Goal: Information Seeking & Learning: Learn about a topic

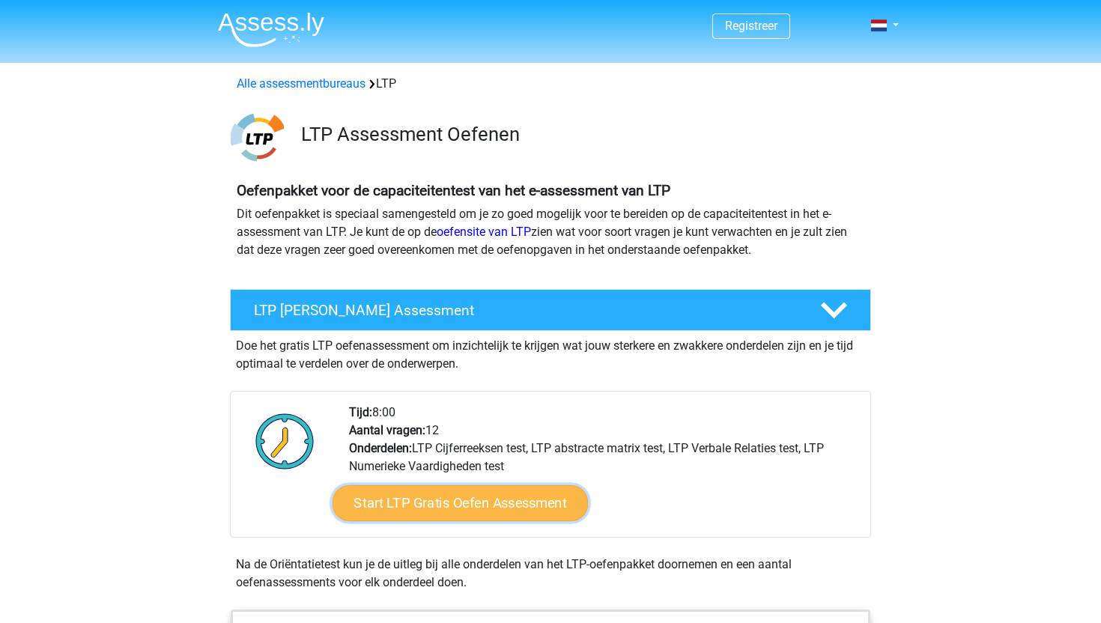
click at [552, 498] on link "Start LTP Gratis Oefen Assessment" at bounding box center [461, 504] width 256 height 36
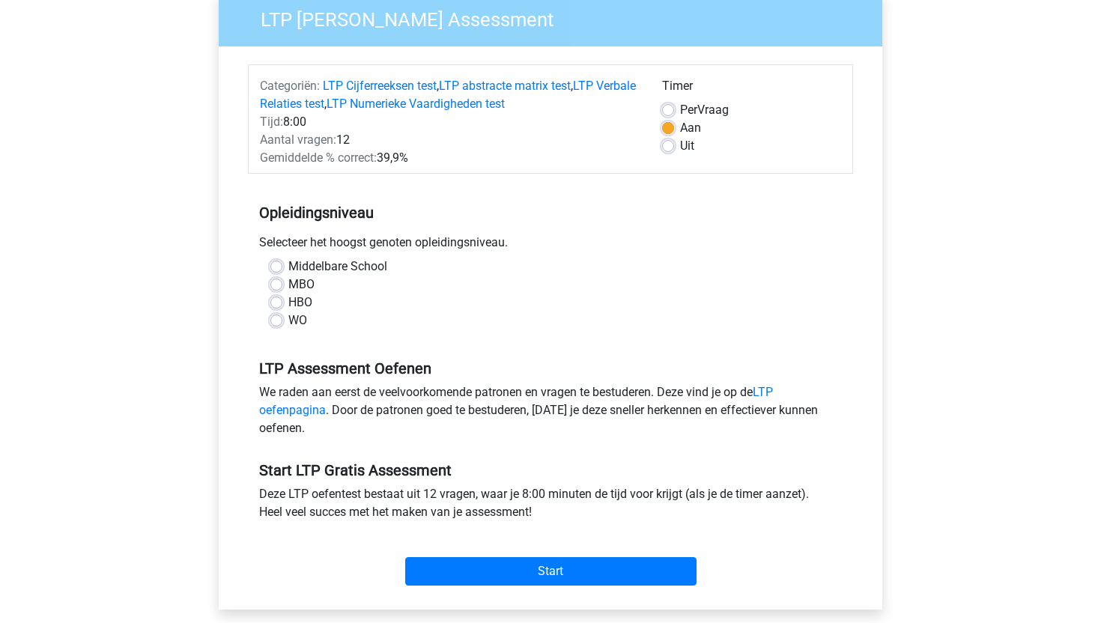
scroll to position [127, 0]
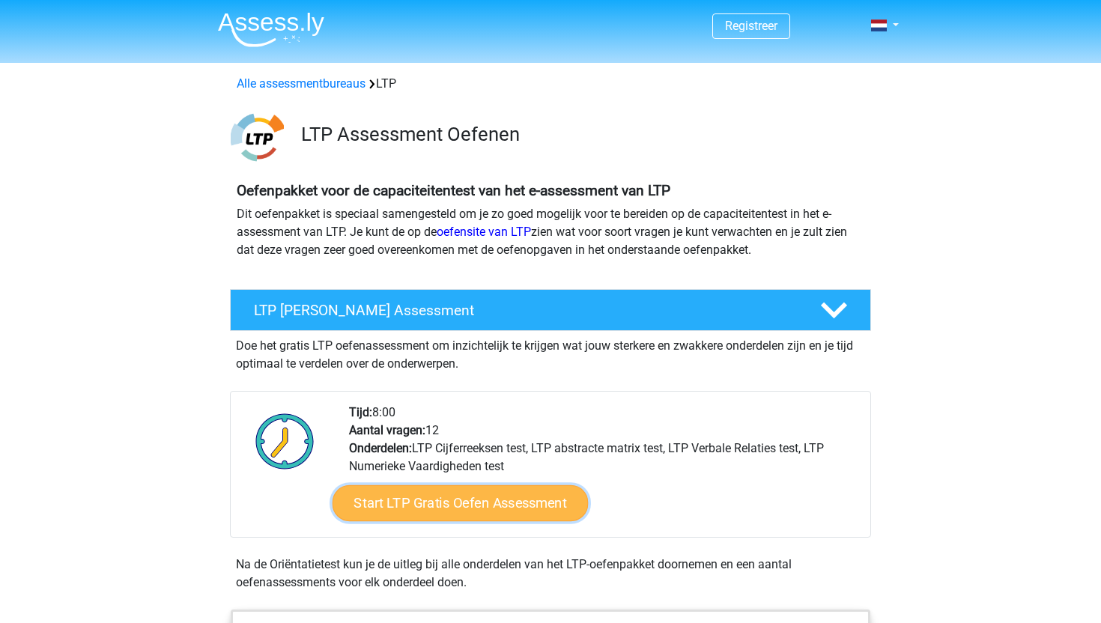
click at [479, 495] on link "Start LTP Gratis Oefen Assessment" at bounding box center [461, 504] width 256 height 36
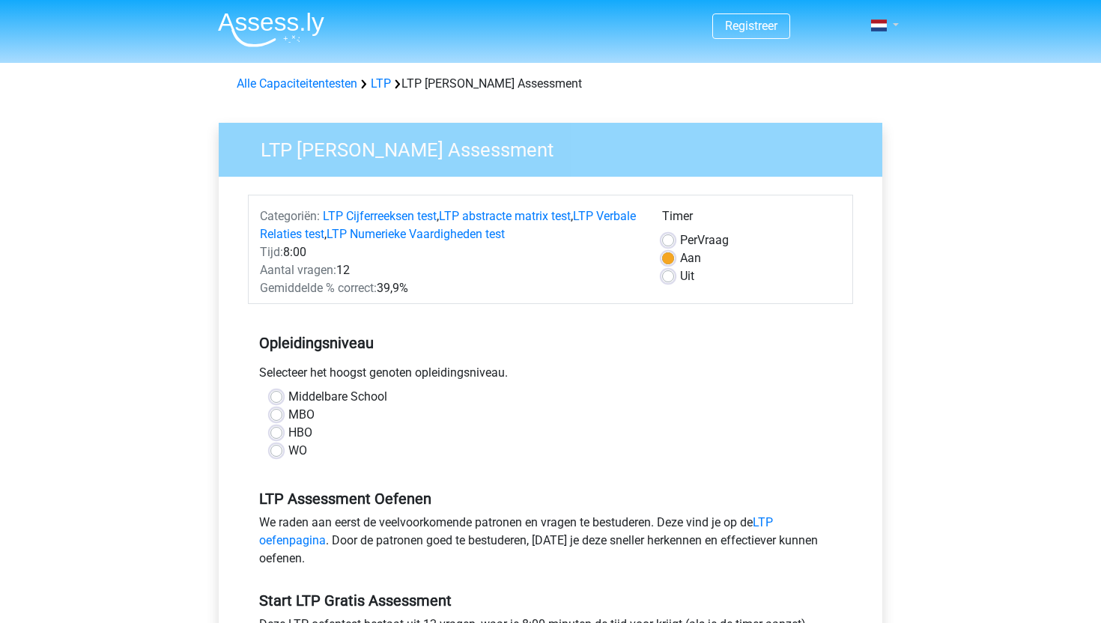
click at [892, 21] on link at bounding box center [880, 25] width 30 height 18
click at [885, 32] on link at bounding box center [880, 25] width 30 height 18
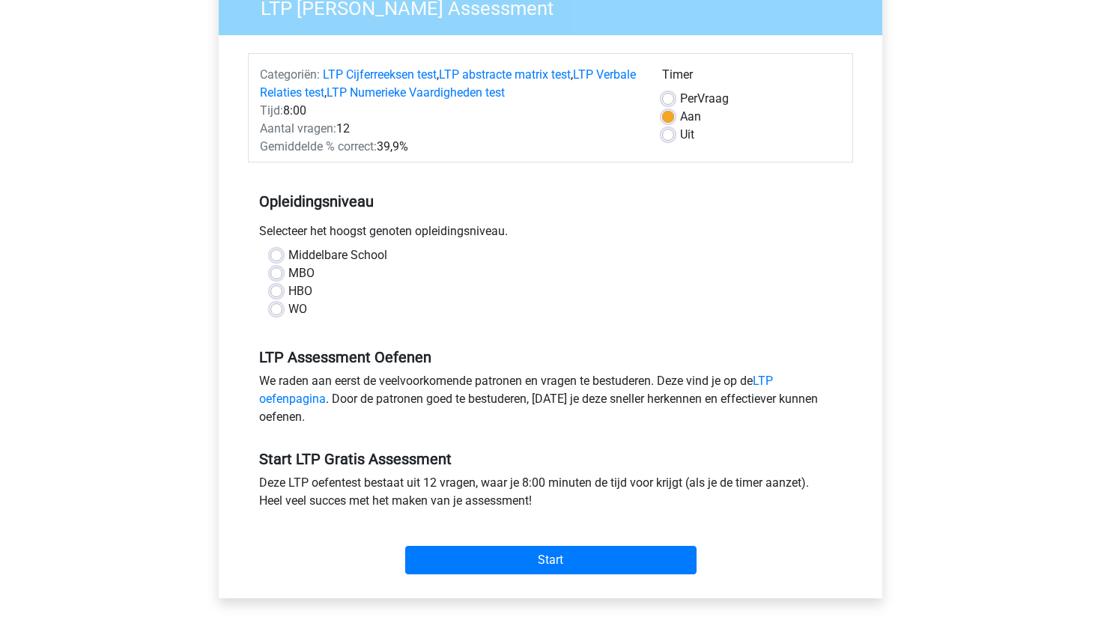
scroll to position [90, 0]
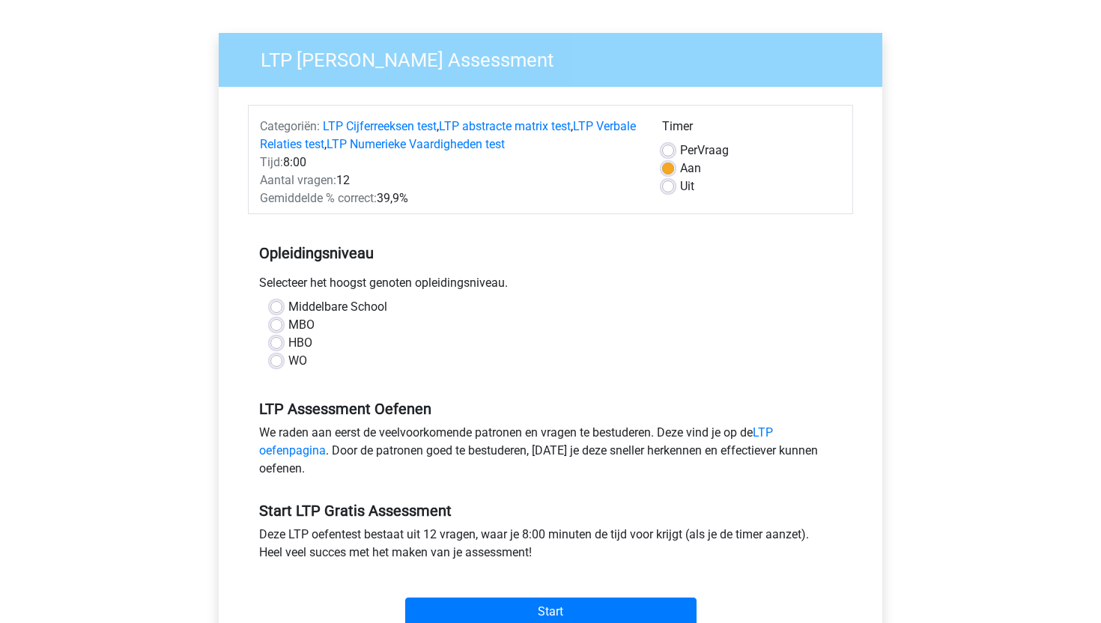
click at [304, 362] on label "WO" at bounding box center [297, 361] width 19 height 18
click at [282, 362] on input "WO" at bounding box center [276, 359] width 12 height 15
radio input "true"
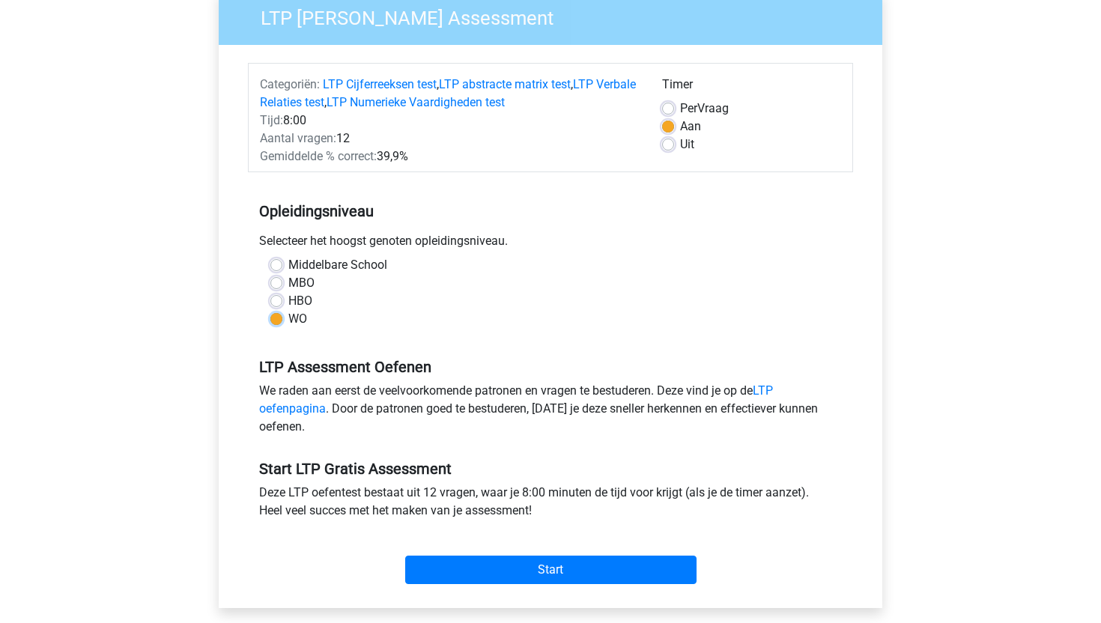
scroll to position [224, 0]
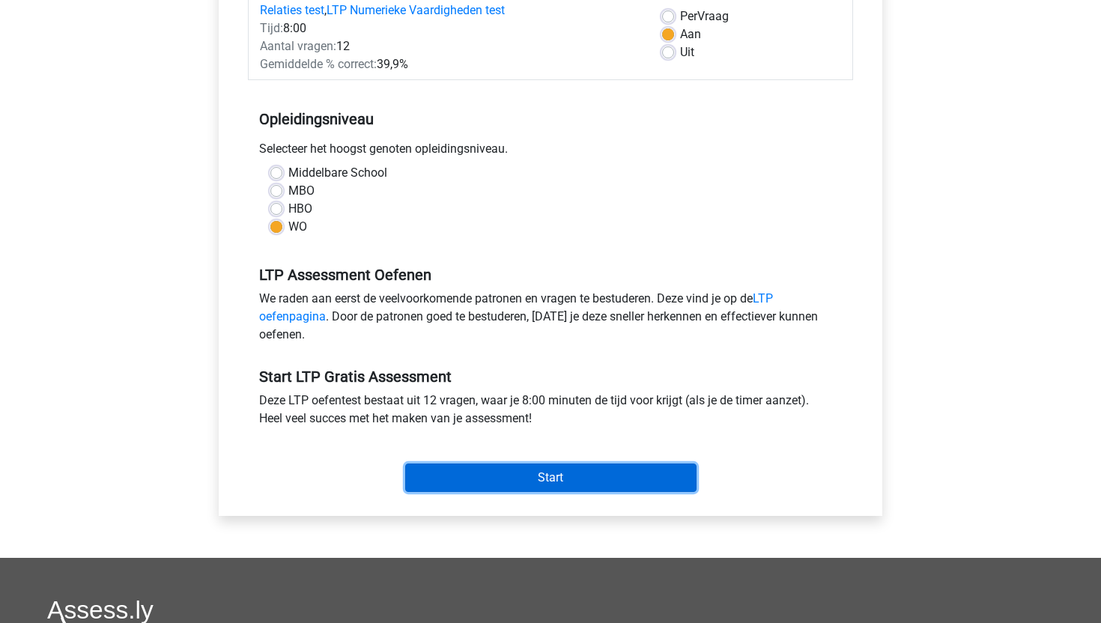
click at [486, 486] on input "Start" at bounding box center [550, 478] width 291 height 28
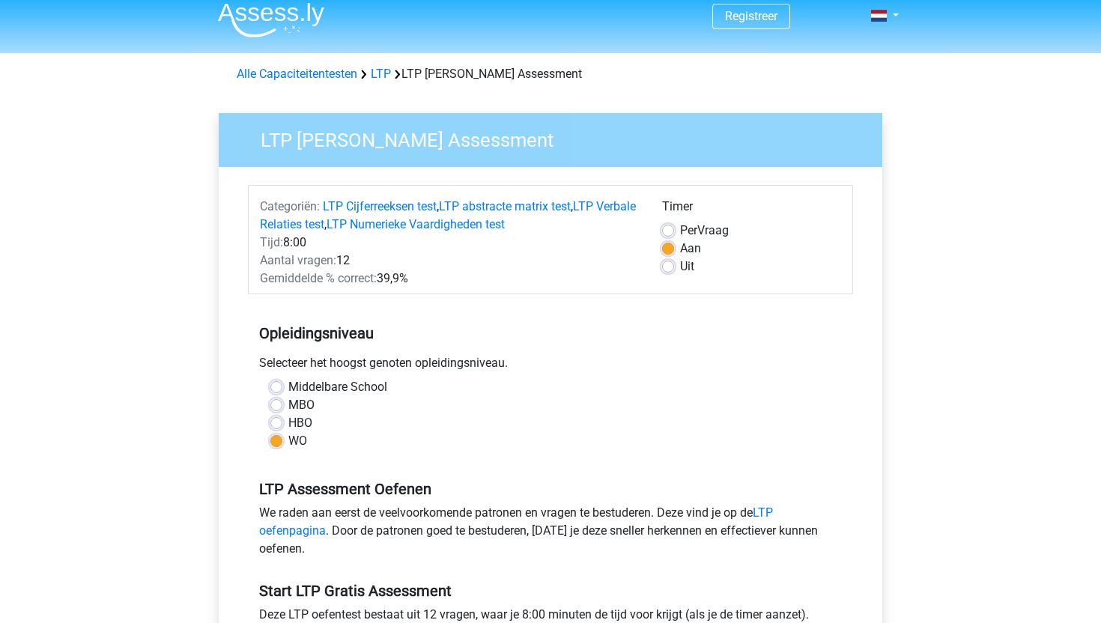
scroll to position [240, 0]
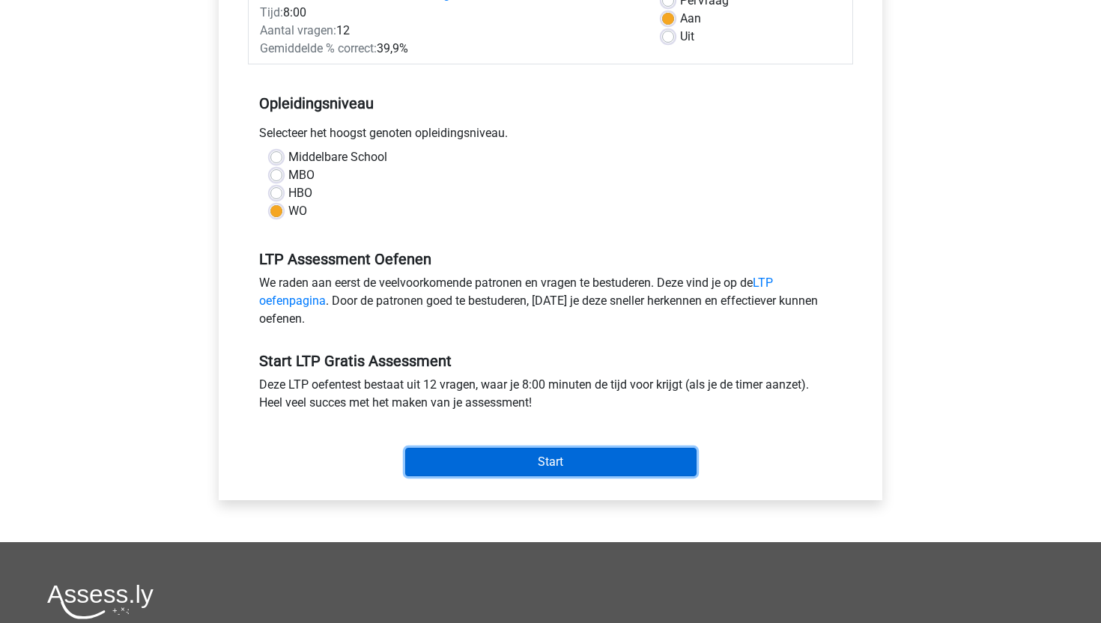
click at [587, 456] on input "Start" at bounding box center [550, 462] width 291 height 28
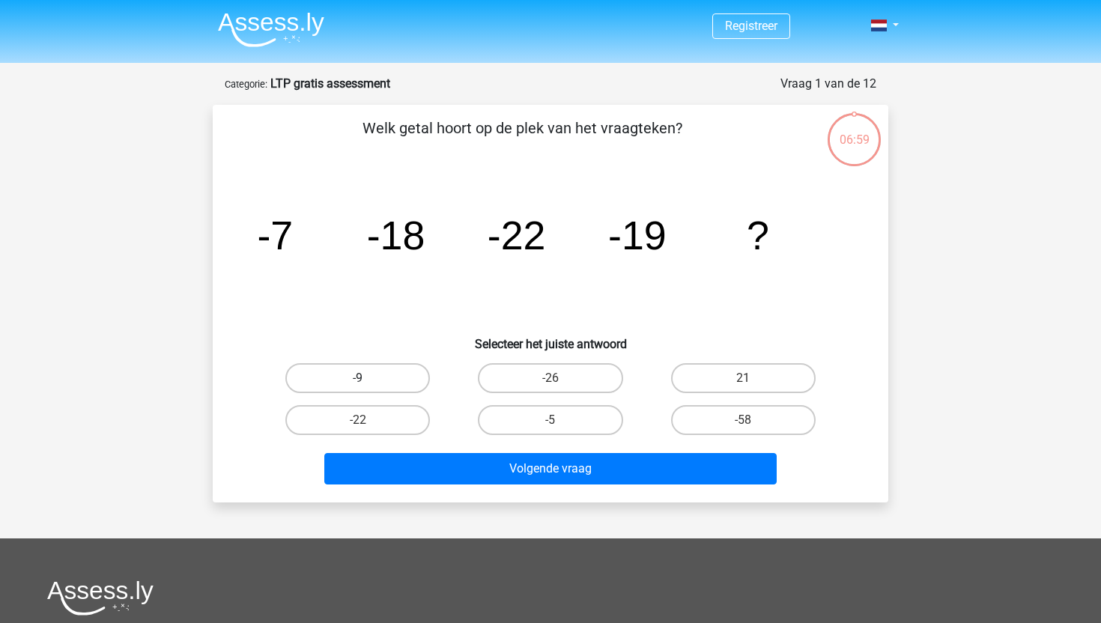
click at [396, 383] on label "-9" at bounding box center [357, 378] width 145 height 30
click at [368, 383] on input "-9" at bounding box center [363, 383] width 10 height 10
radio input "true"
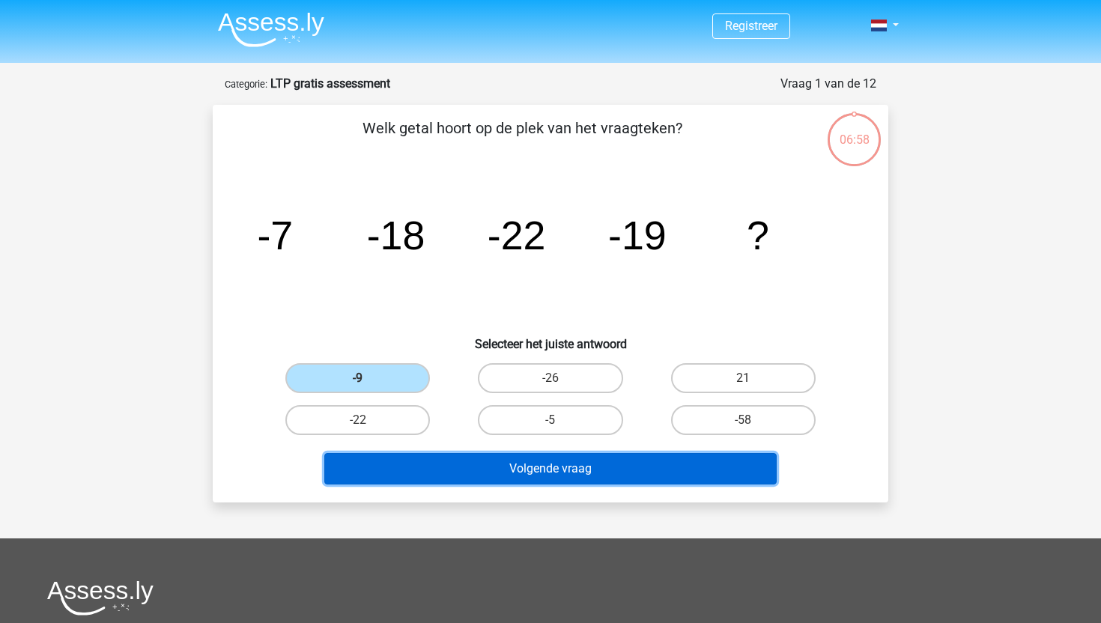
click at [510, 472] on button "Volgende vraag" at bounding box center [550, 468] width 453 height 31
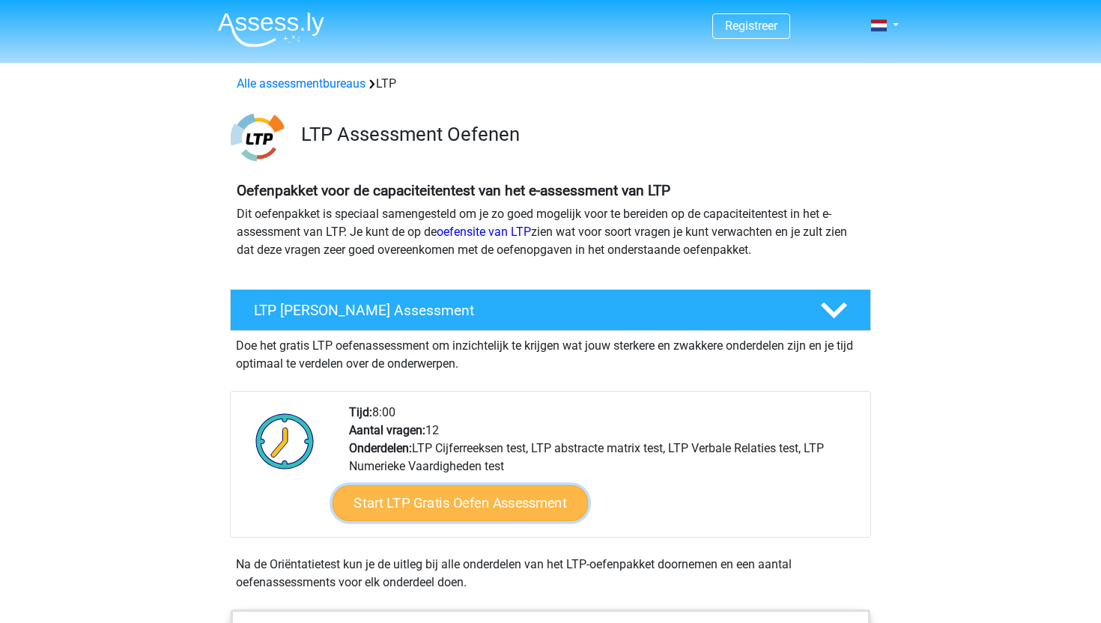
click at [530, 503] on link "Start LTP Gratis Oefen Assessment" at bounding box center [461, 504] width 256 height 36
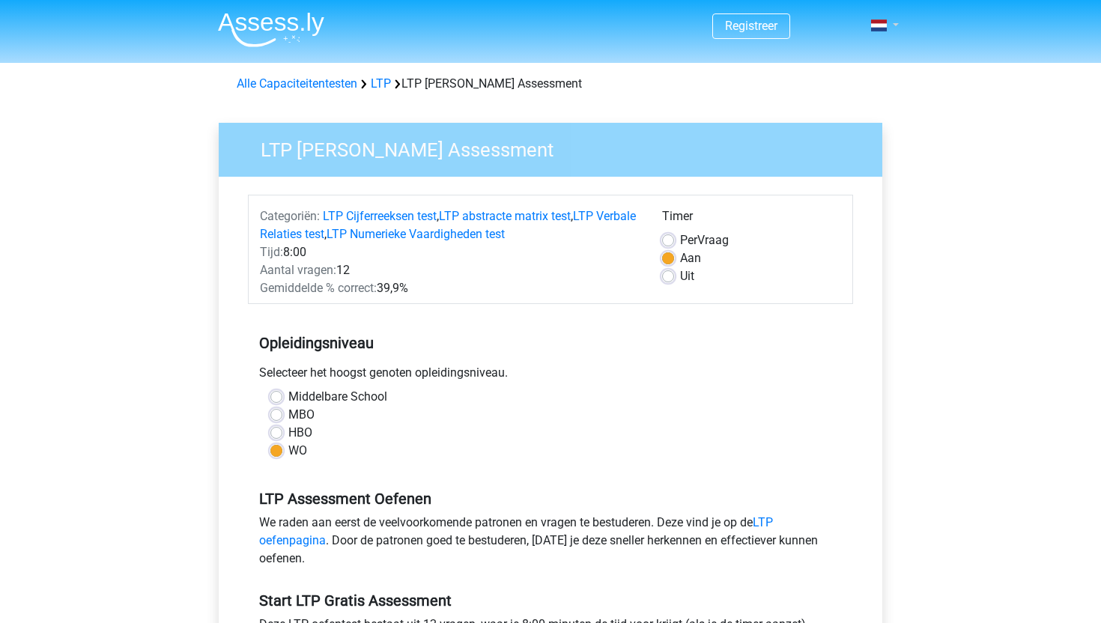
click at [894, 25] on link at bounding box center [880, 25] width 30 height 18
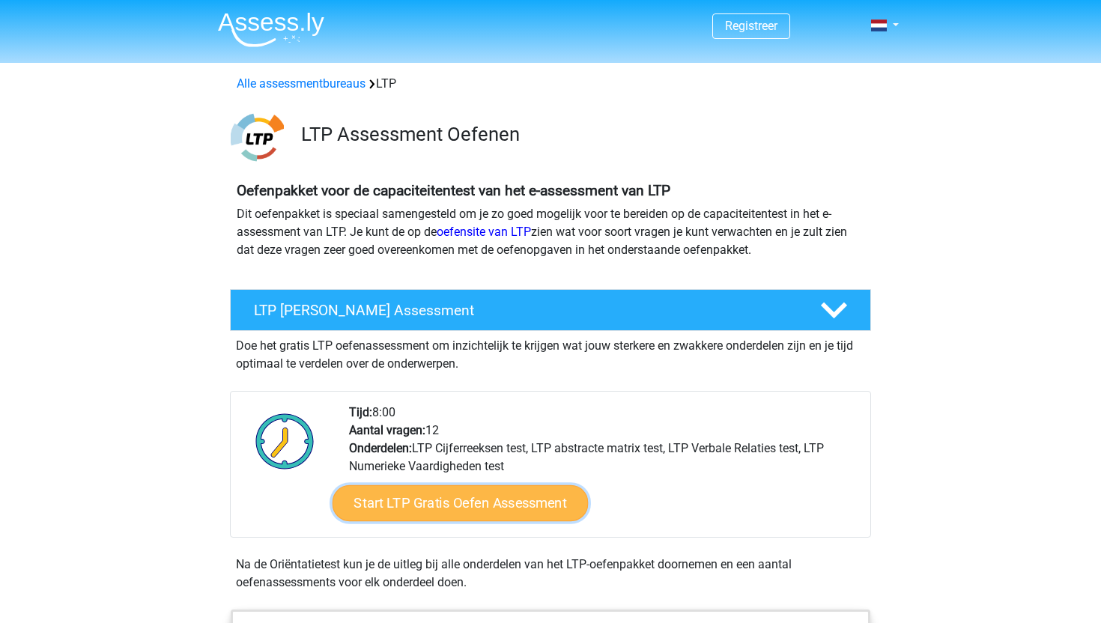
click at [473, 510] on link "Start LTP Gratis Oefen Assessment" at bounding box center [461, 504] width 256 height 36
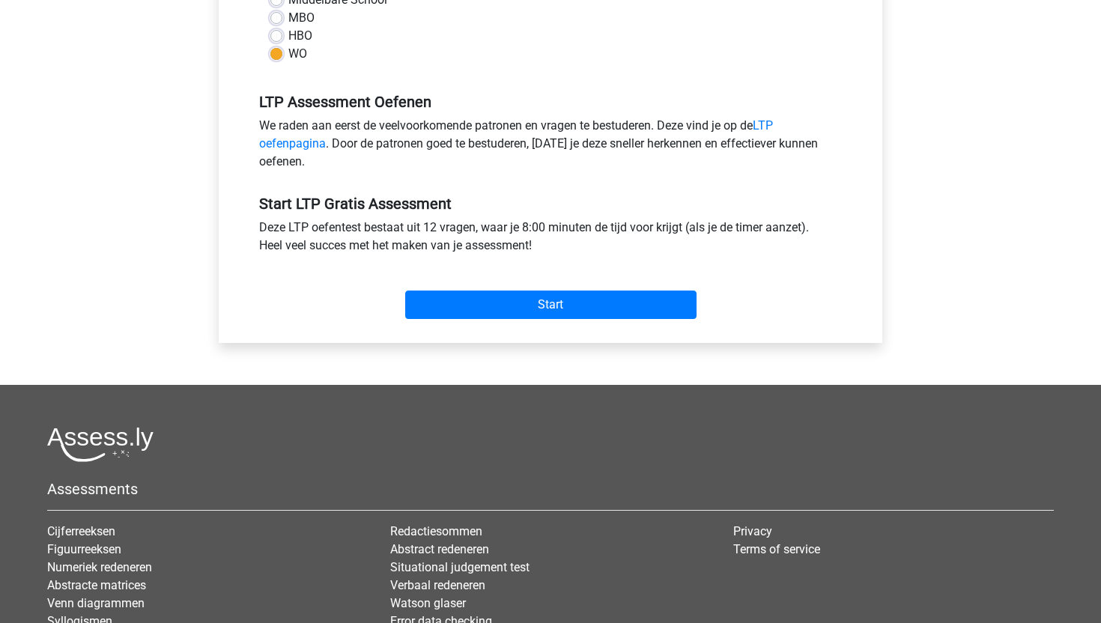
scroll to position [554, 0]
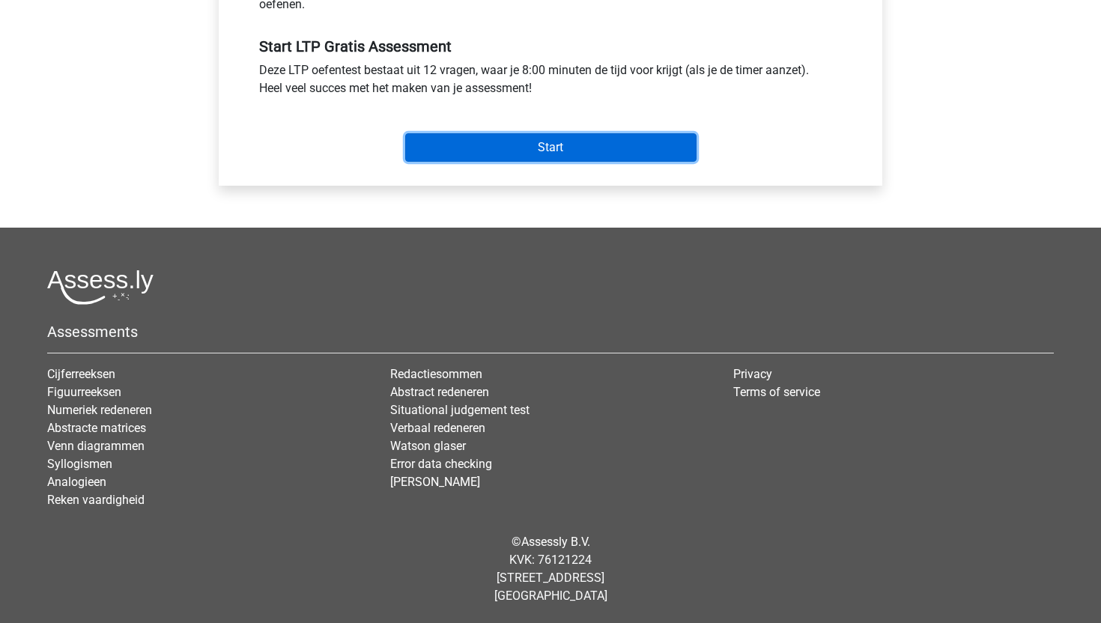
click at [566, 154] on input "Start" at bounding box center [550, 147] width 291 height 28
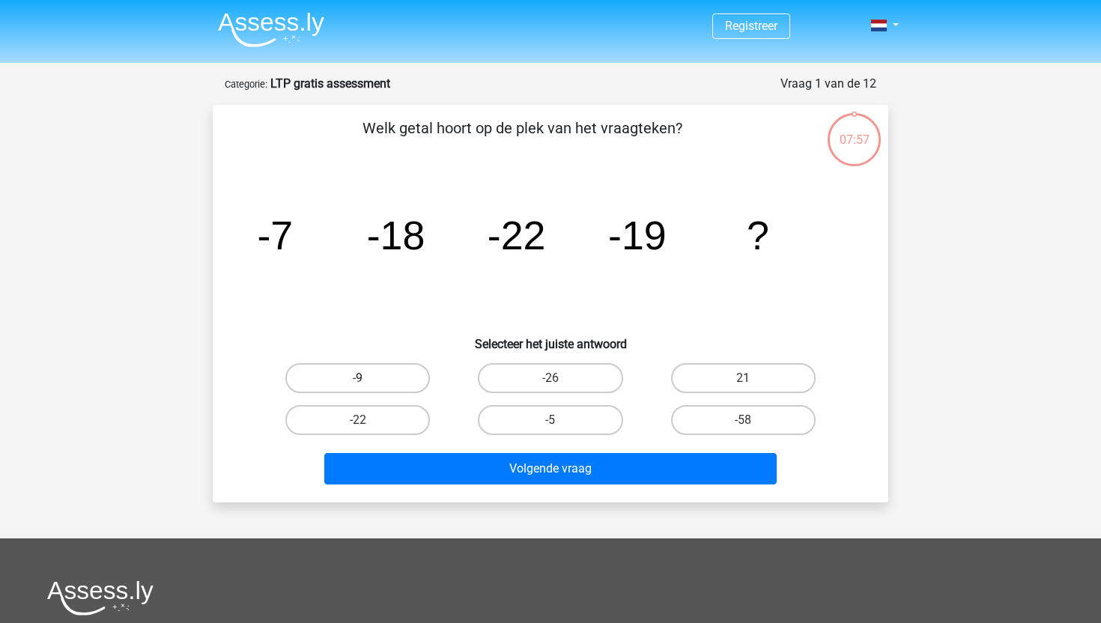
click at [412, 382] on label "-9" at bounding box center [357, 378] width 145 height 30
click at [368, 382] on input "-9" at bounding box center [363, 383] width 10 height 10
radio input "true"
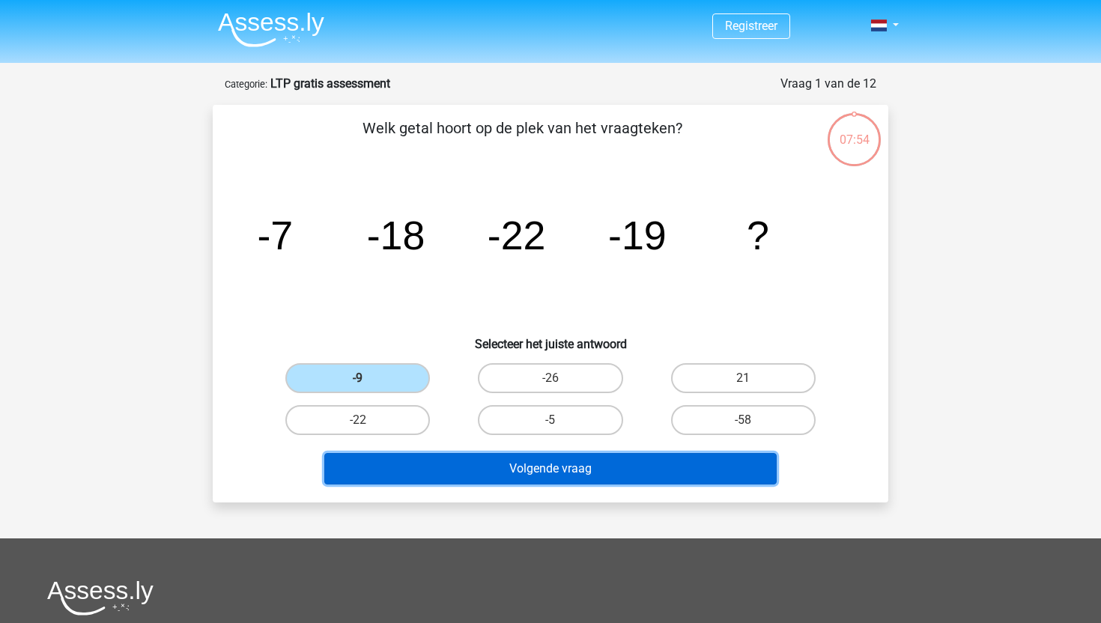
click at [470, 465] on button "Volgende vraag" at bounding box center [550, 468] width 453 height 31
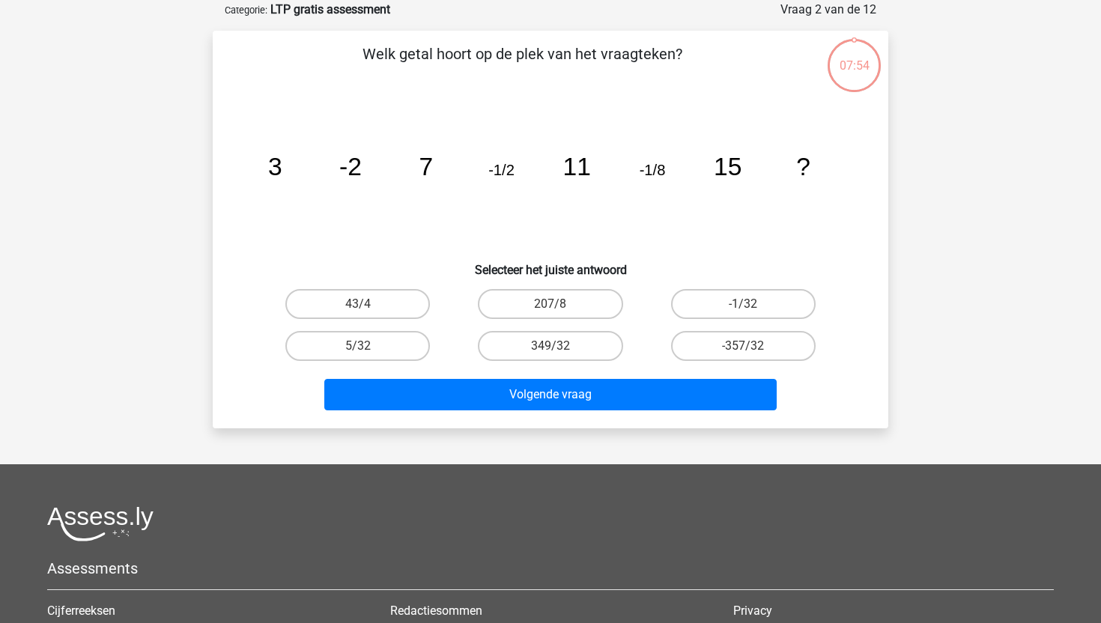
scroll to position [75, 0]
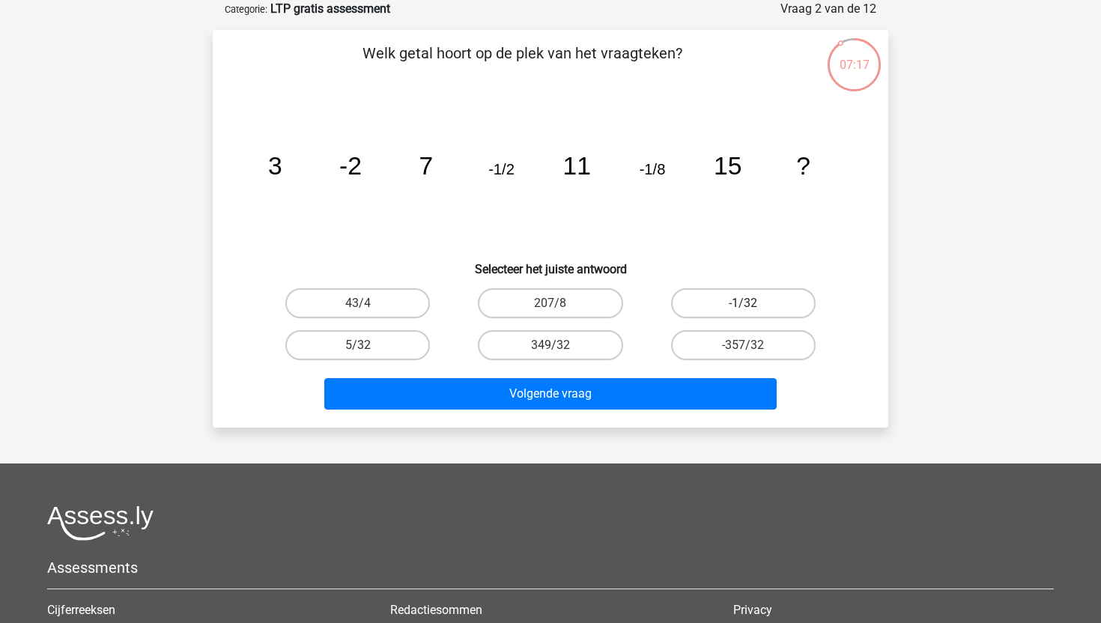
click at [721, 306] on label "-1/32" at bounding box center [743, 303] width 145 height 30
click at [743, 306] on input "-1/32" at bounding box center [748, 308] width 10 height 10
radio input "true"
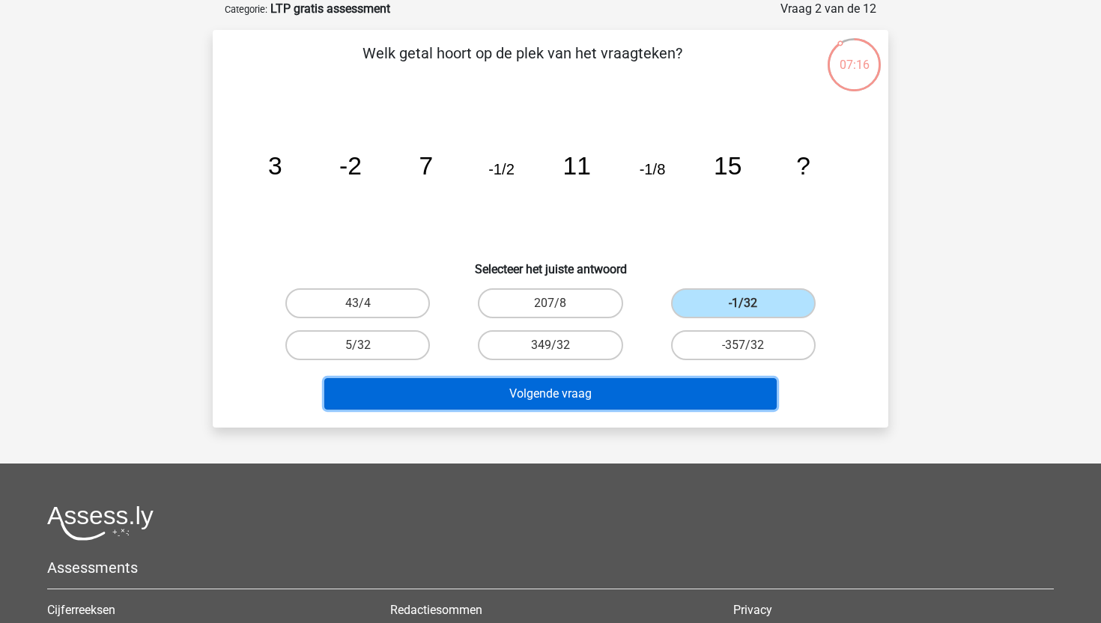
click at [637, 396] on button "Volgende vraag" at bounding box center [550, 393] width 453 height 31
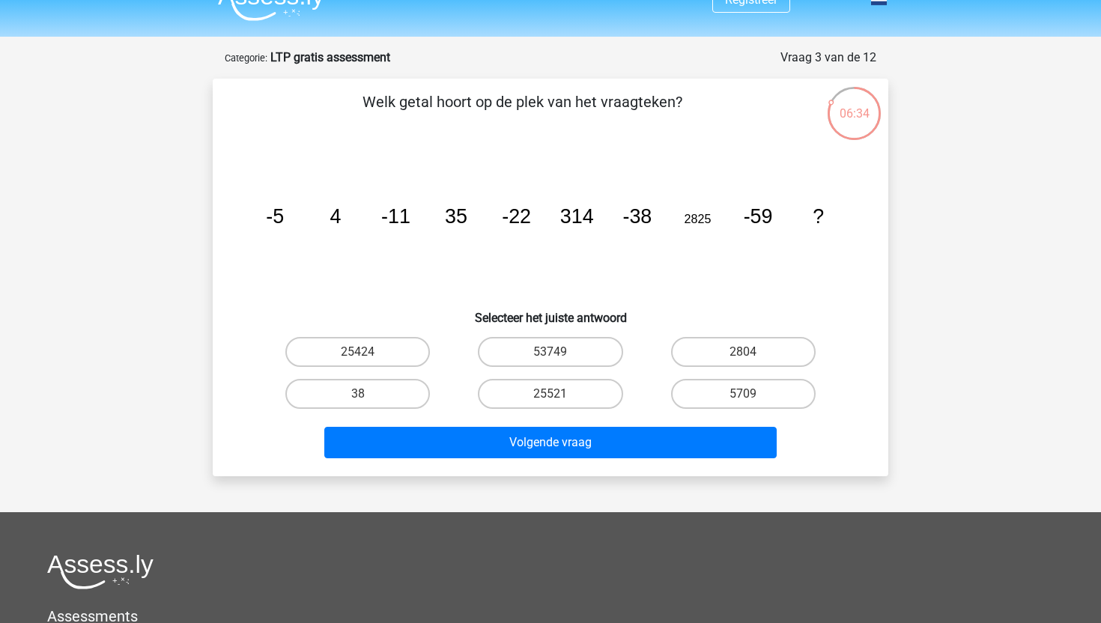
scroll to position [13, 0]
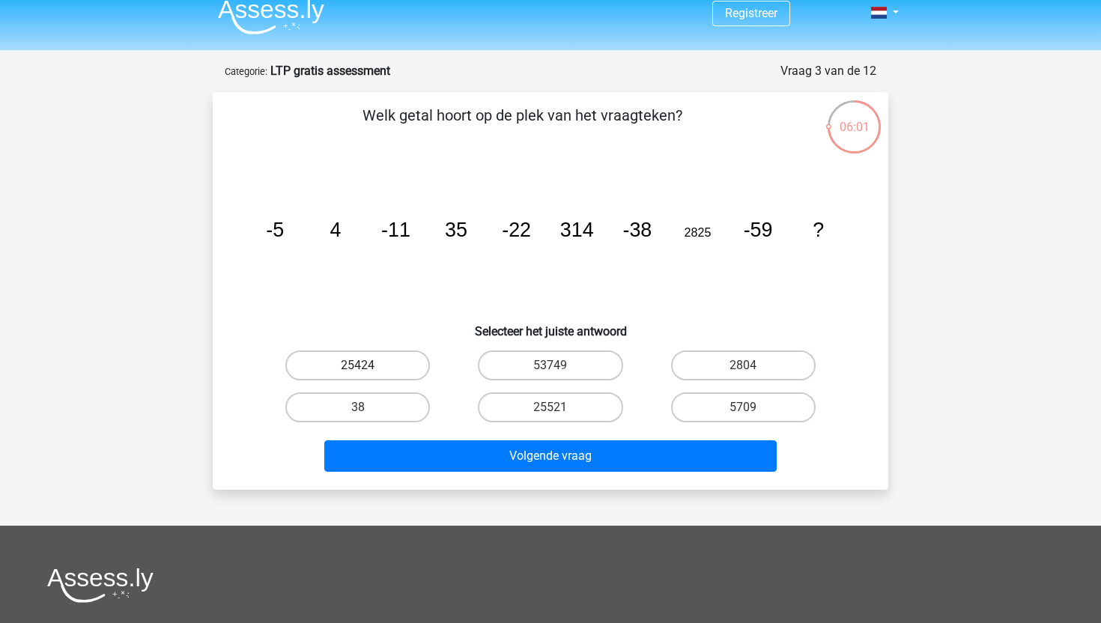
click at [384, 363] on label "25424" at bounding box center [357, 366] width 145 height 30
click at [368, 366] on input "25424" at bounding box center [363, 371] width 10 height 10
radio input "true"
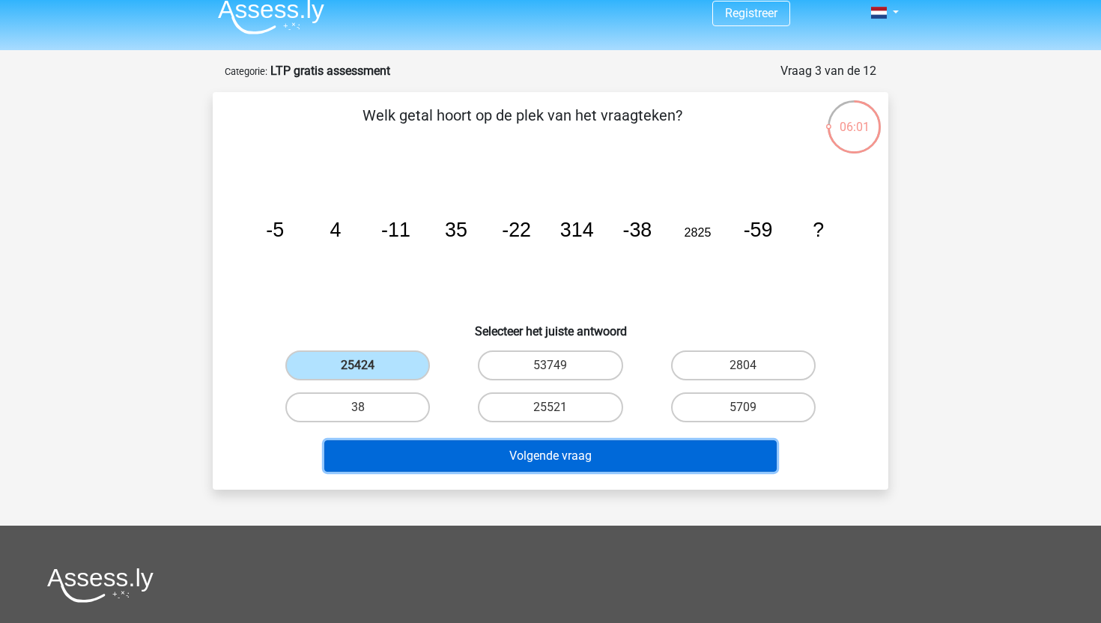
click at [421, 455] on button "Volgende vraag" at bounding box center [550, 456] width 453 height 31
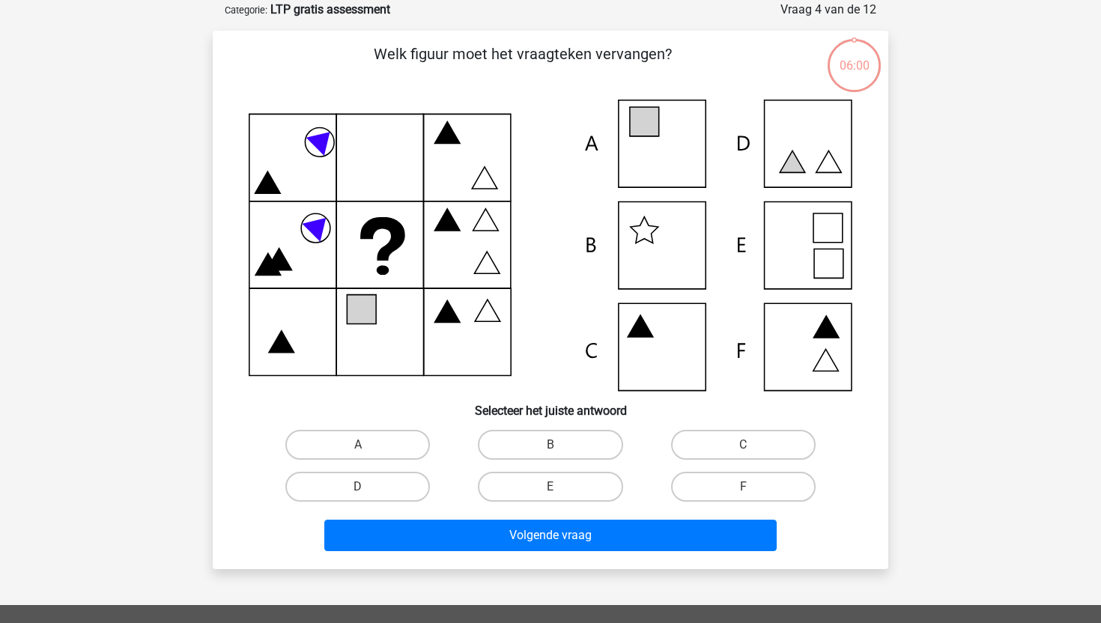
scroll to position [75, 0]
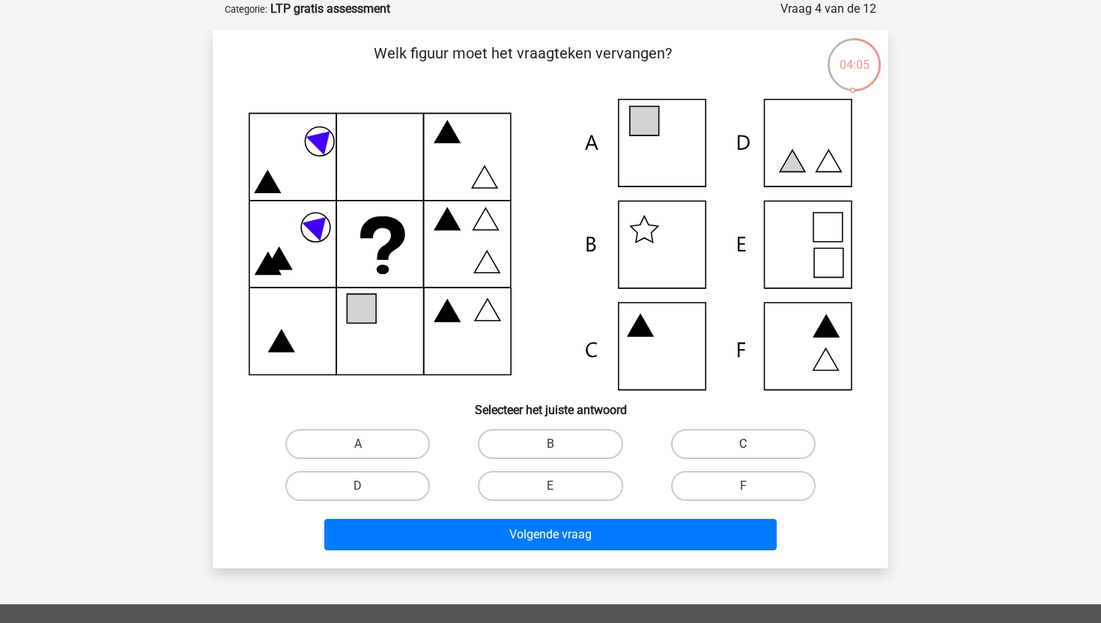
click at [712, 452] on label "C" at bounding box center [743, 444] width 145 height 30
click at [743, 452] on input "C" at bounding box center [748, 449] width 10 height 10
radio input "true"
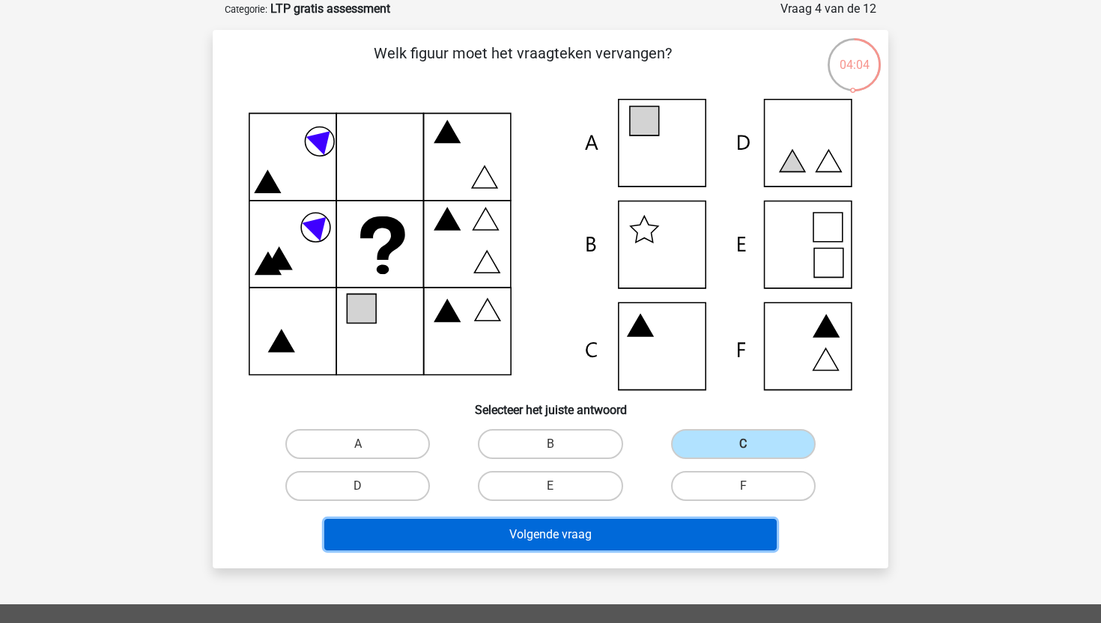
click at [627, 543] on button "Volgende vraag" at bounding box center [550, 534] width 453 height 31
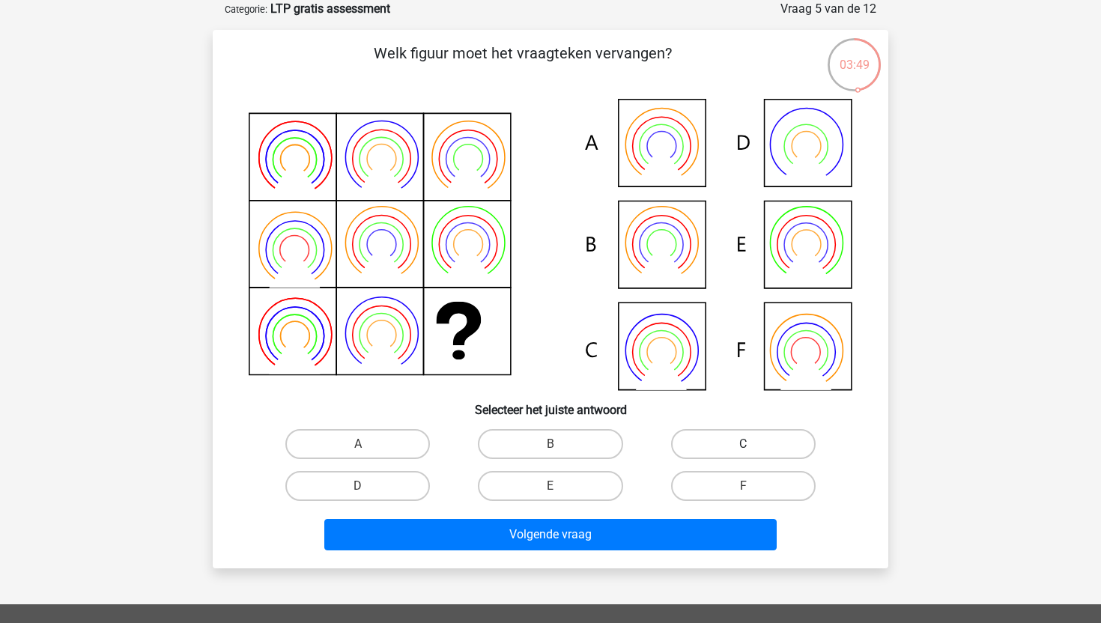
click at [713, 436] on label "C" at bounding box center [743, 444] width 145 height 30
click at [743, 444] on input "C" at bounding box center [748, 449] width 10 height 10
radio input "true"
click at [621, 516] on div "Volgende vraag" at bounding box center [551, 531] width 628 height 49
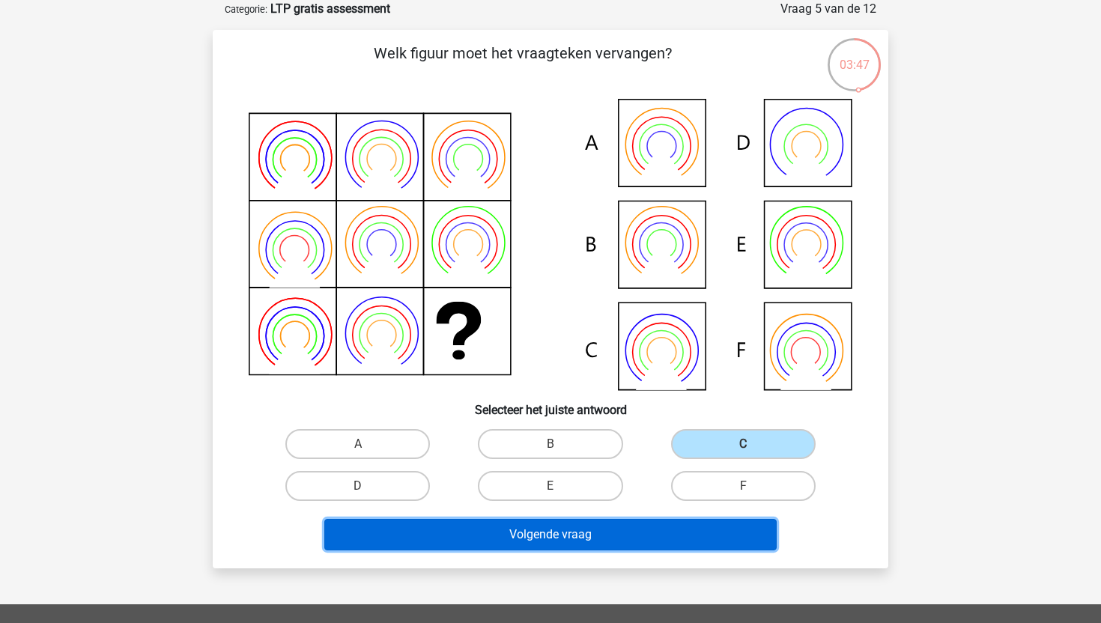
click at [625, 542] on button "Volgende vraag" at bounding box center [550, 534] width 453 height 31
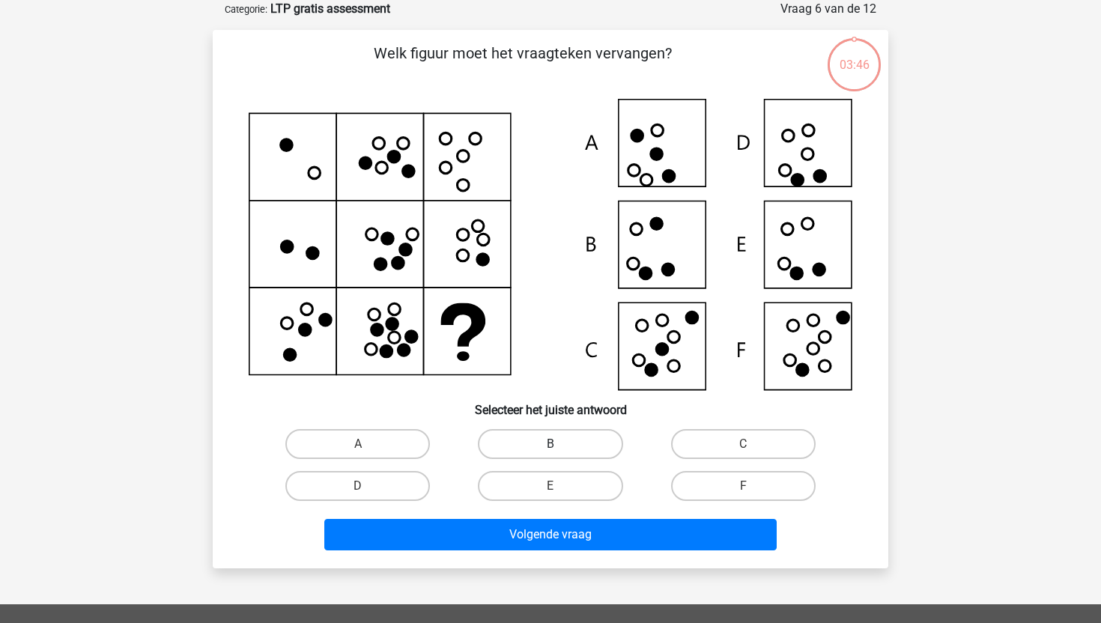
click at [521, 454] on label "B" at bounding box center [550, 444] width 145 height 30
click at [551, 454] on input "B" at bounding box center [556, 449] width 10 height 10
radio input "true"
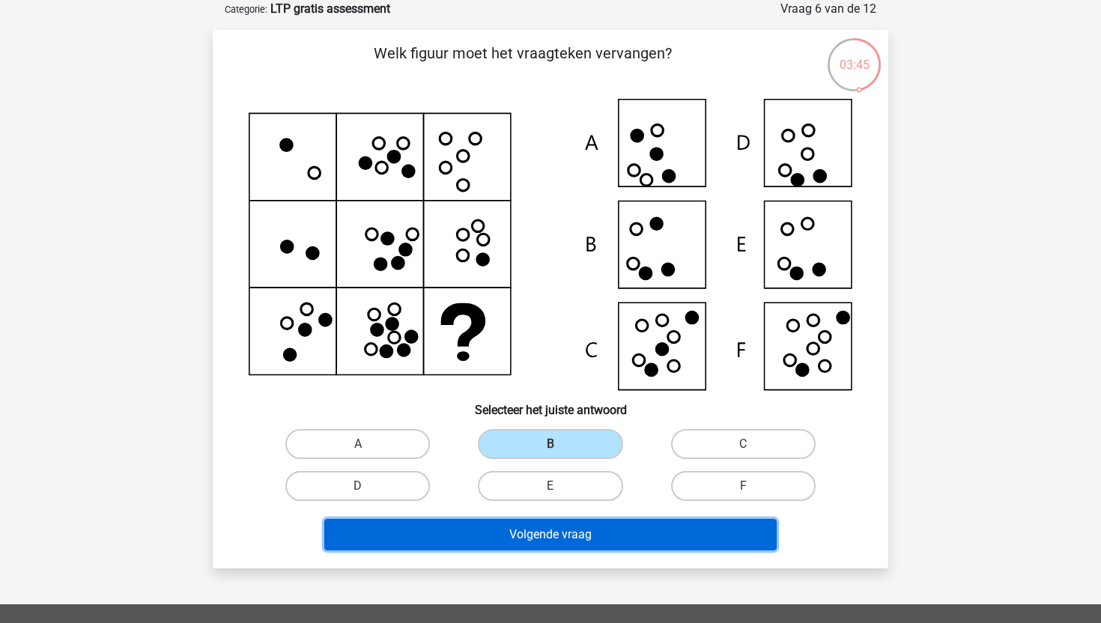
click at [574, 536] on button "Volgende vraag" at bounding box center [550, 534] width 453 height 31
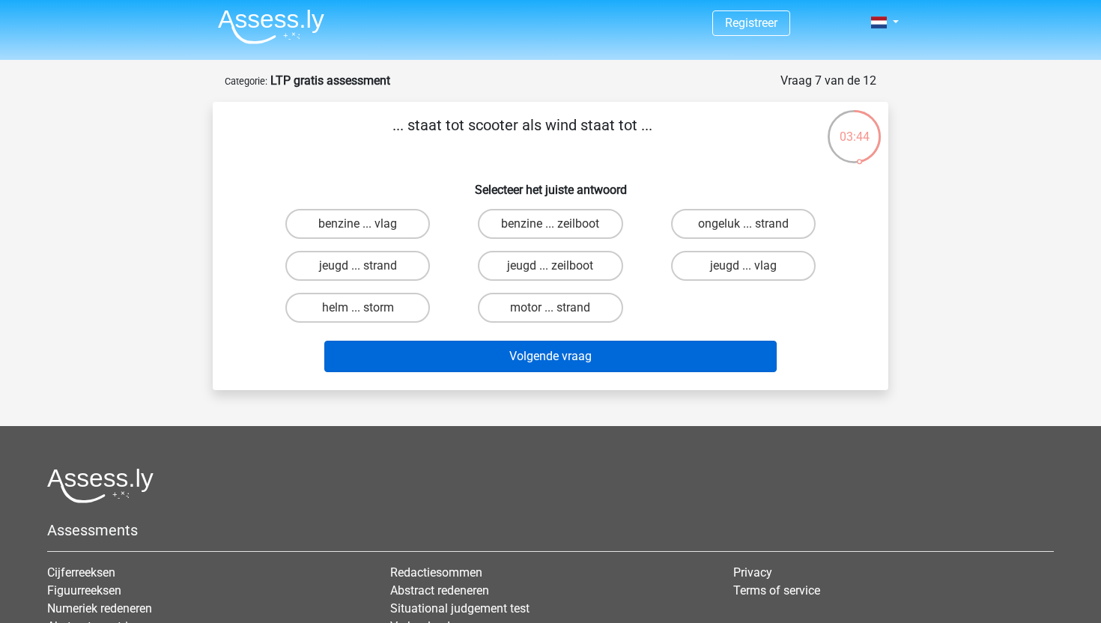
scroll to position [4, 0]
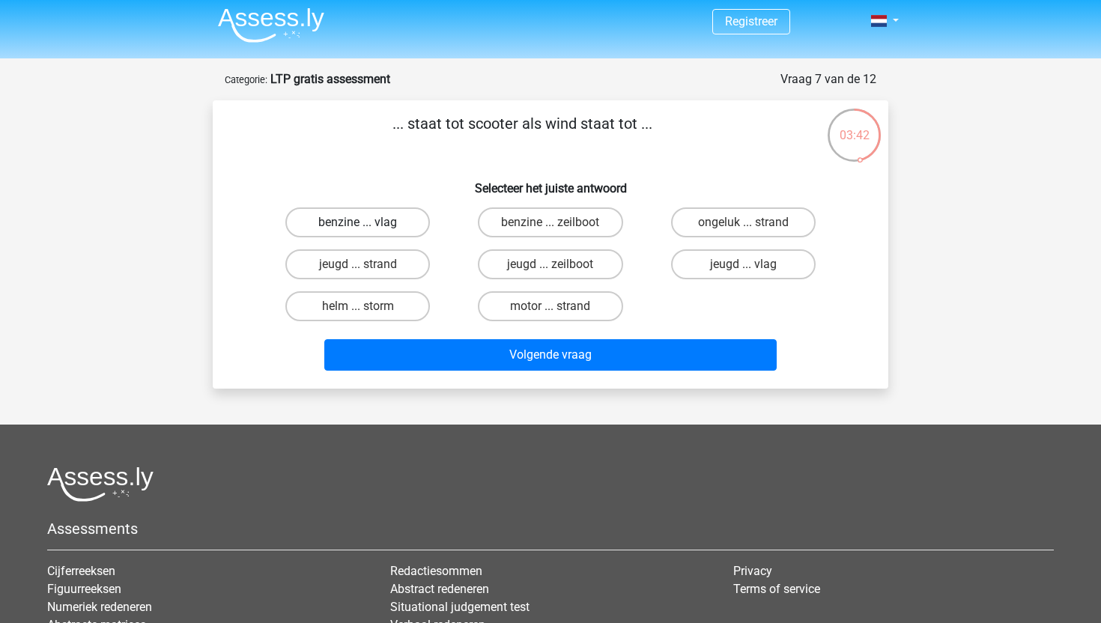
click at [416, 225] on label "benzine ... vlag" at bounding box center [357, 223] width 145 height 30
click at [368, 225] on input "benzine ... vlag" at bounding box center [363, 228] width 10 height 10
radio input "true"
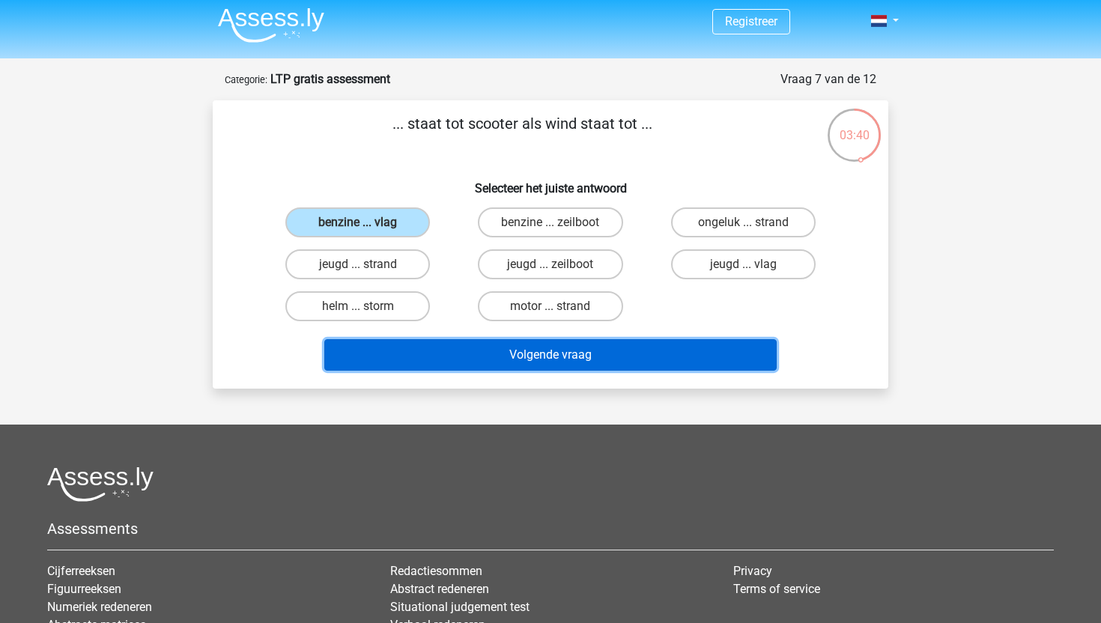
click at [477, 364] on button "Volgende vraag" at bounding box center [550, 354] width 453 height 31
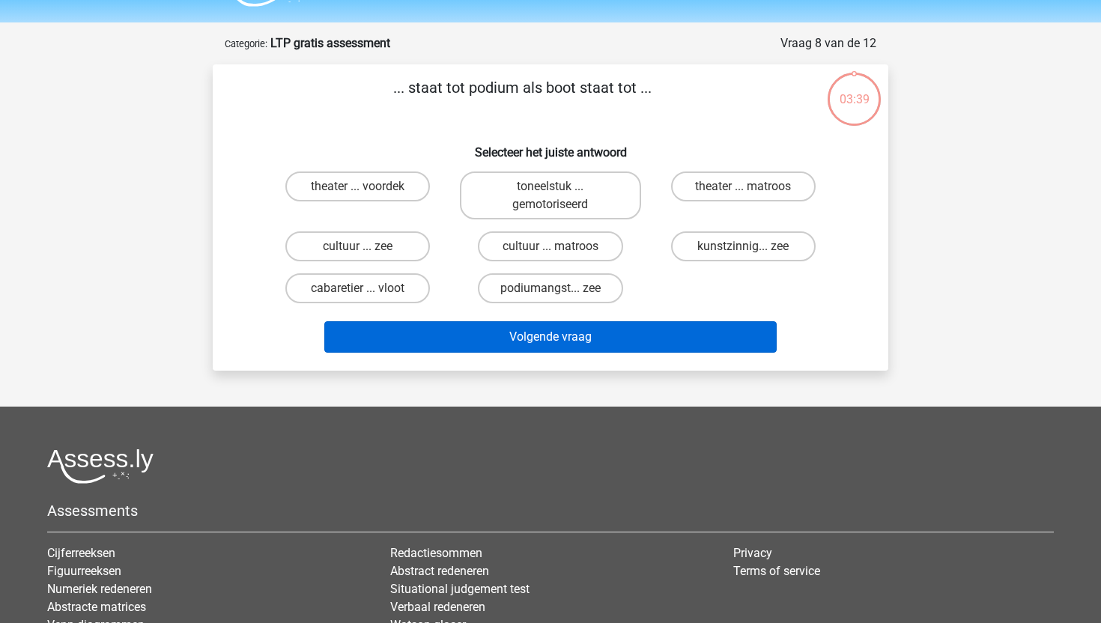
scroll to position [75, 0]
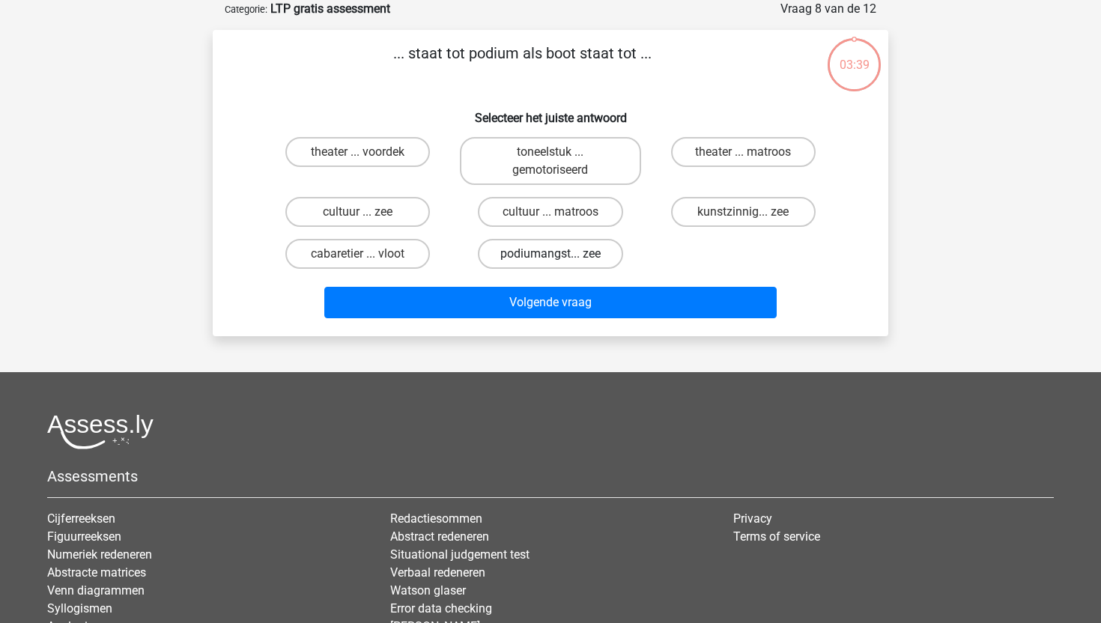
click at [560, 253] on label "podiumangst... zee" at bounding box center [550, 254] width 145 height 30
click at [560, 254] on input "podiumangst... zee" at bounding box center [556, 259] width 10 height 10
radio input "true"
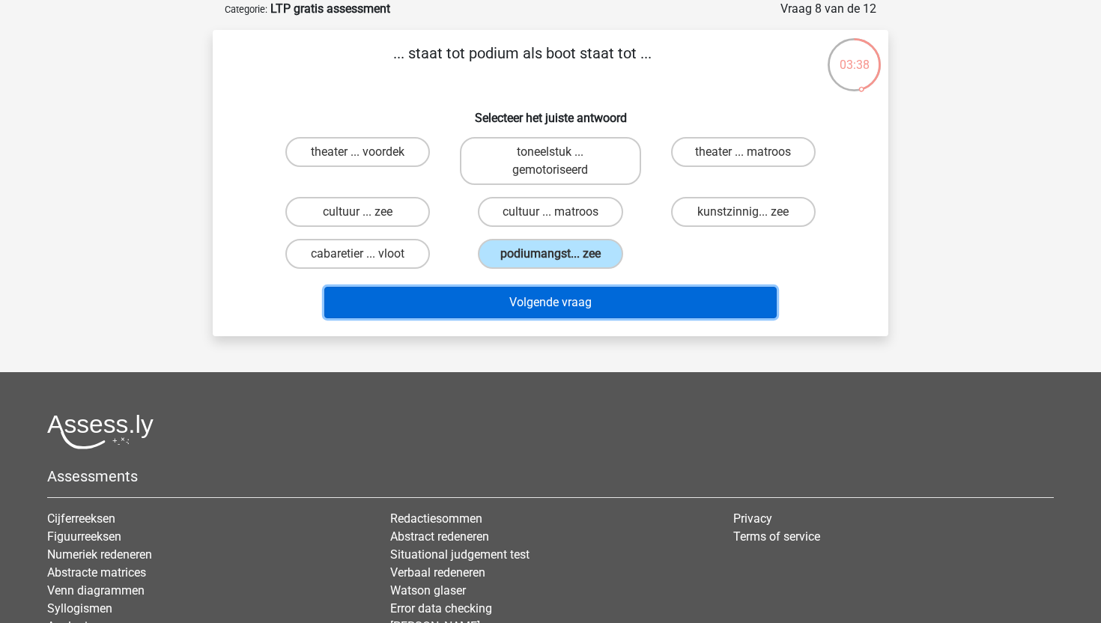
click at [548, 295] on button "Volgende vraag" at bounding box center [550, 302] width 453 height 31
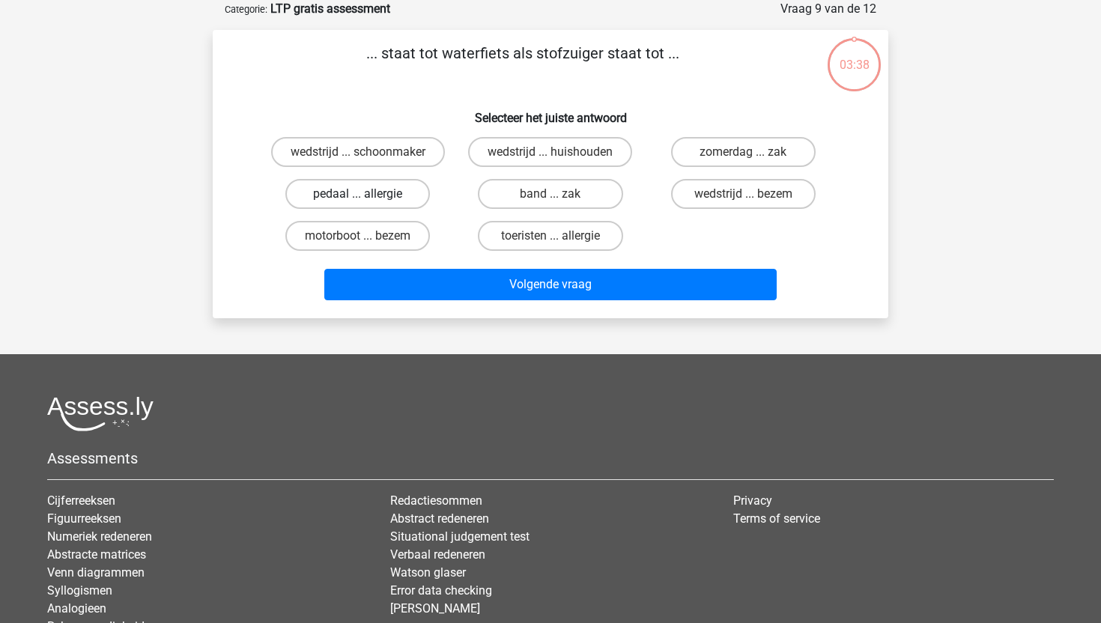
click at [408, 199] on label "pedaal ... allergie" at bounding box center [357, 194] width 145 height 30
click at [368, 199] on input "pedaal ... allergie" at bounding box center [363, 199] width 10 height 10
radio input "true"
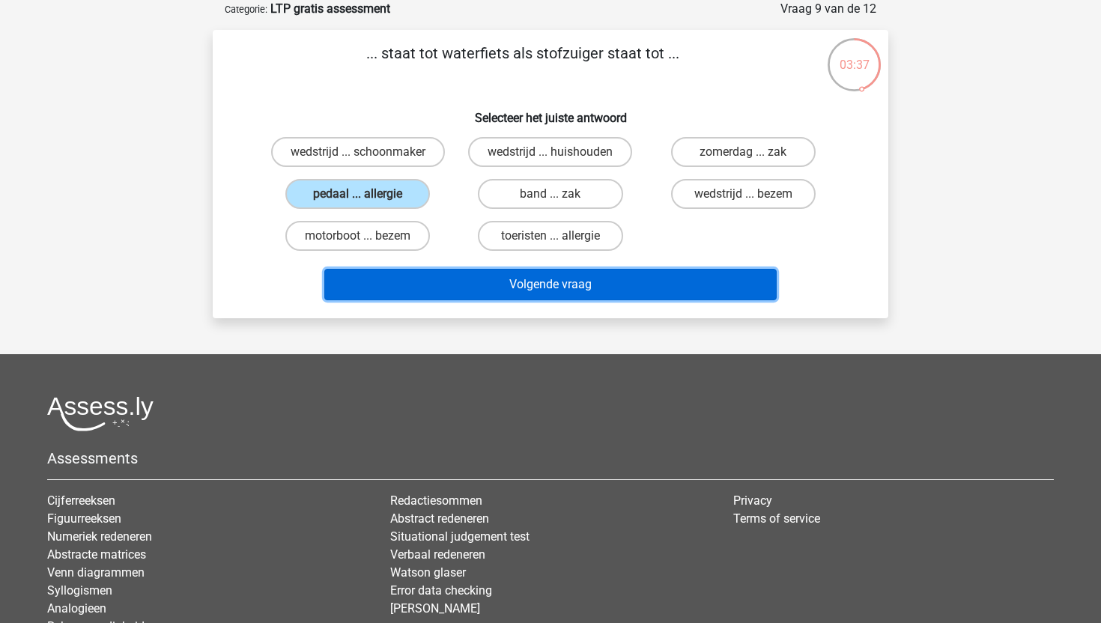
click at [446, 277] on button "Volgende vraag" at bounding box center [550, 284] width 453 height 31
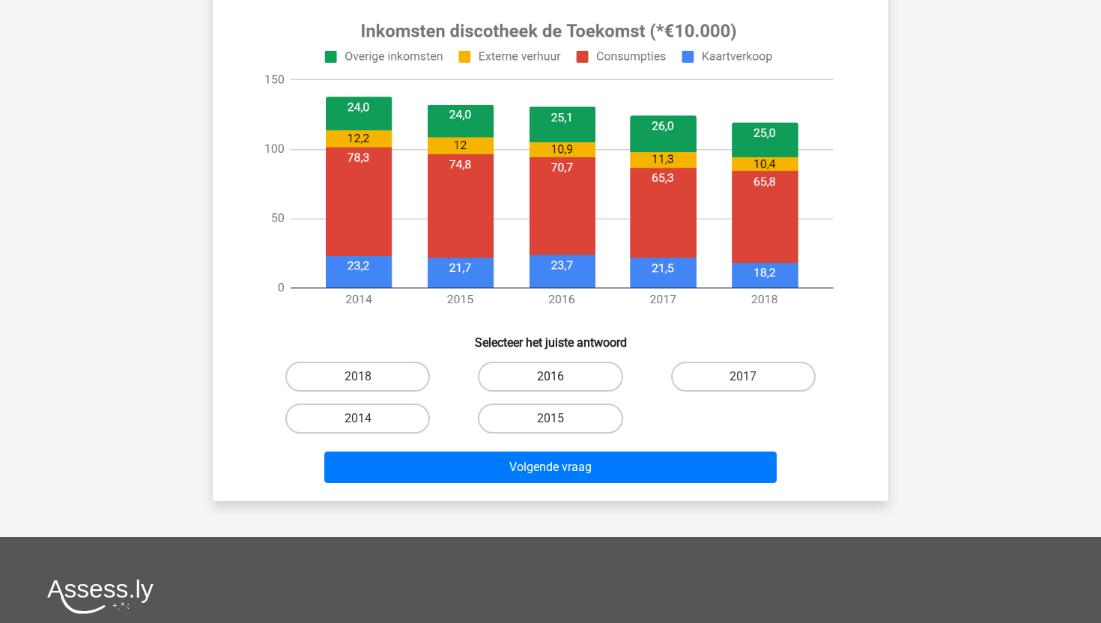
scroll to position [623, 0]
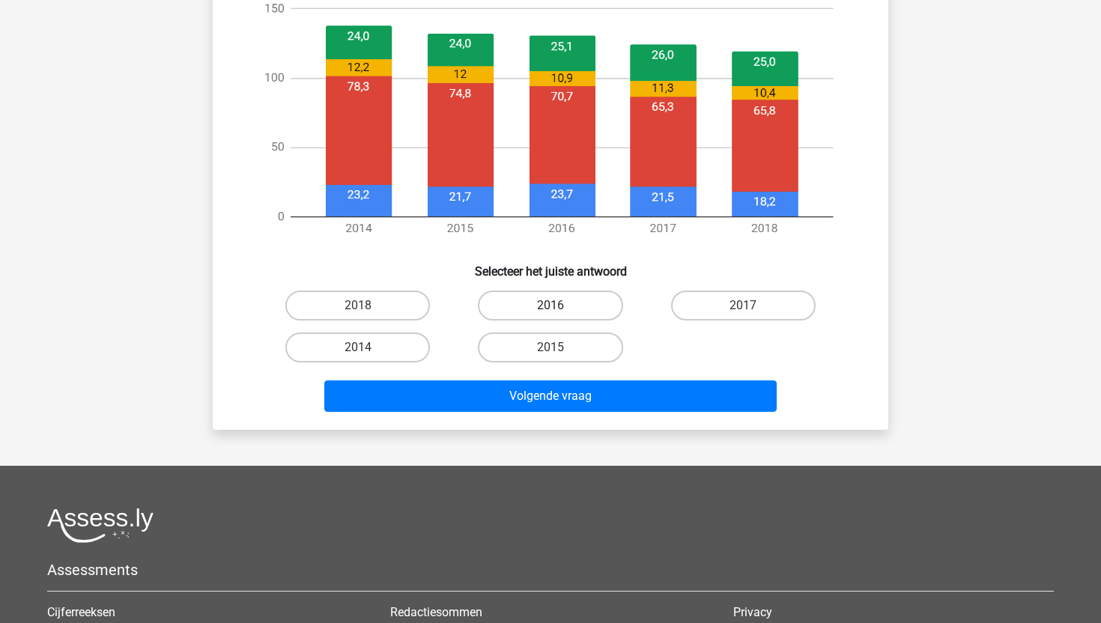
click at [535, 300] on label "2016" at bounding box center [550, 306] width 145 height 30
click at [551, 306] on input "2016" at bounding box center [556, 311] width 10 height 10
radio input "true"
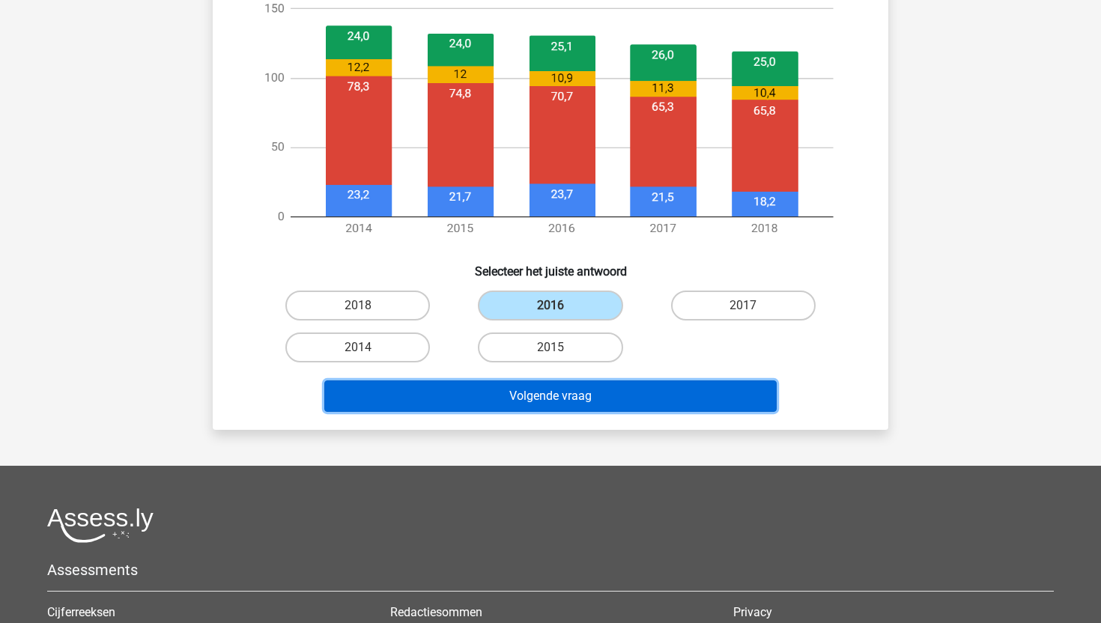
click at [533, 404] on button "Volgende vraag" at bounding box center [550, 396] width 453 height 31
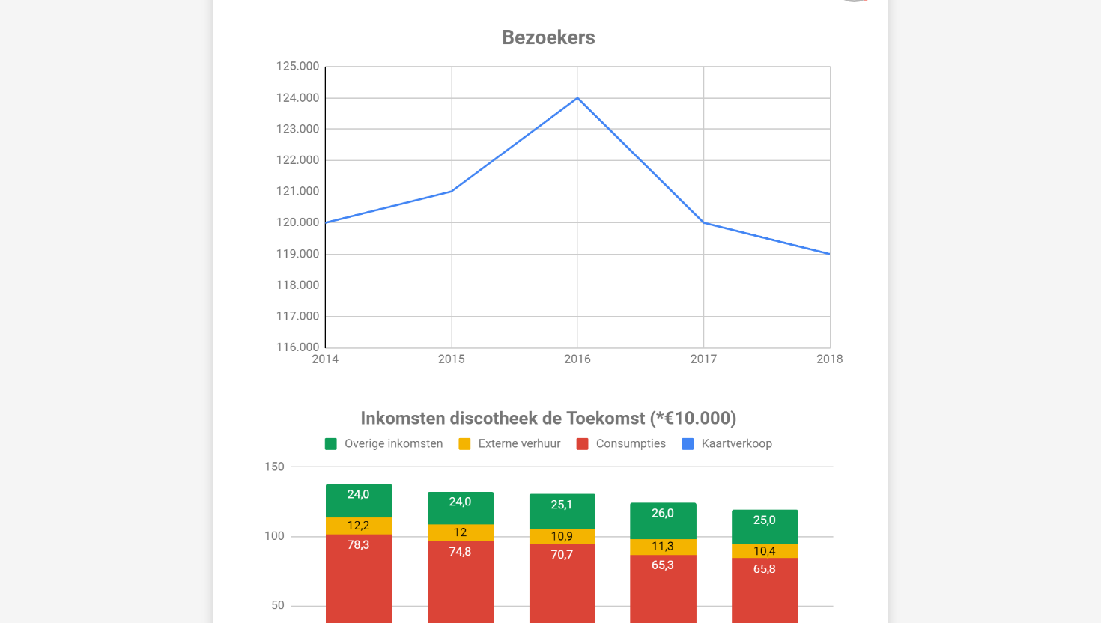
scroll to position [318, 0]
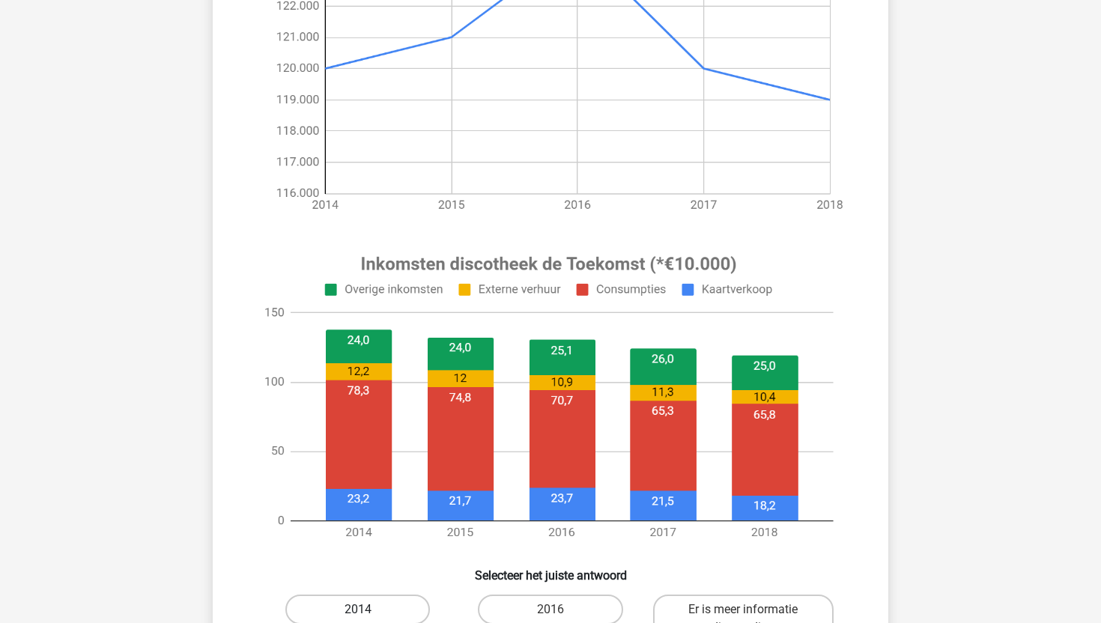
click at [357, 604] on label "2014" at bounding box center [357, 610] width 145 height 30
click at [358, 610] on input "2014" at bounding box center [363, 615] width 10 height 10
radio input "true"
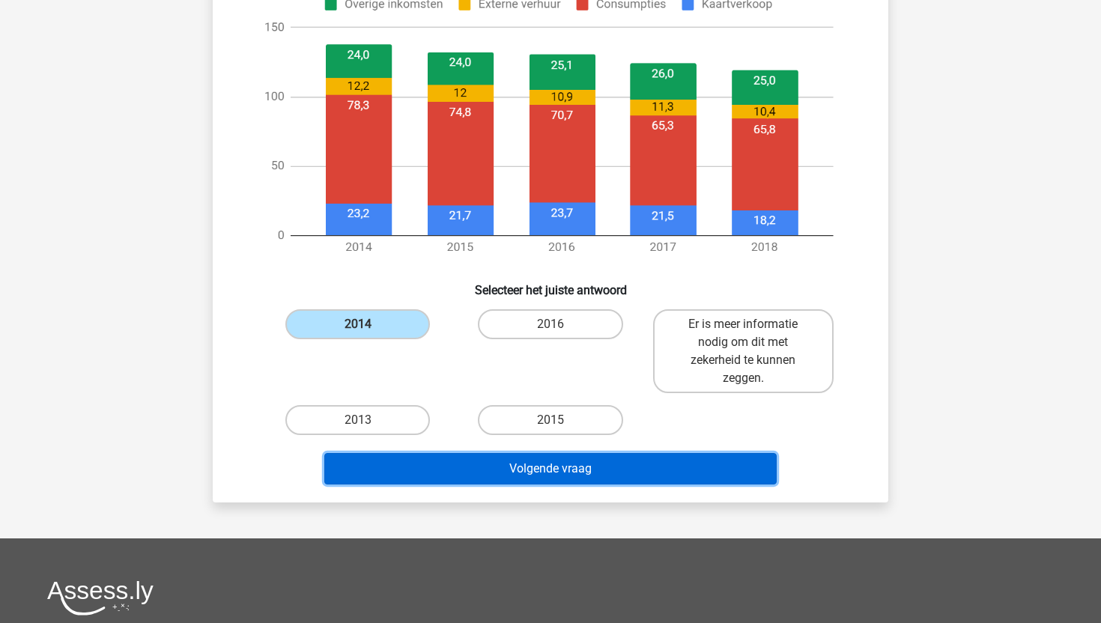
click at [484, 468] on button "Volgende vraag" at bounding box center [550, 468] width 453 height 31
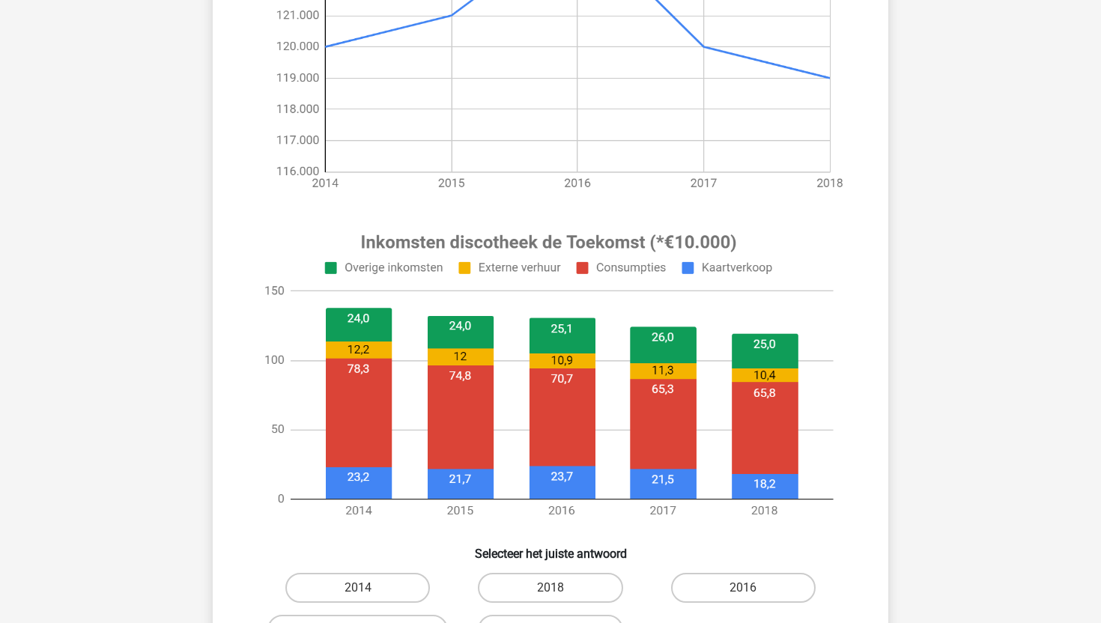
scroll to position [581, 0]
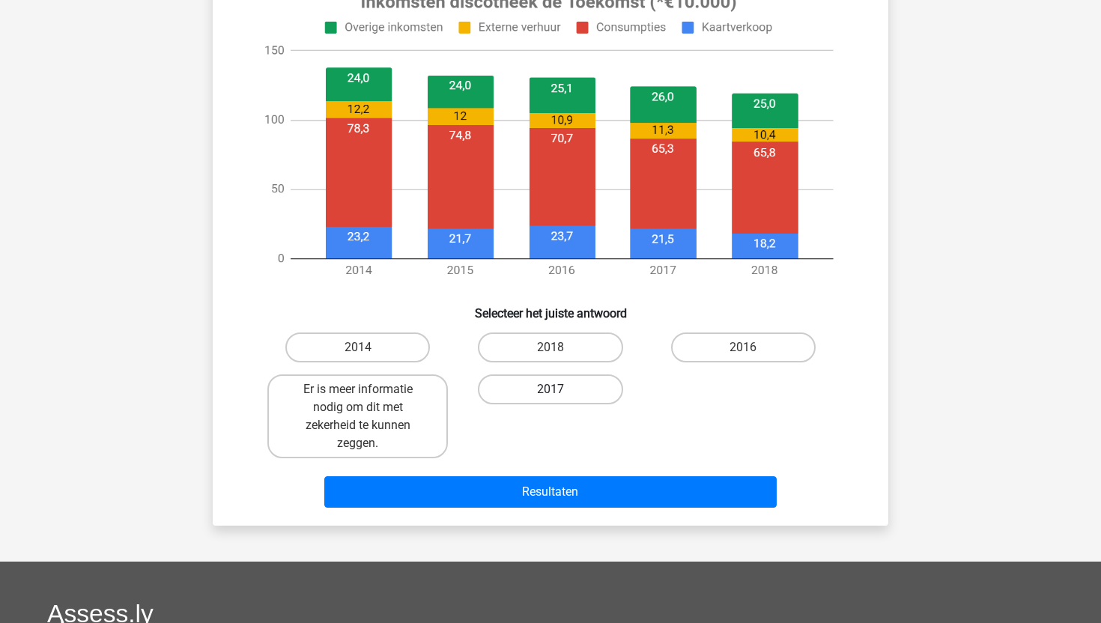
click at [561, 391] on label "2017" at bounding box center [550, 390] width 145 height 30
click at [560, 391] on input "2017" at bounding box center [556, 395] width 10 height 10
radio input "true"
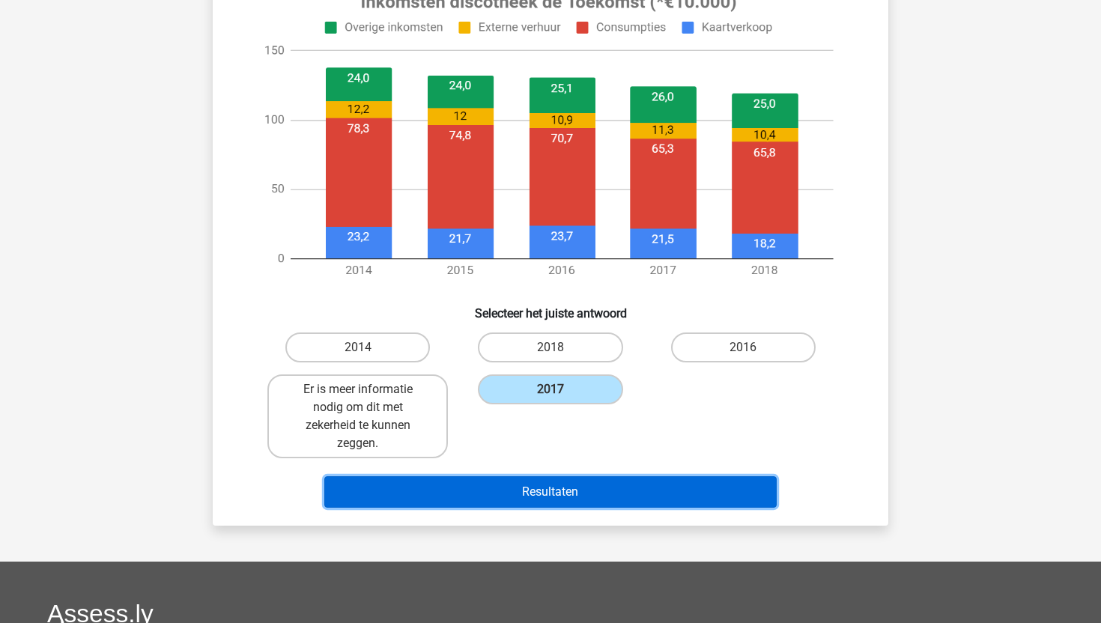
click at [559, 495] on button "Resultaten" at bounding box center [550, 492] width 453 height 31
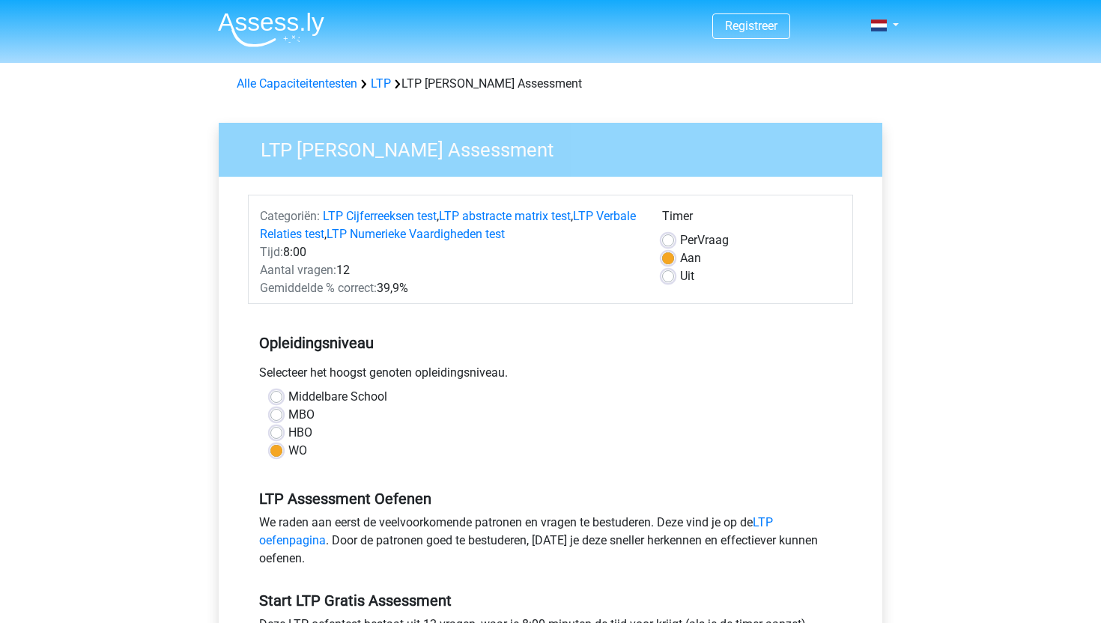
scroll to position [554, 0]
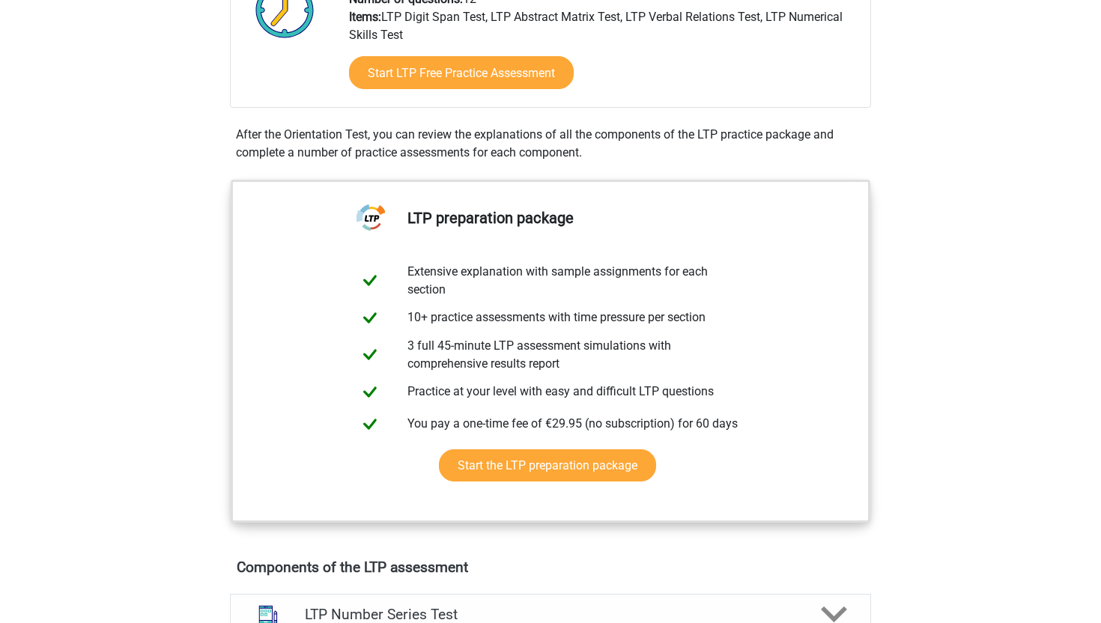
scroll to position [805, 0]
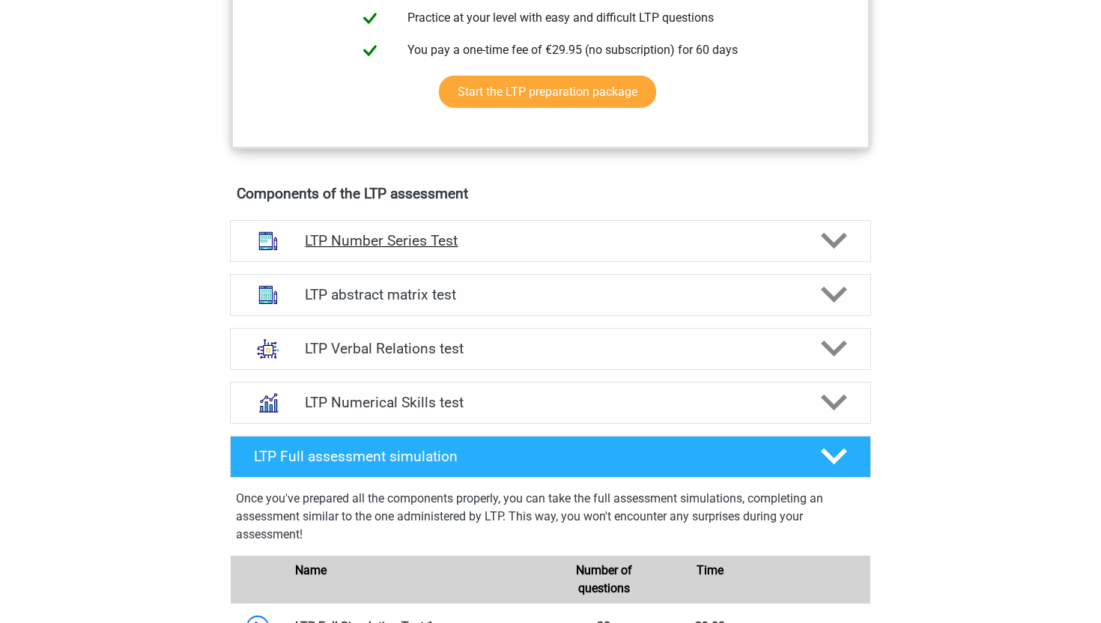
click at [717, 255] on div "LTP Number Series Test" at bounding box center [550, 241] width 641 height 42
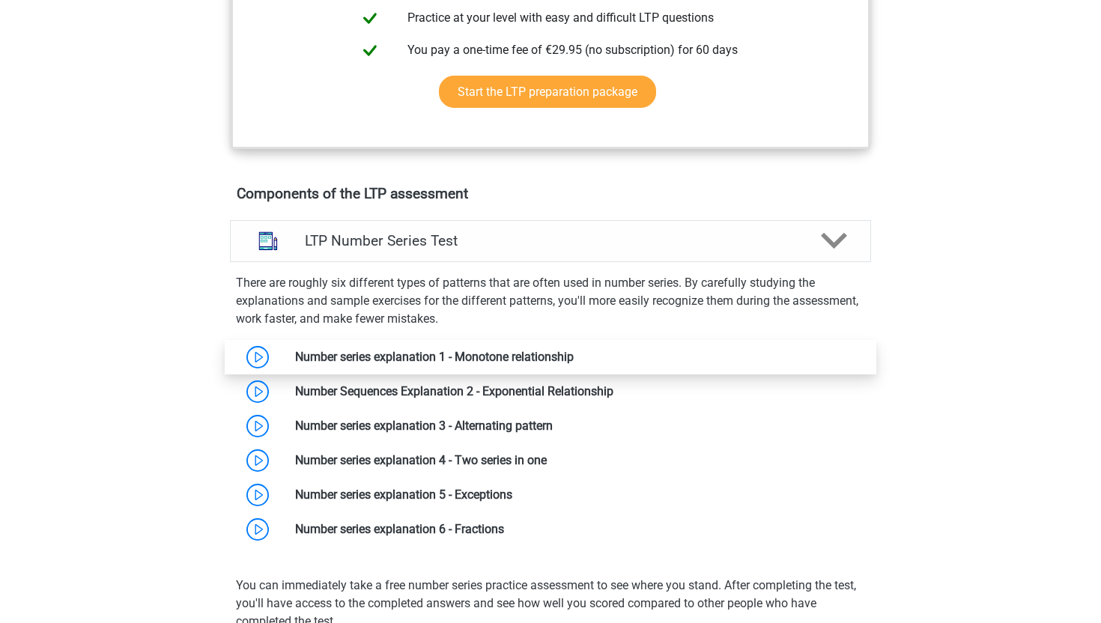
click at [574, 356] on link at bounding box center [574, 357] width 0 height 14
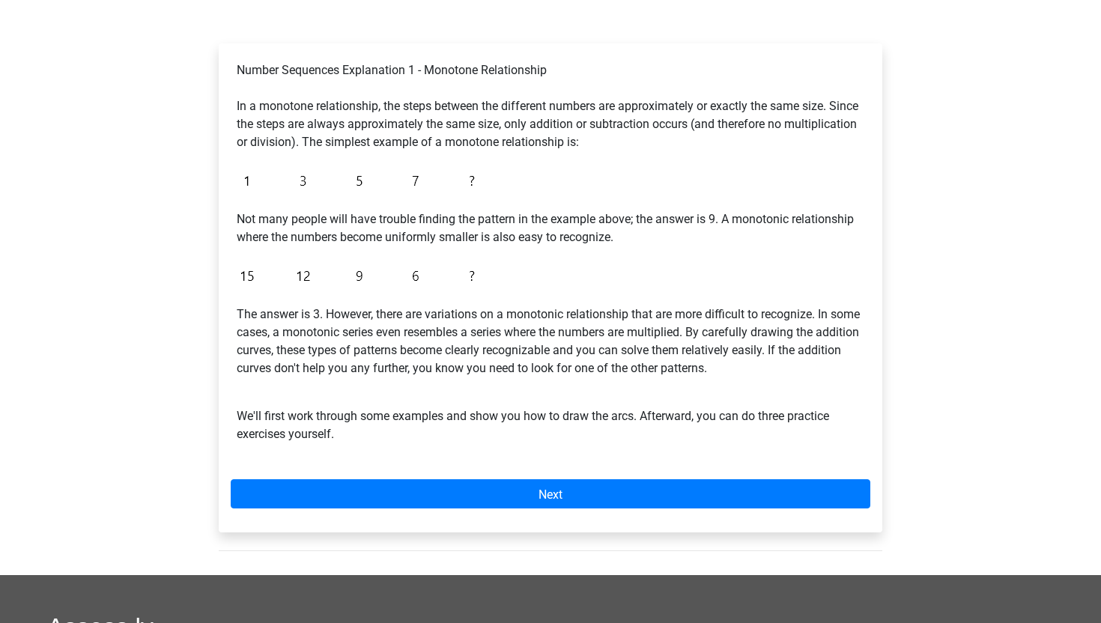
scroll to position [258, 0]
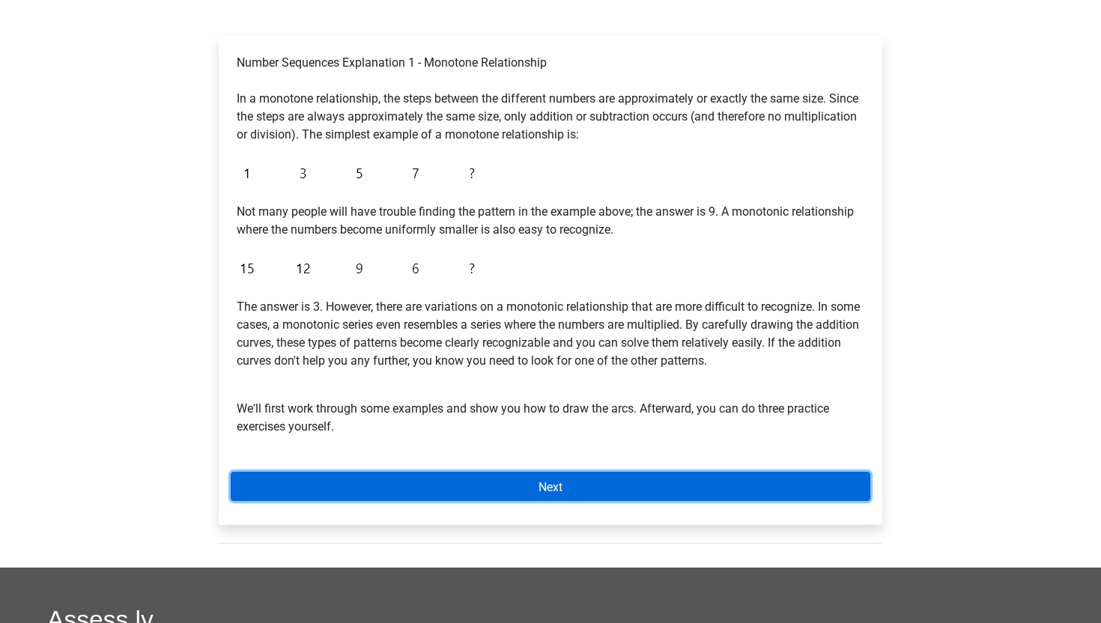
click at [565, 488] on link "Next" at bounding box center [551, 486] width 640 height 29
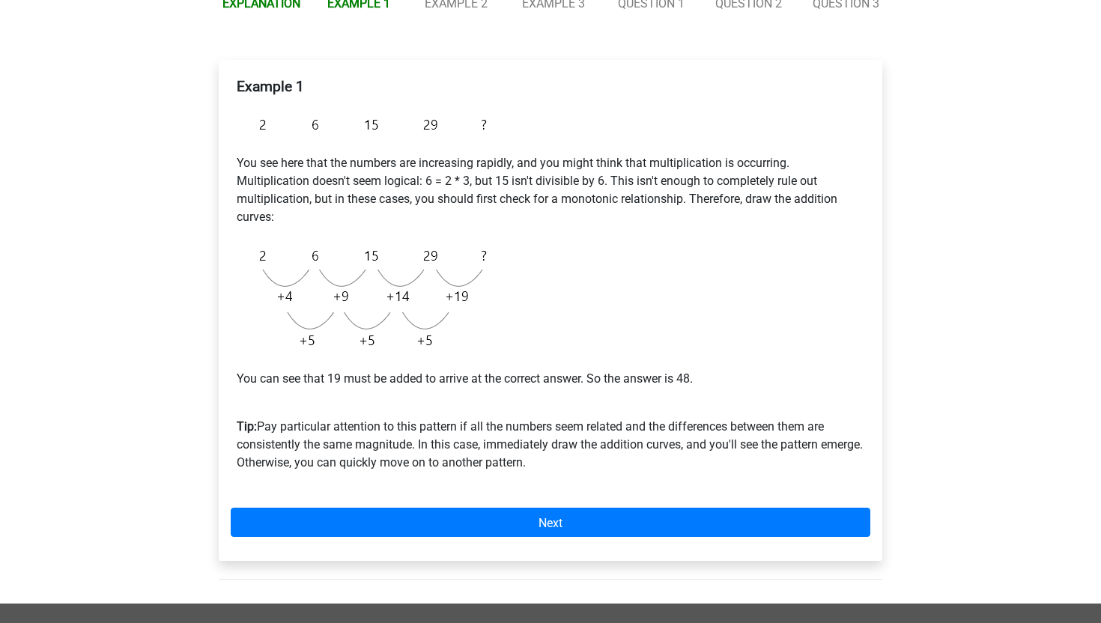
scroll to position [333, 0]
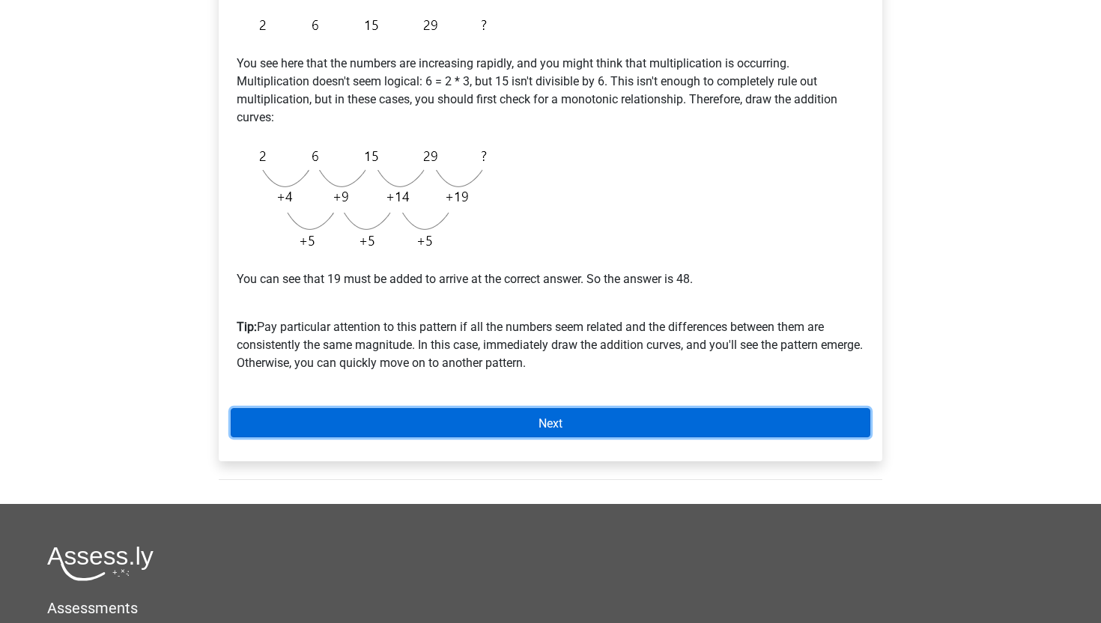
click at [545, 422] on font "Next" at bounding box center [551, 423] width 24 height 14
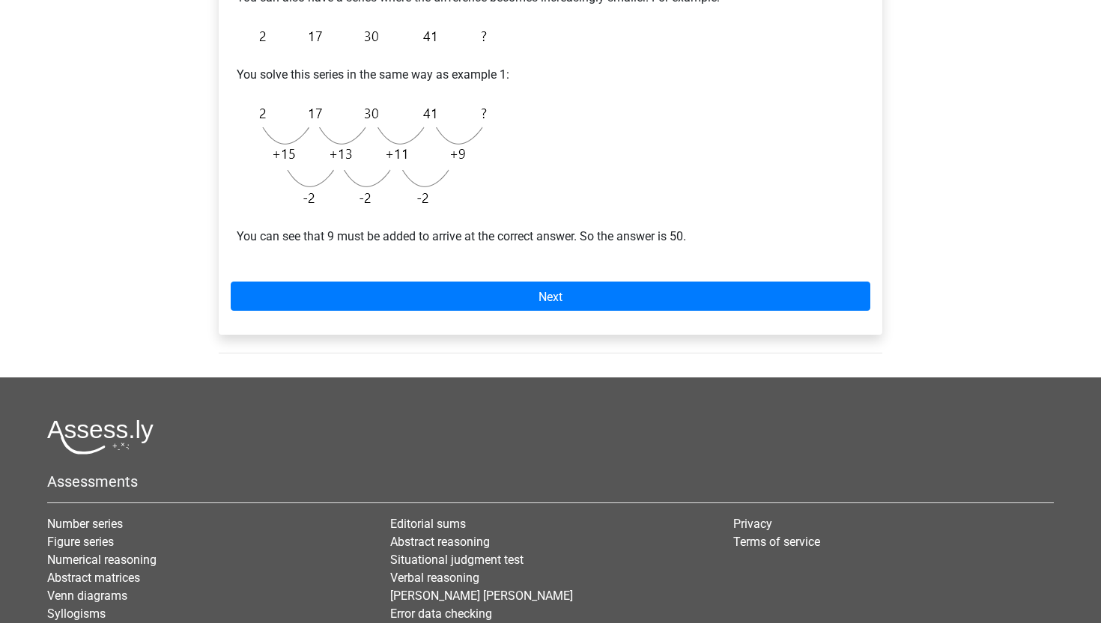
scroll to position [390, 0]
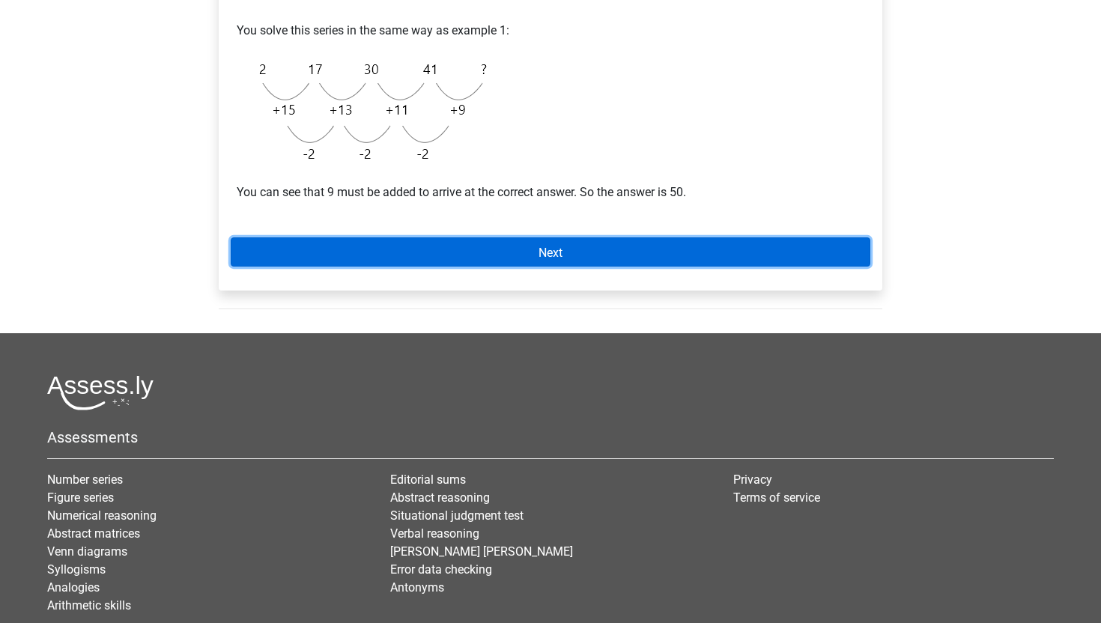
click at [622, 240] on link "Next" at bounding box center [551, 252] width 640 height 29
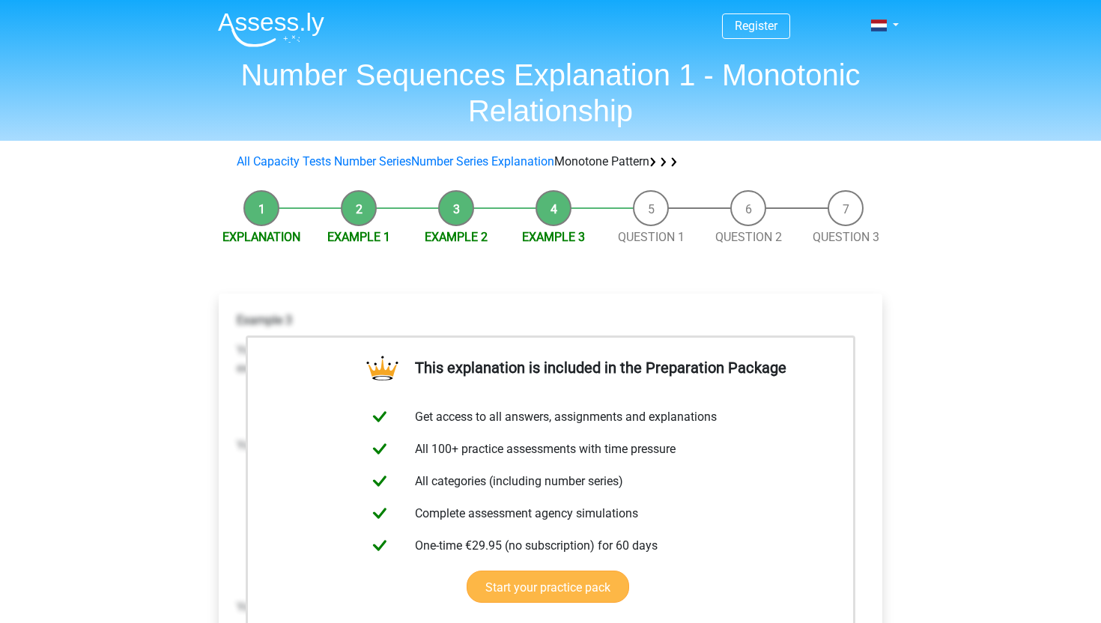
scroll to position [243, 0]
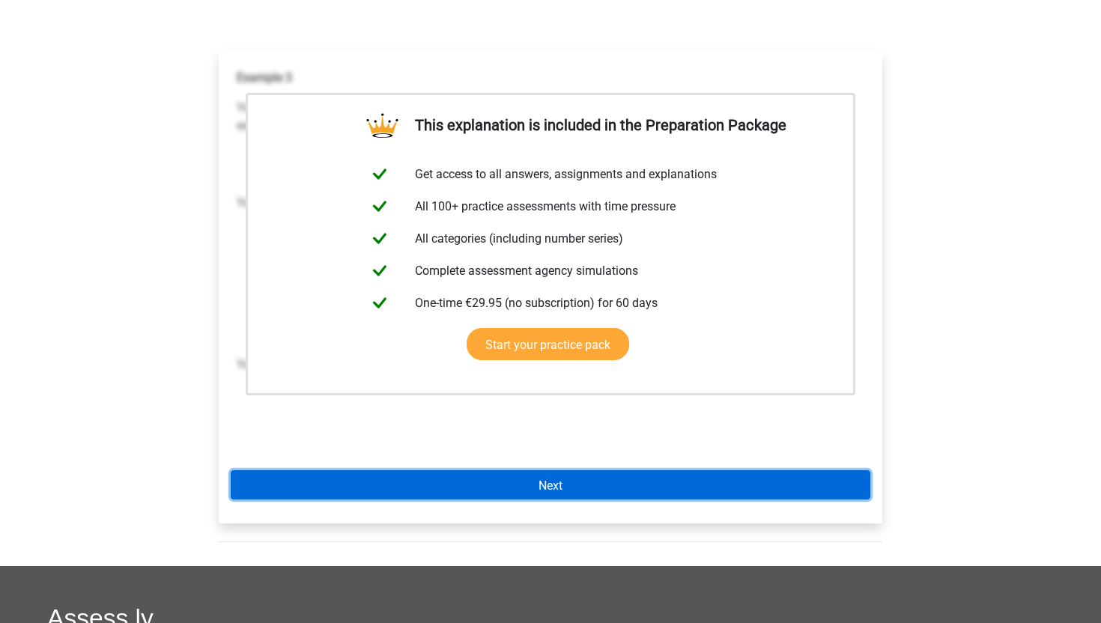
click at [573, 480] on link "Next" at bounding box center [551, 485] width 640 height 29
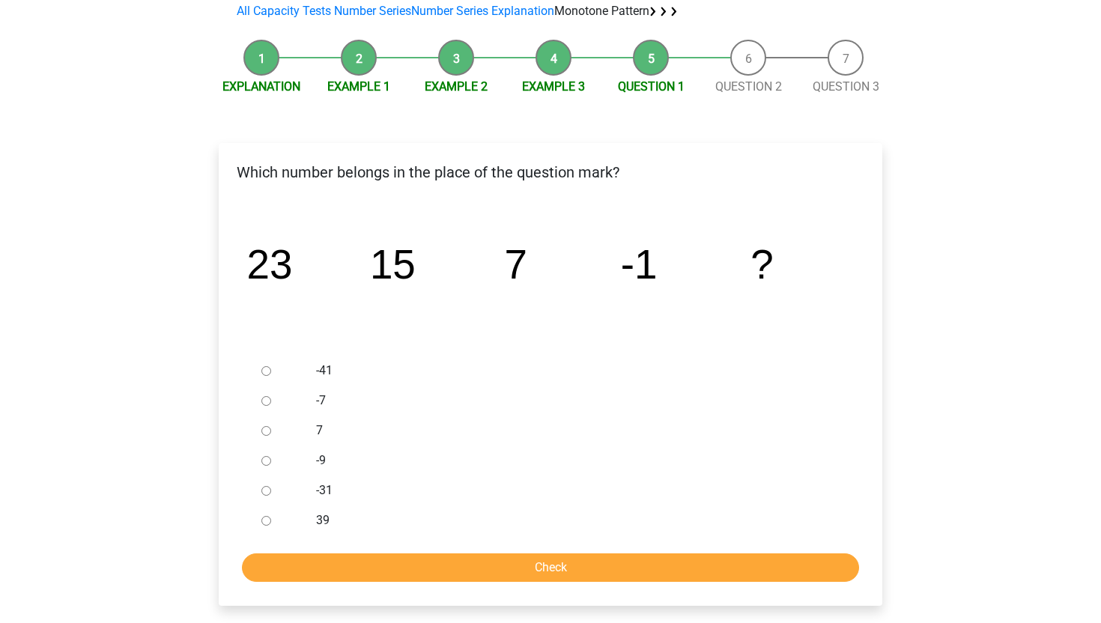
scroll to position [150, 0]
click at [263, 462] on input "-9" at bounding box center [266, 462] width 10 height 10
radio input "true"
click at [385, 570] on input "Check" at bounding box center [550, 568] width 617 height 28
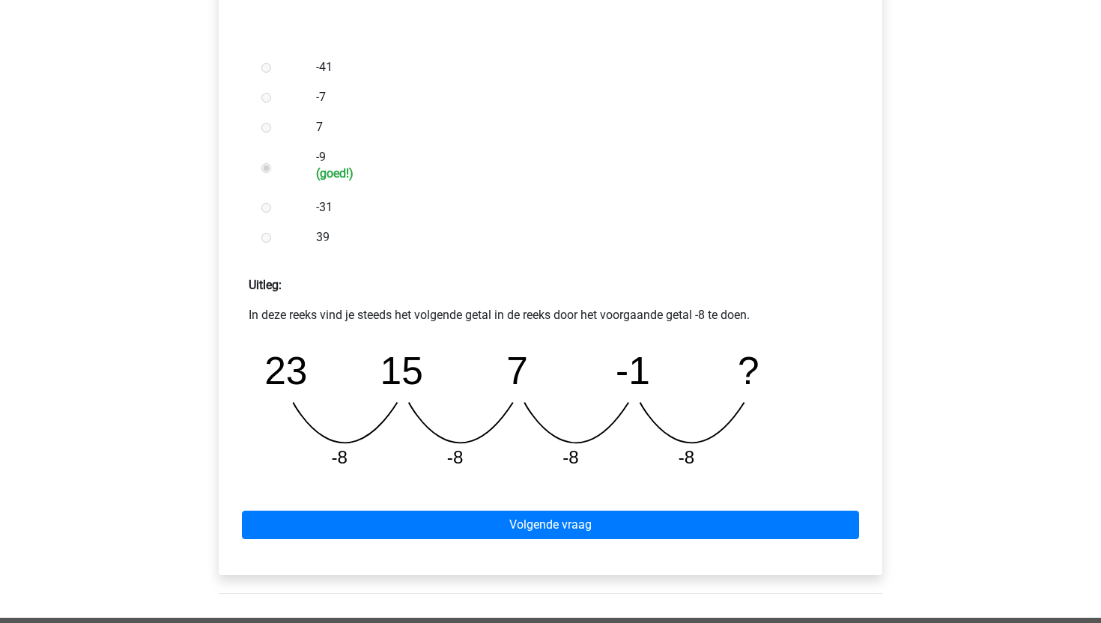
scroll to position [512, 0]
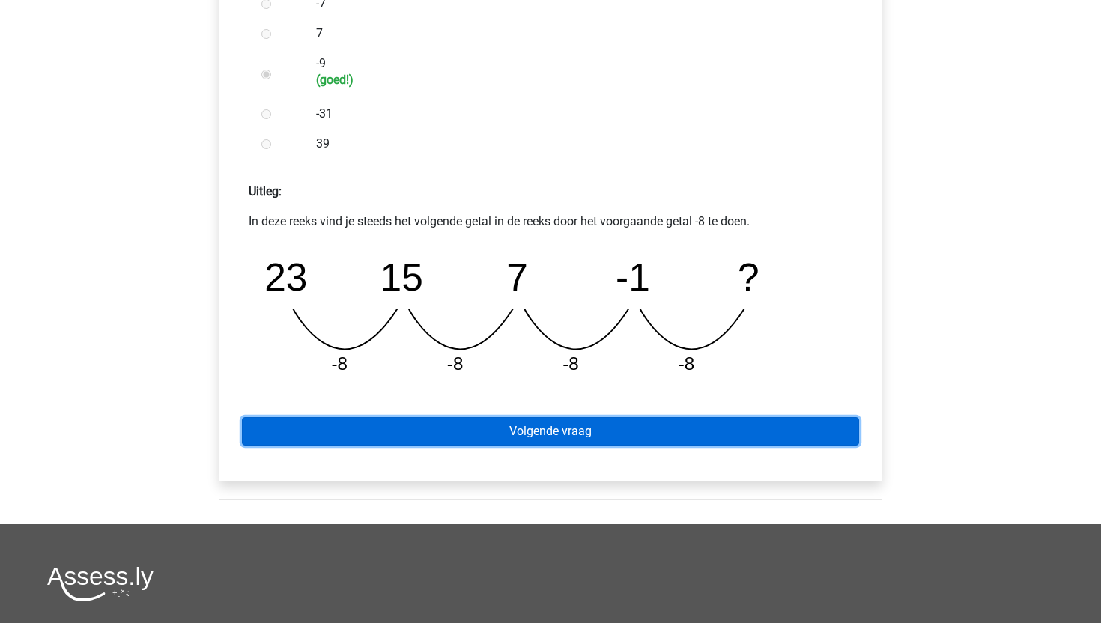
click at [492, 427] on link "Volgende vraag" at bounding box center [550, 431] width 617 height 28
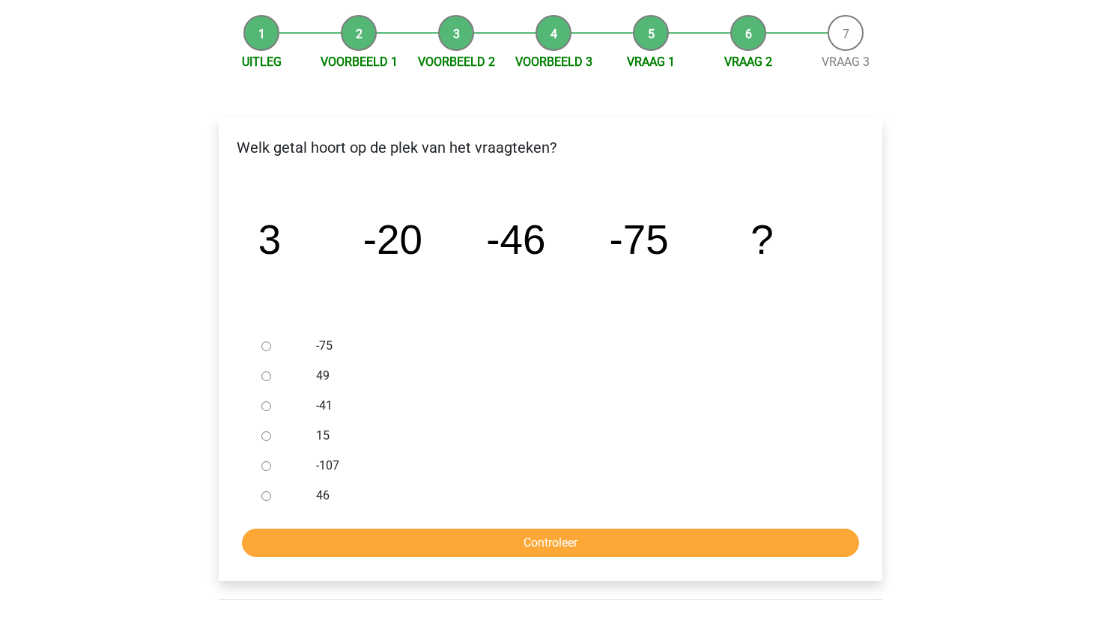
scroll to position [141, 0]
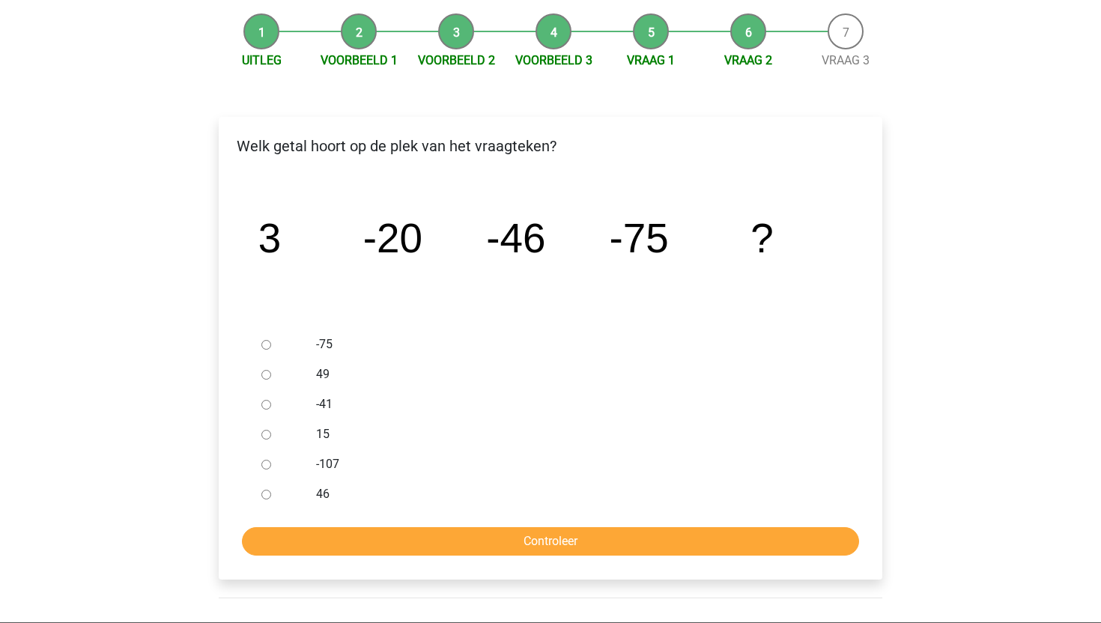
click at [333, 463] on label "-107" at bounding box center [575, 465] width 519 height 18
click at [271, 463] on input "-107" at bounding box center [266, 465] width 10 height 10
radio input "true"
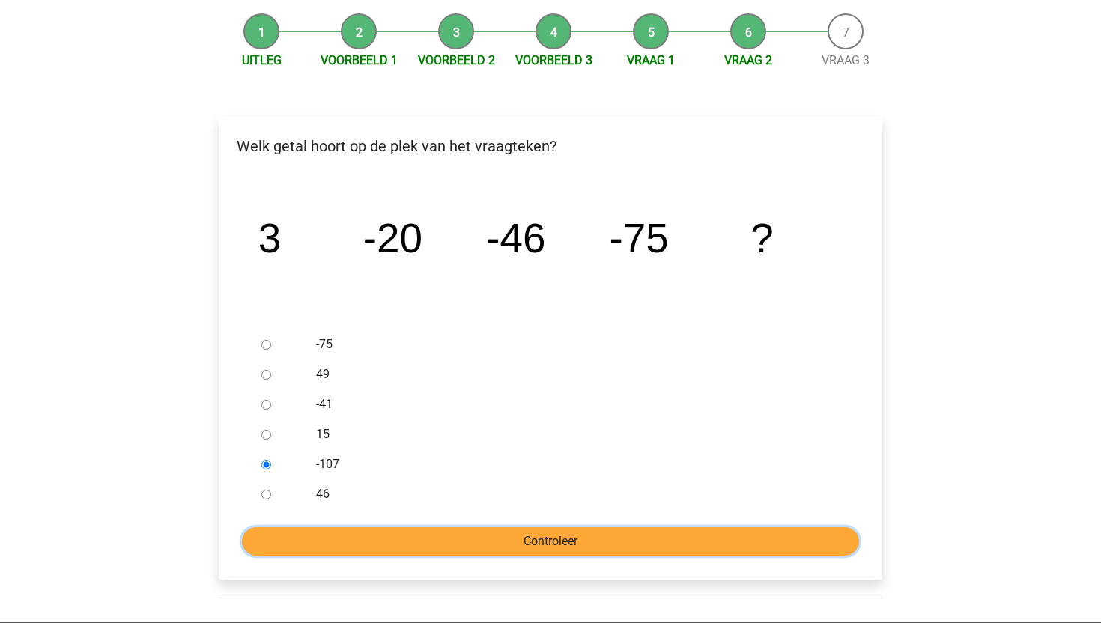
click at [421, 533] on input "Controleer" at bounding box center [550, 541] width 617 height 28
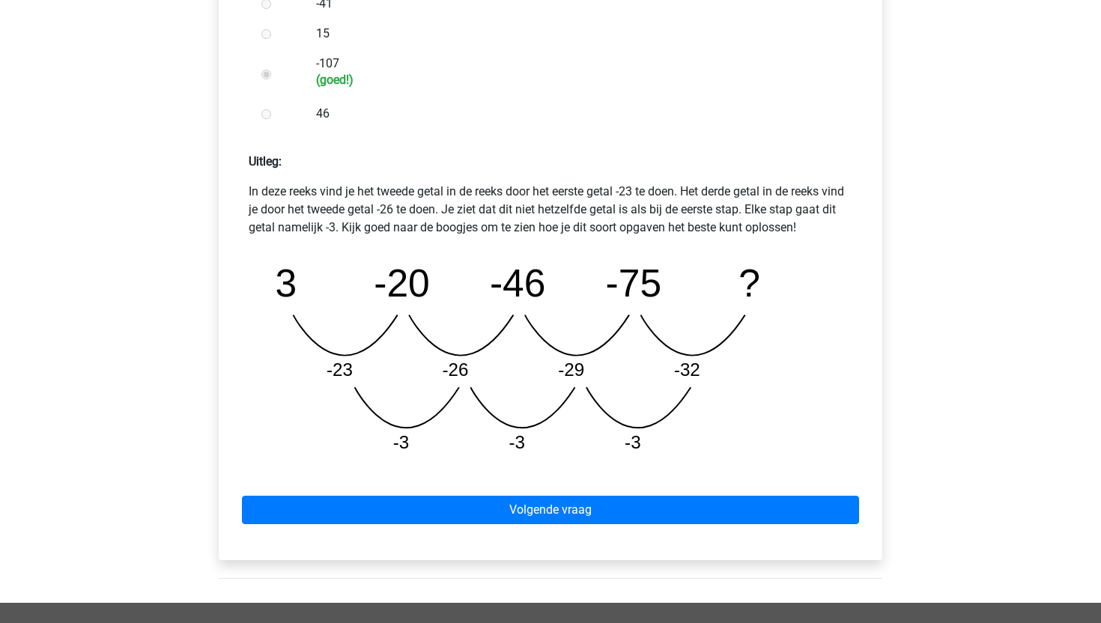
scroll to position [541, 0]
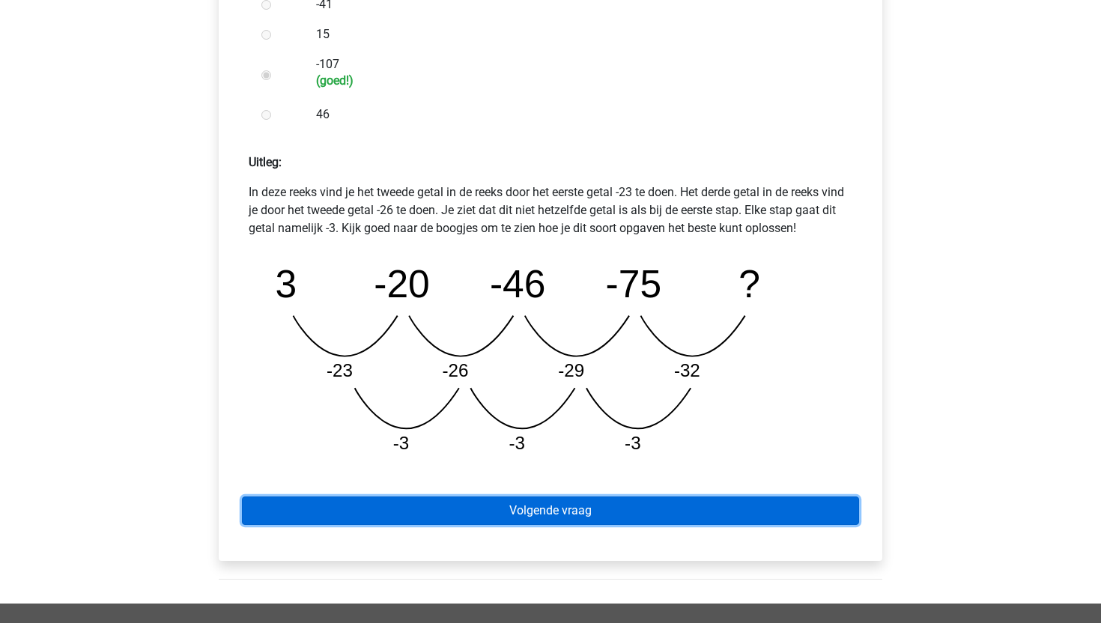
click at [499, 513] on link "Volgende vraag" at bounding box center [550, 511] width 617 height 28
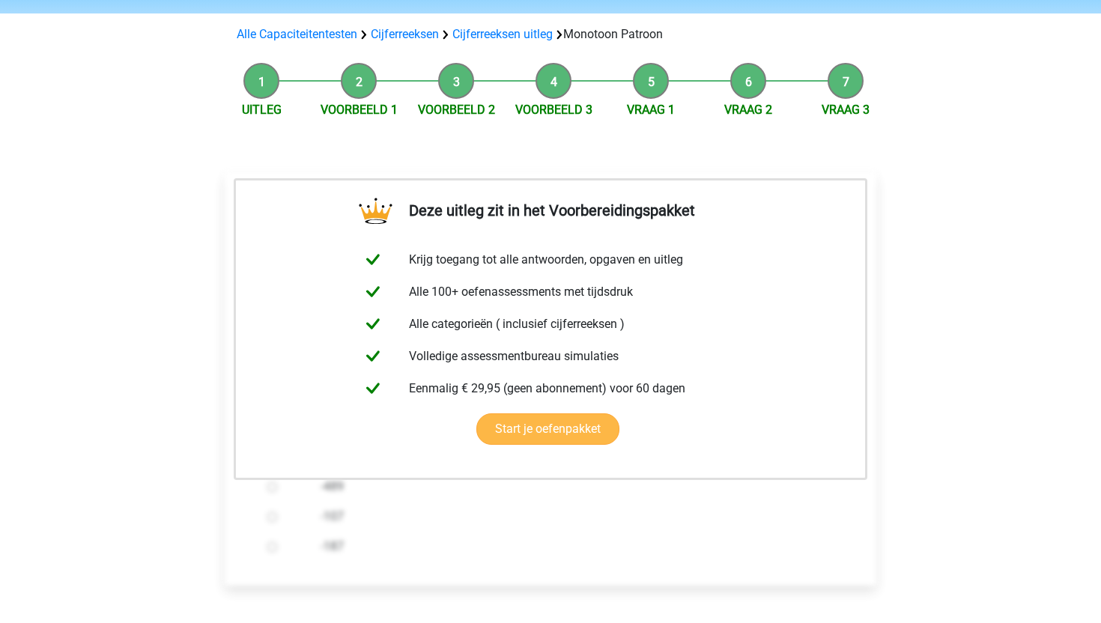
scroll to position [313, 0]
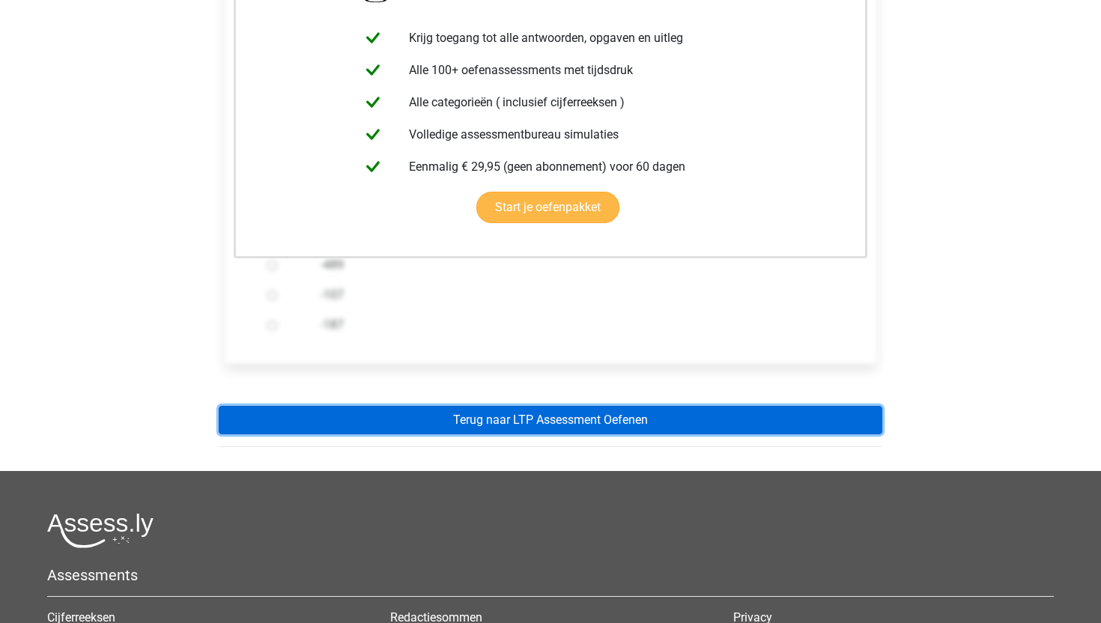
click at [617, 411] on link "Terug naar LTP Assessment Oefenen" at bounding box center [551, 420] width 664 height 28
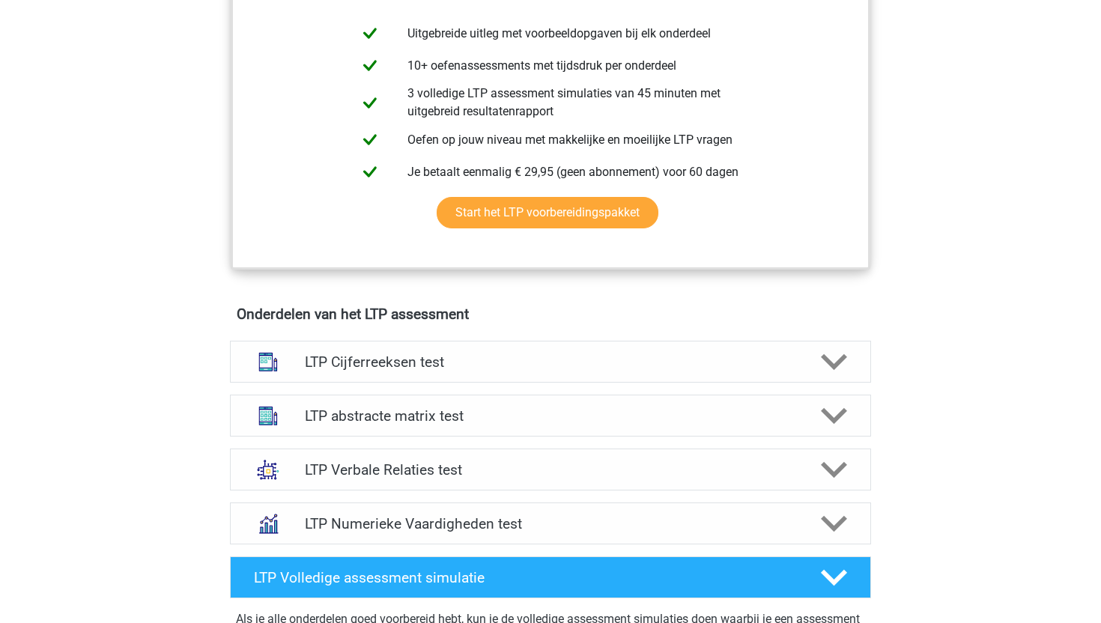
scroll to position [675, 0]
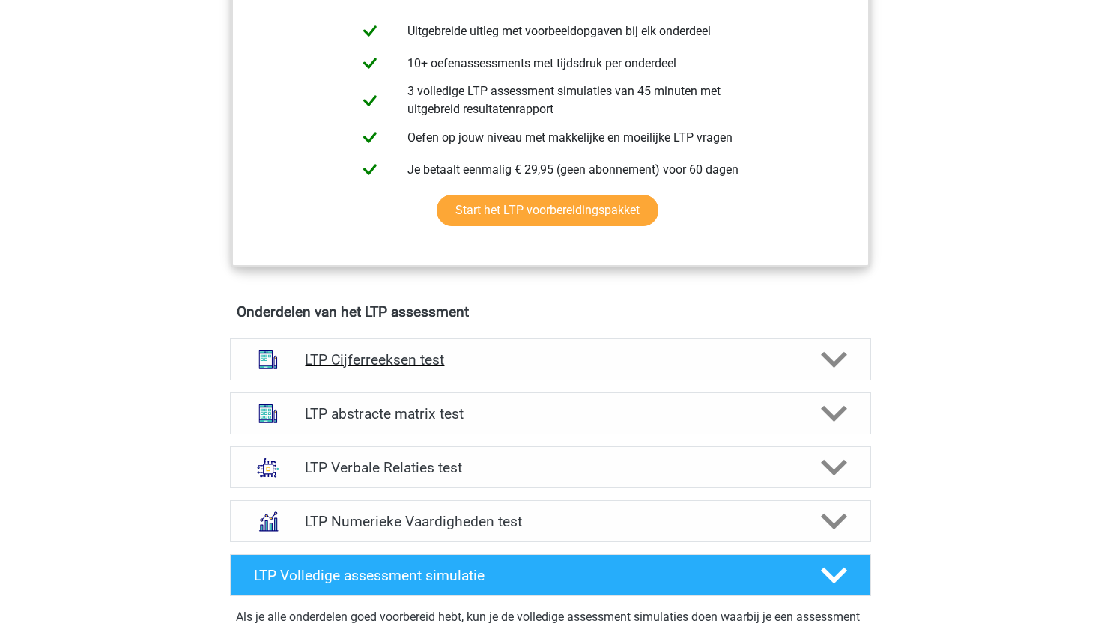
click at [652, 361] on h4 "LTP Cijferreeksen test" at bounding box center [550, 359] width 491 height 17
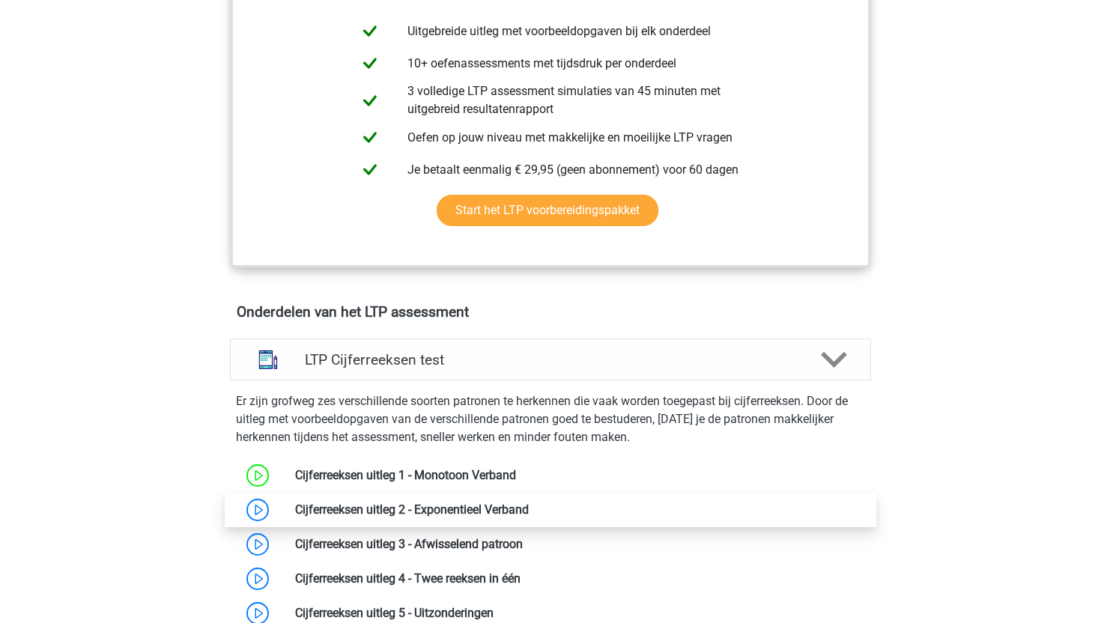
click at [529, 503] on link at bounding box center [529, 510] width 0 height 14
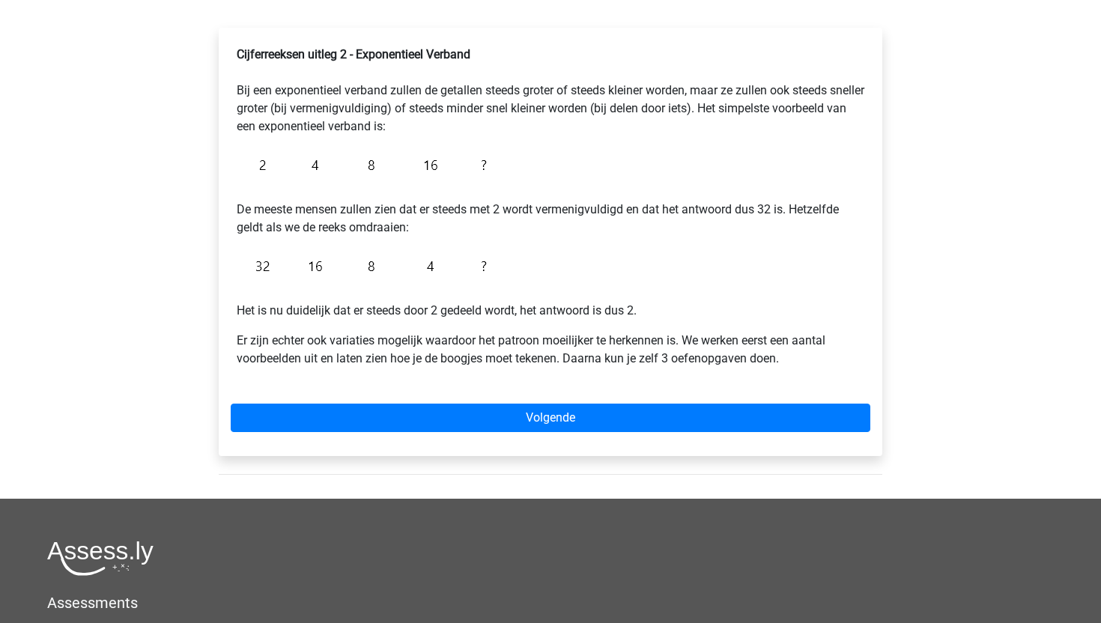
scroll to position [259, 0]
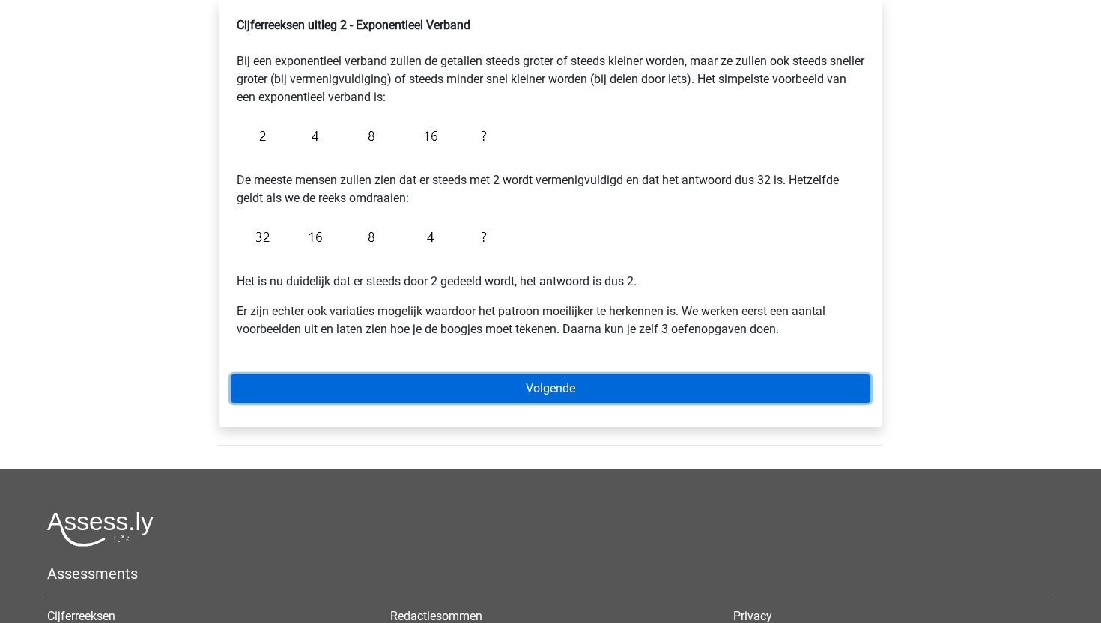
click at [623, 390] on link "Volgende" at bounding box center [551, 389] width 640 height 28
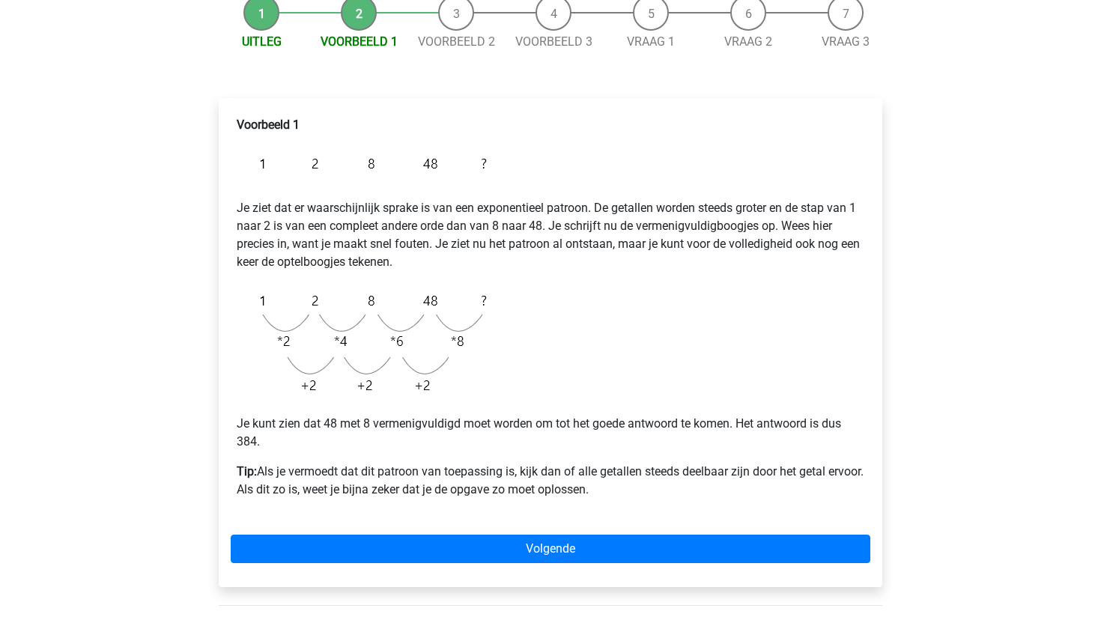
scroll to position [159, 0]
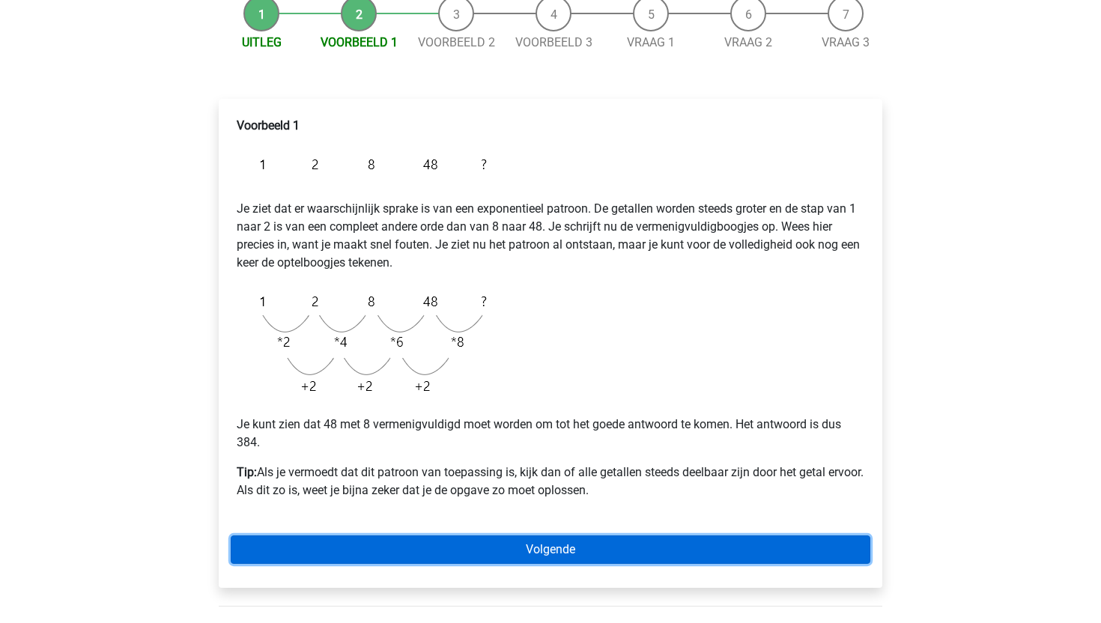
click at [461, 544] on link "Volgende" at bounding box center [551, 550] width 640 height 28
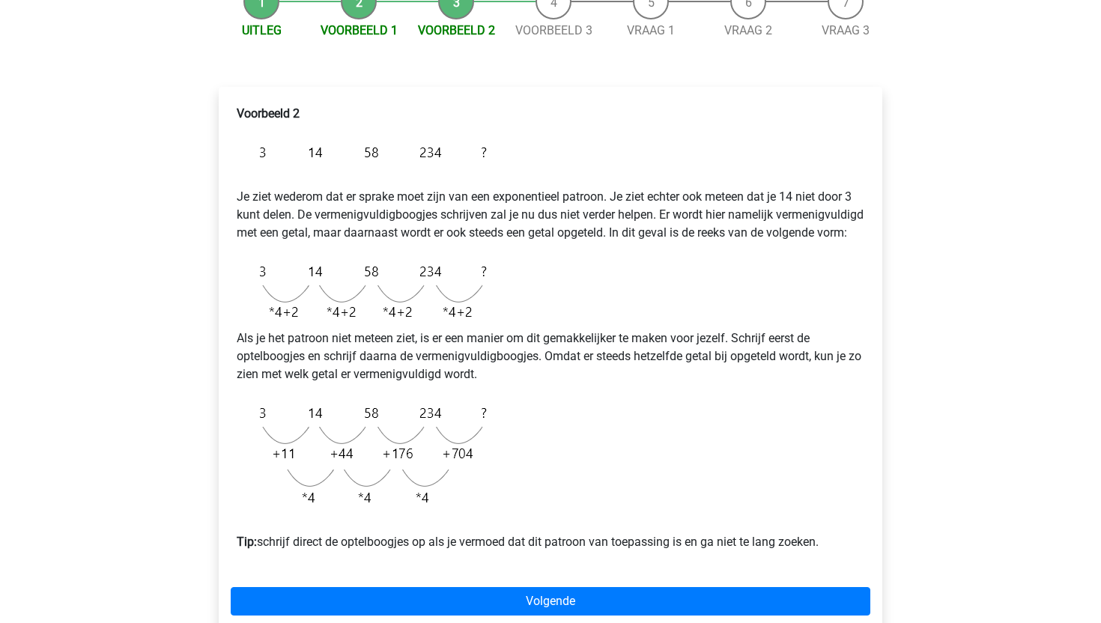
scroll to position [232, 0]
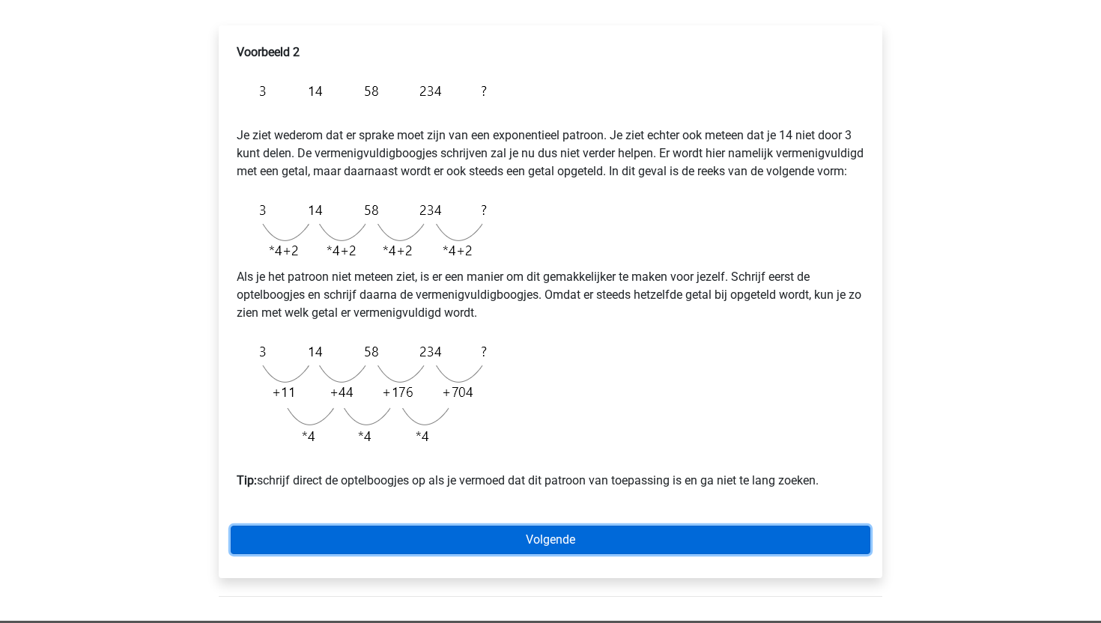
click at [363, 554] on link "Volgende" at bounding box center [551, 540] width 640 height 28
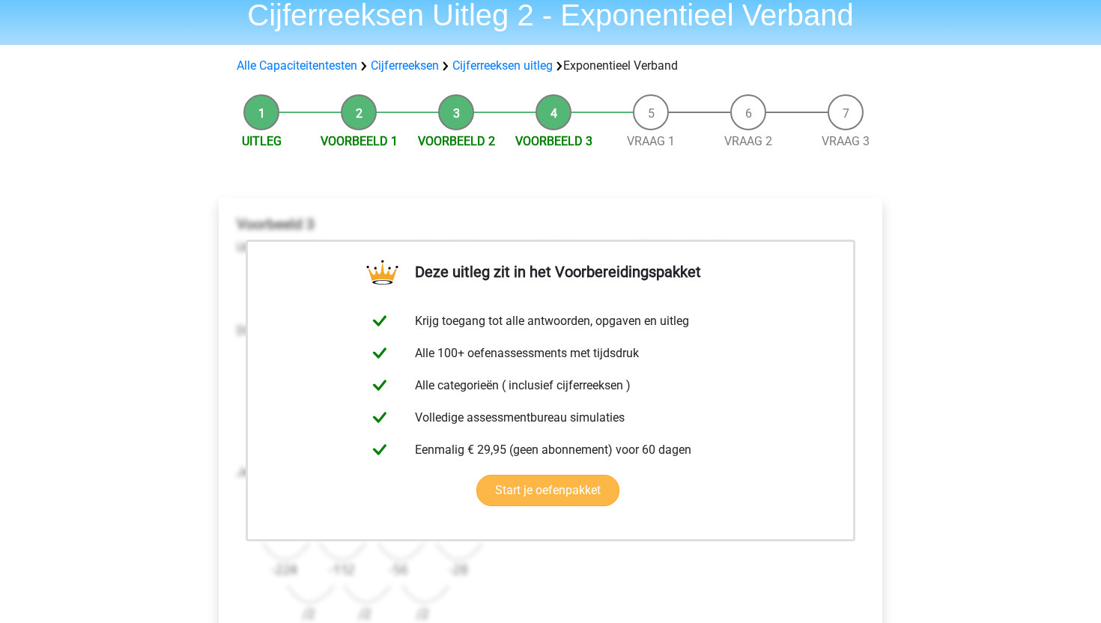
scroll to position [264, 0]
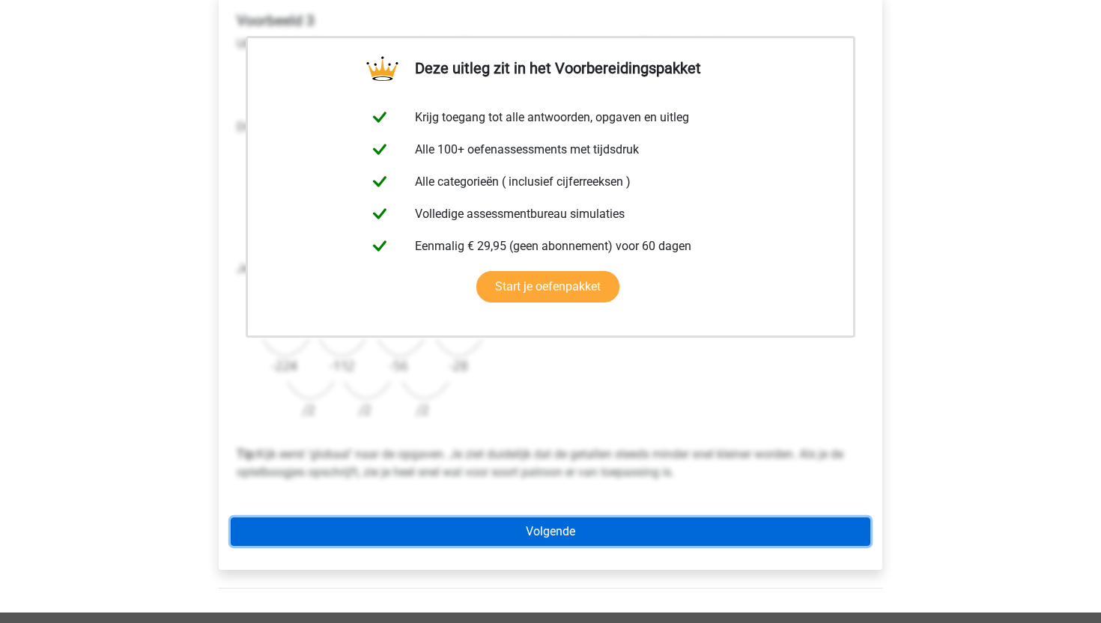
click at [524, 528] on link "Volgende" at bounding box center [551, 532] width 640 height 28
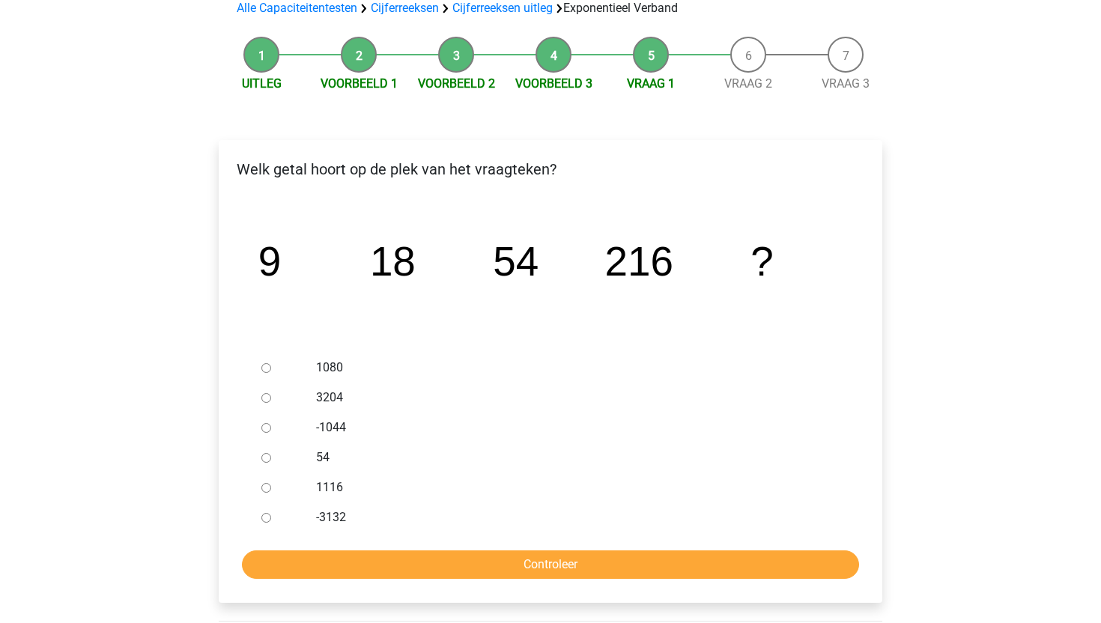
scroll to position [118, 0]
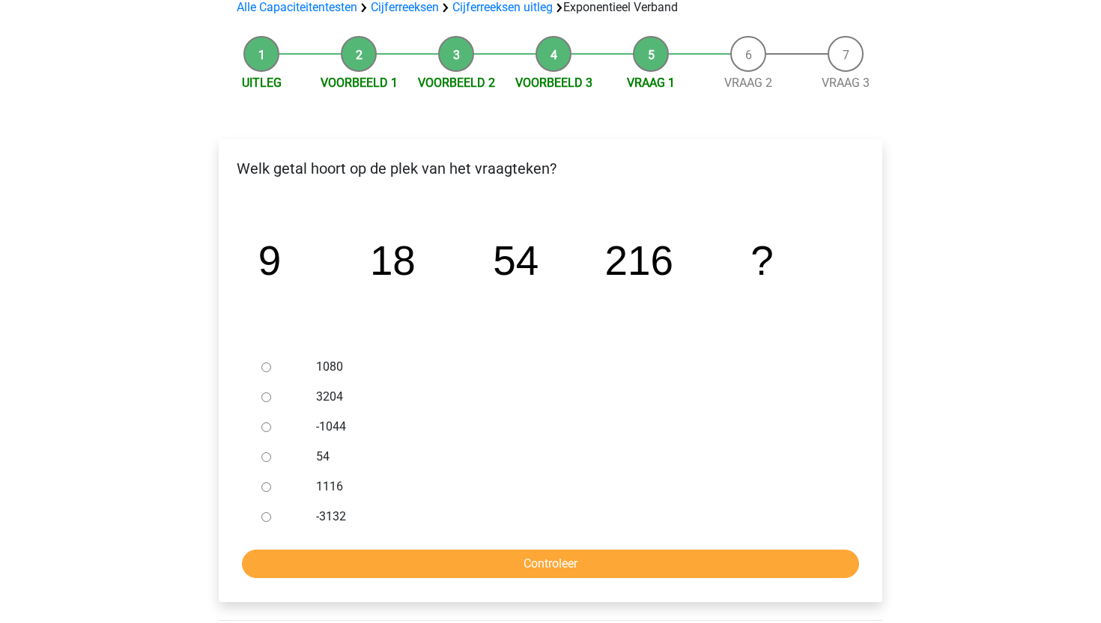
click at [322, 367] on label "1080" at bounding box center [575, 367] width 519 height 18
click at [271, 367] on input "1080" at bounding box center [266, 368] width 10 height 10
radio input "true"
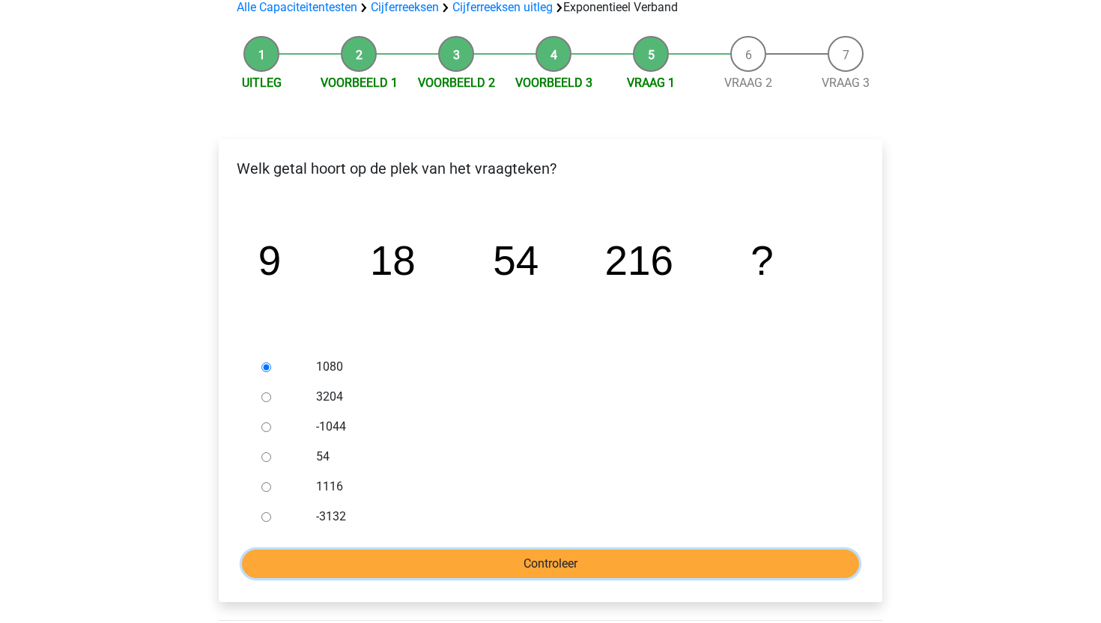
click at [342, 560] on input "Controleer" at bounding box center [550, 564] width 617 height 28
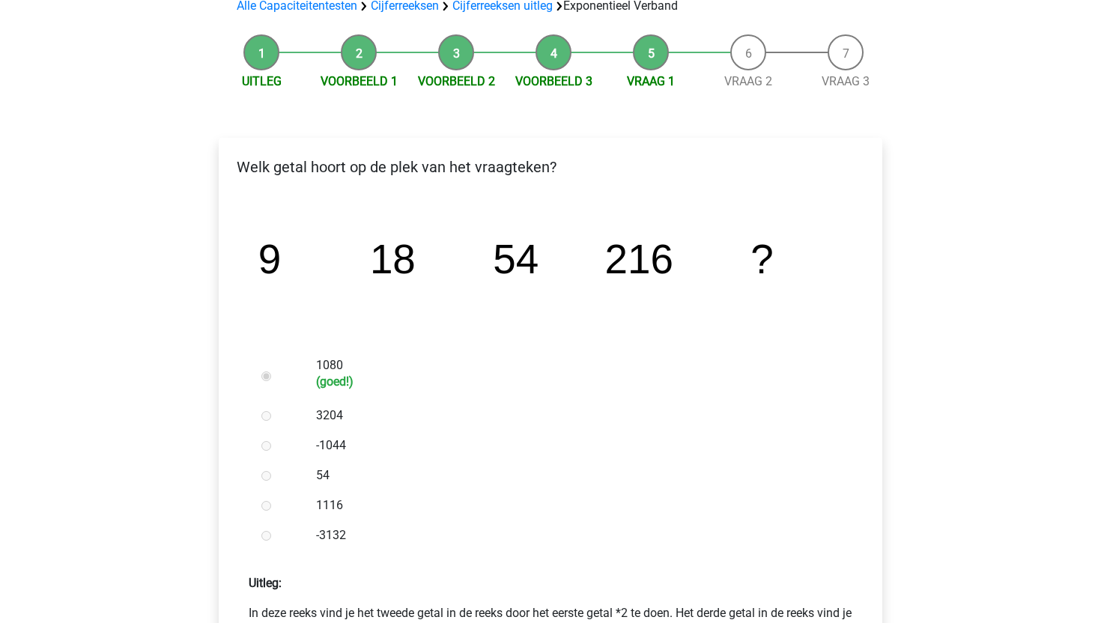
scroll to position [611, 0]
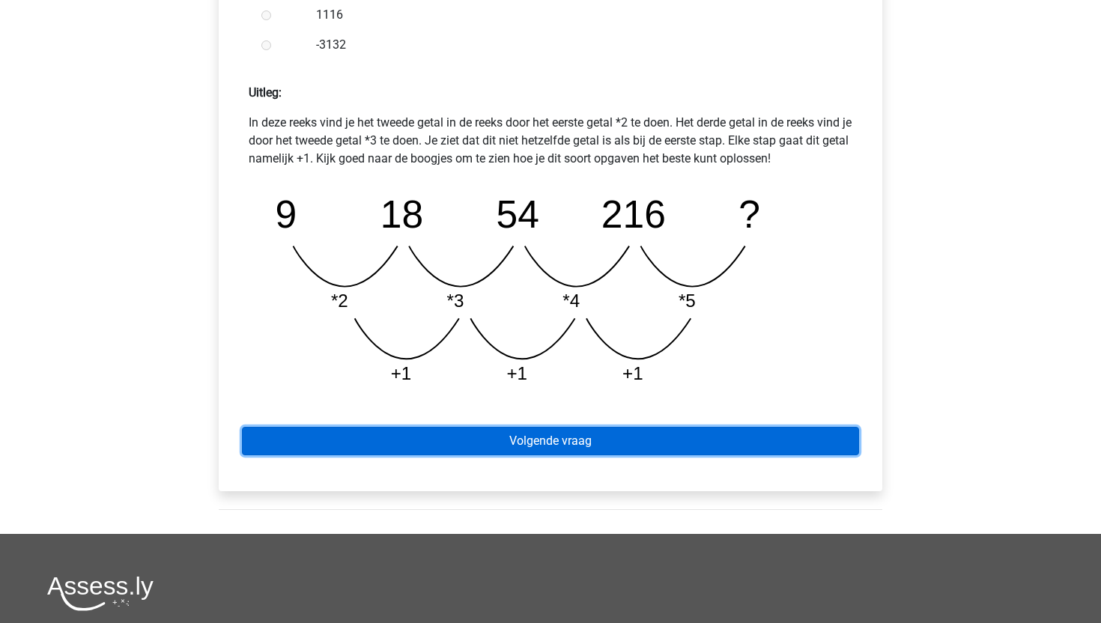
click at [575, 436] on link "Volgende vraag" at bounding box center [550, 441] width 617 height 28
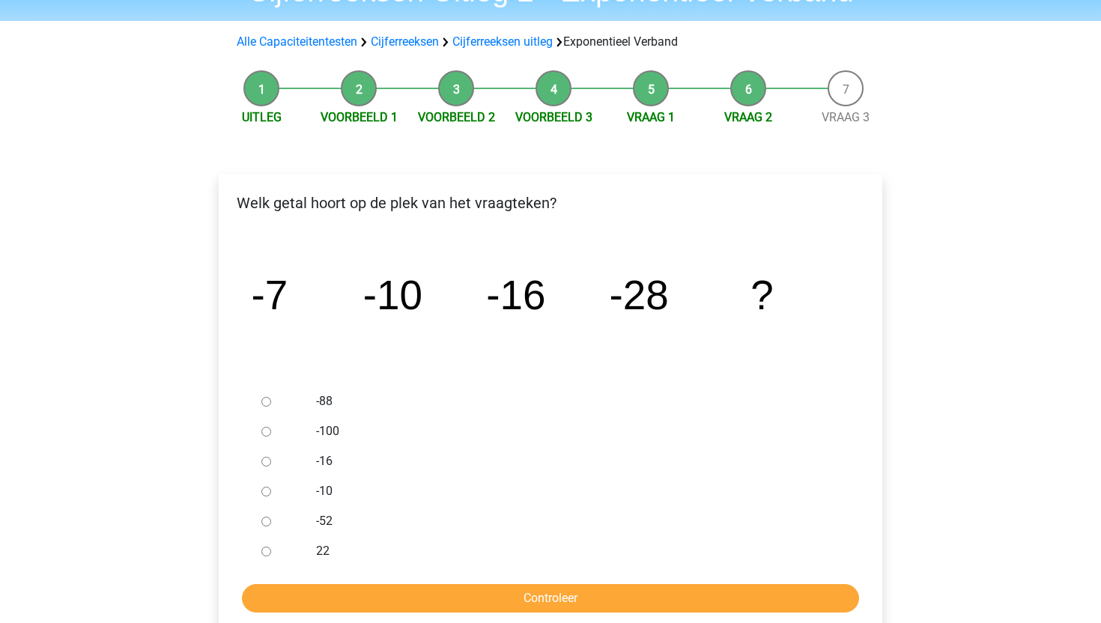
scroll to position [118, 0]
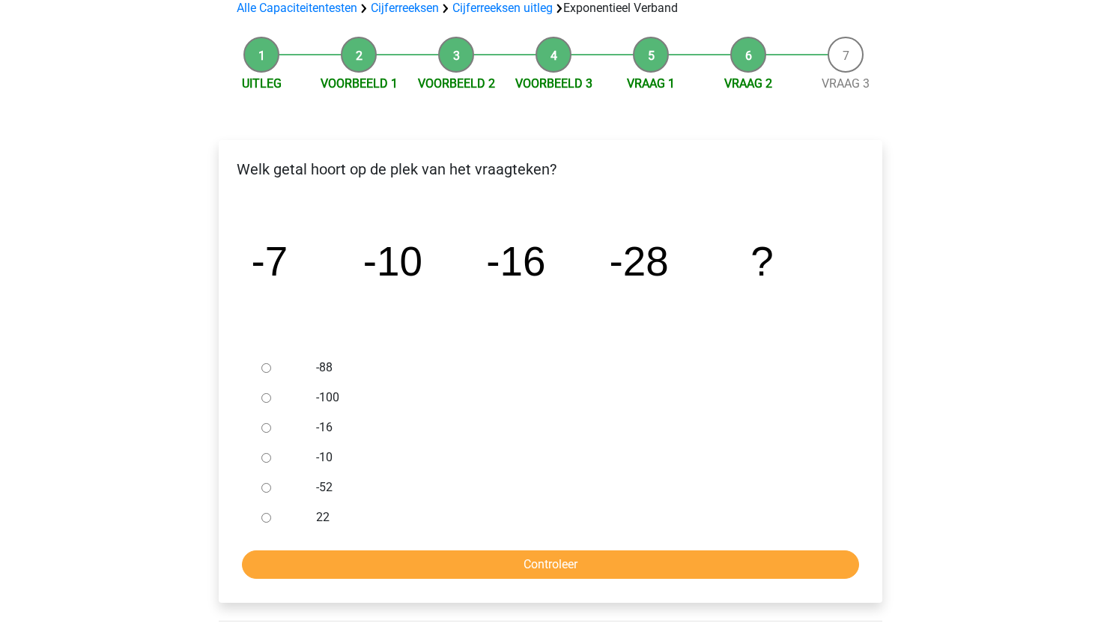
click at [320, 488] on label "-52" at bounding box center [575, 488] width 519 height 18
click at [271, 488] on input "-52" at bounding box center [266, 488] width 10 height 10
radio input "true"
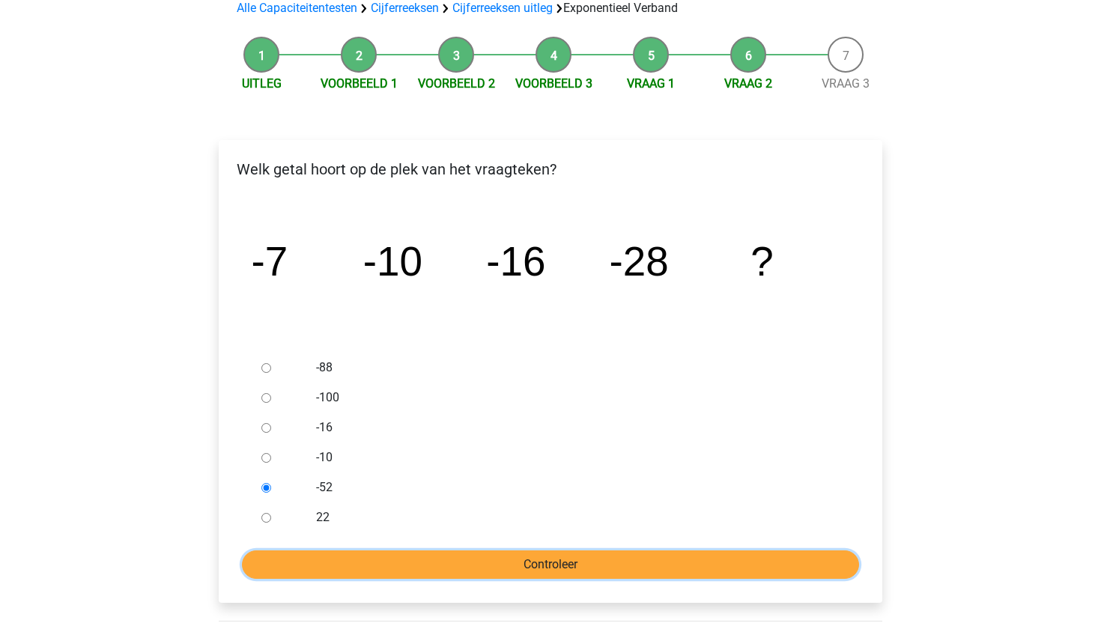
click at [374, 551] on input "Controleer" at bounding box center [550, 565] width 617 height 28
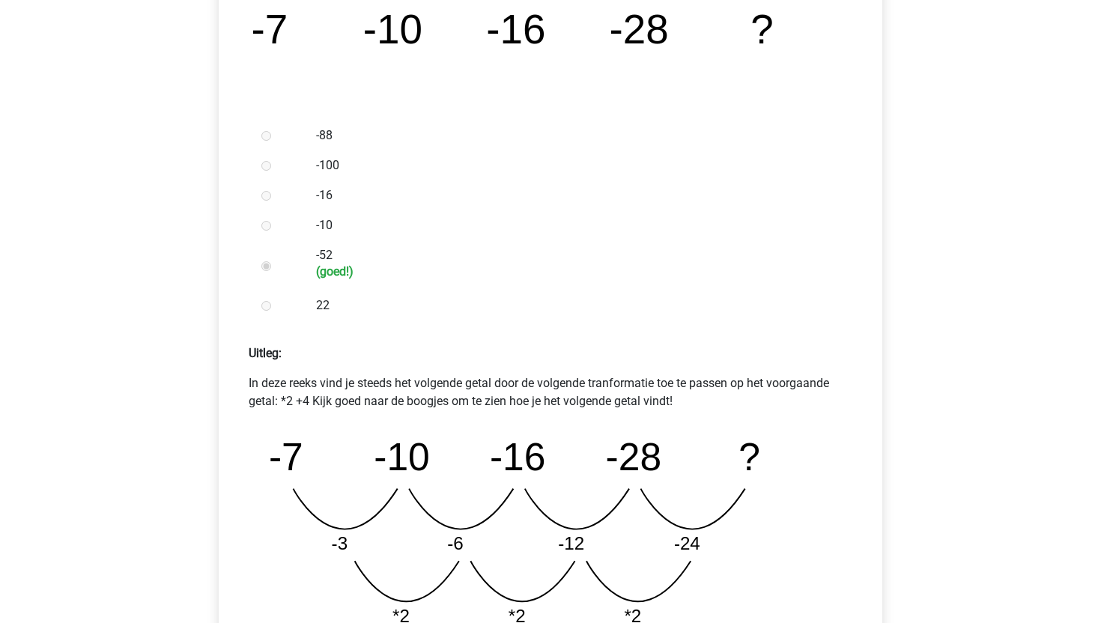
scroll to position [490, 0]
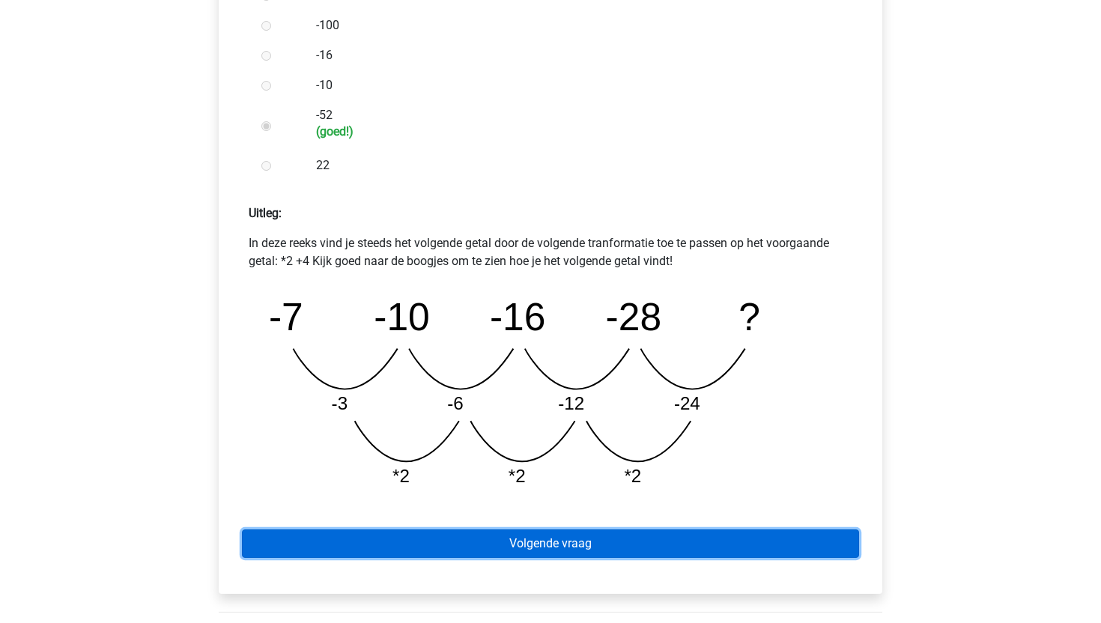
click at [492, 546] on link "Volgende vraag" at bounding box center [550, 544] width 617 height 28
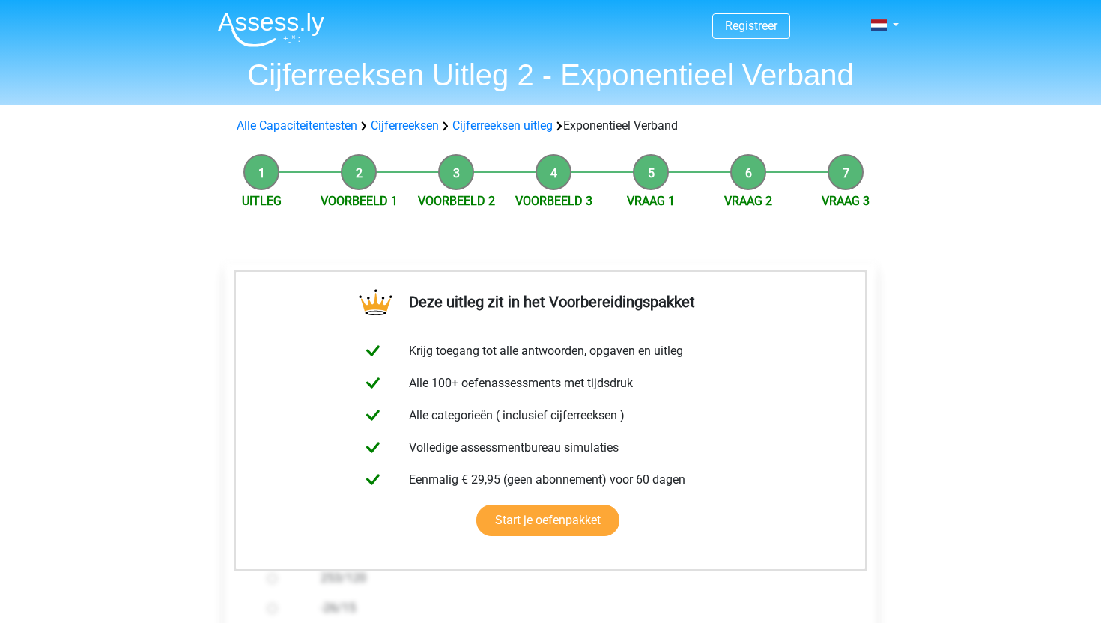
scroll to position [140, 0]
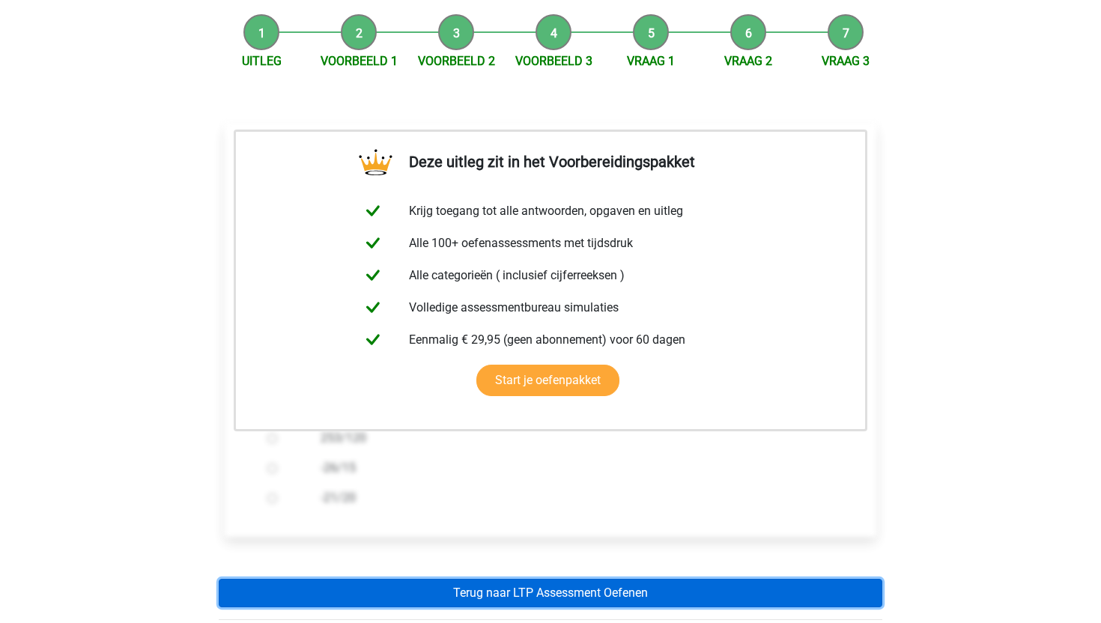
click at [504, 587] on link "Terug naar LTP Assessment Oefenen" at bounding box center [551, 593] width 664 height 28
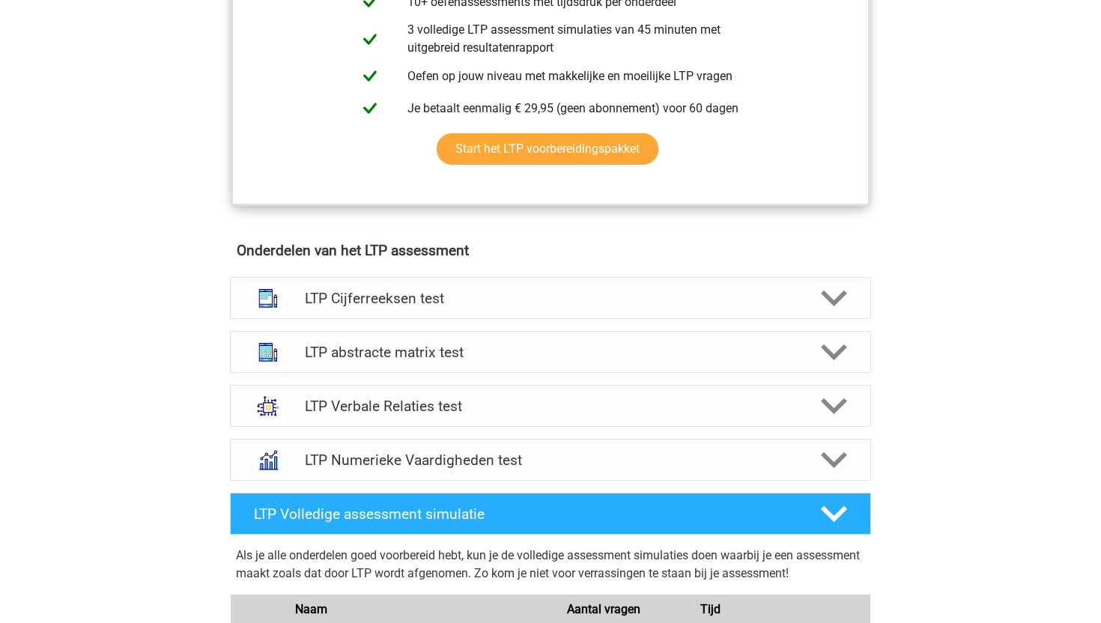
scroll to position [736, 0]
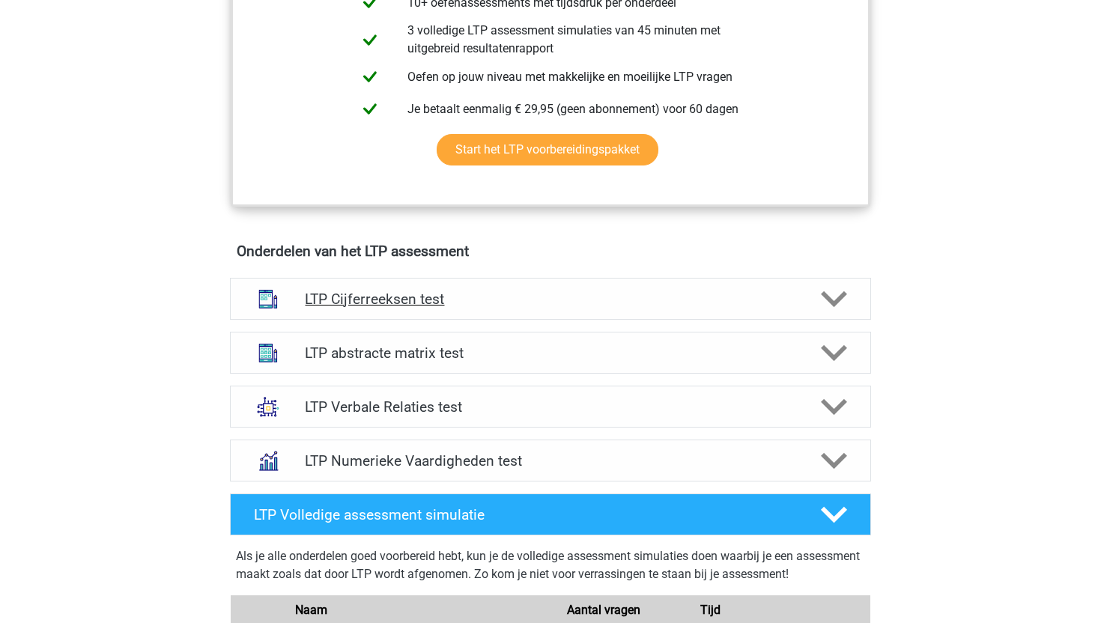
click at [667, 315] on div "LTP Cijferreeksen test" at bounding box center [550, 299] width 641 height 42
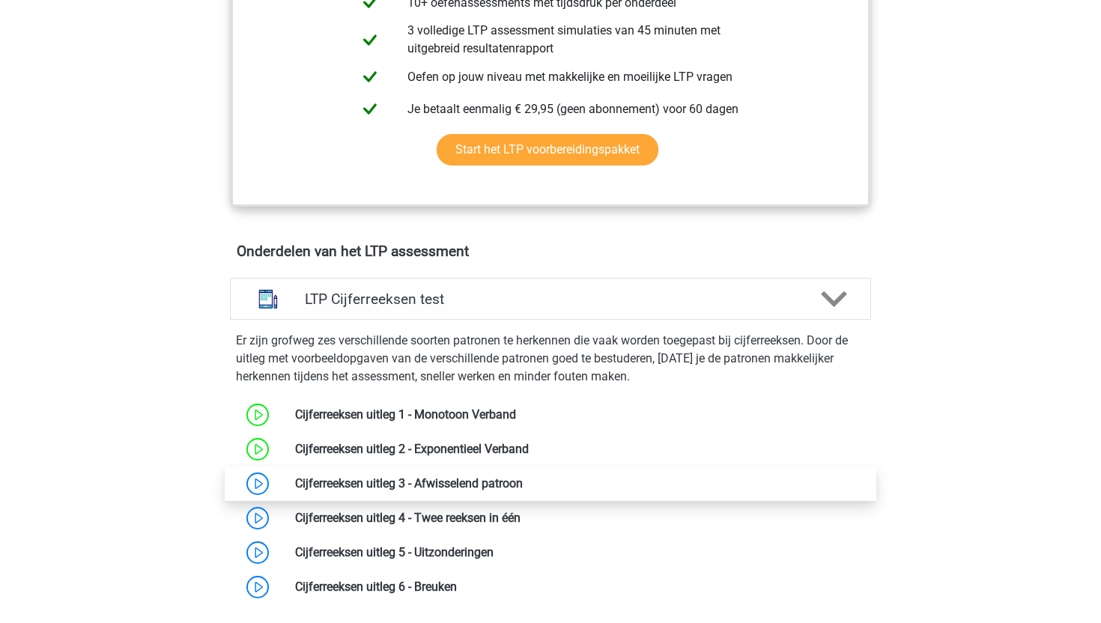
click at [523, 489] on link at bounding box center [523, 484] width 0 height 14
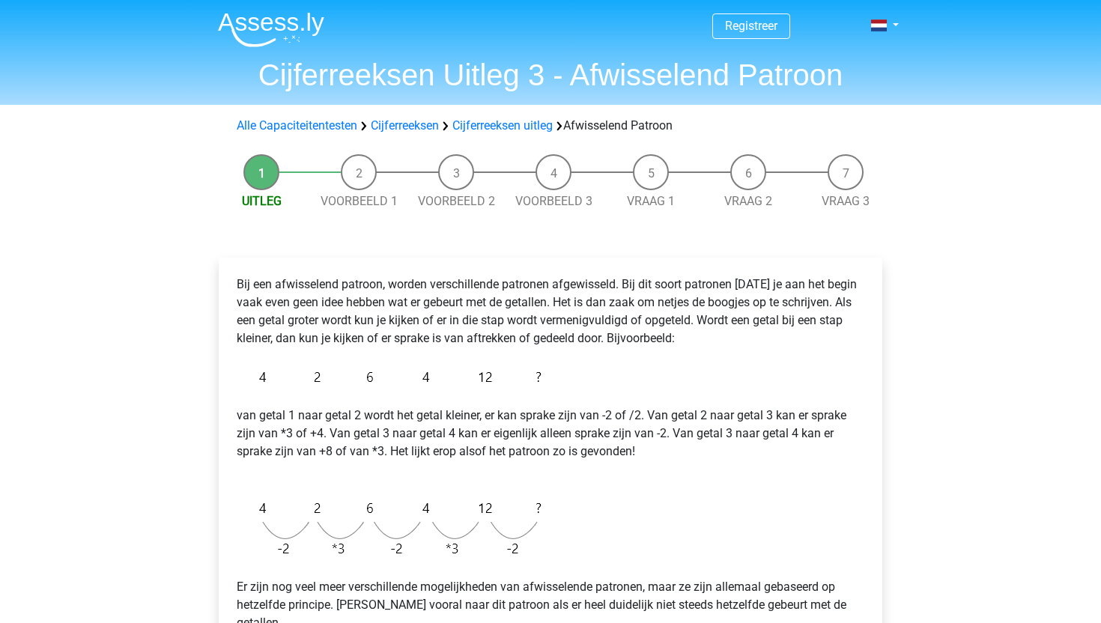
scroll to position [229, 0]
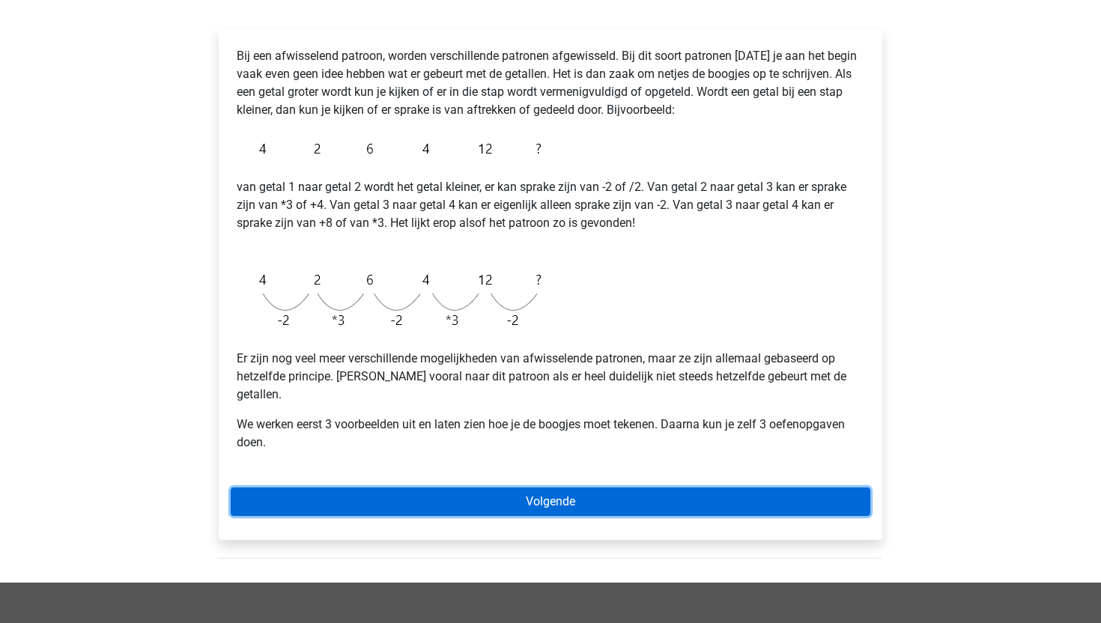
click at [502, 489] on link "Volgende" at bounding box center [551, 502] width 640 height 28
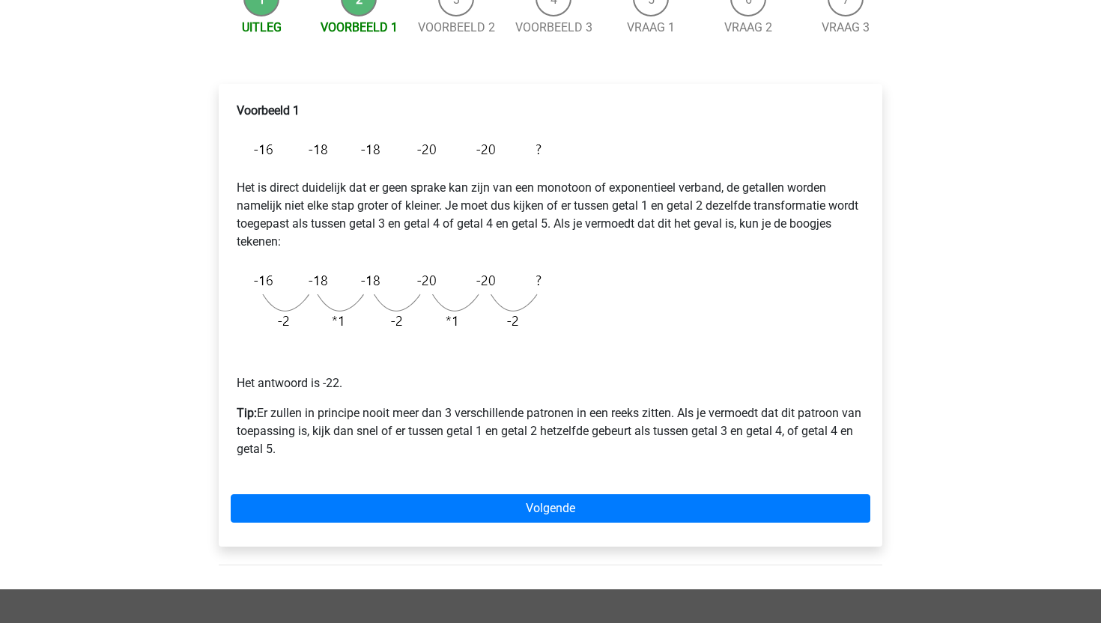
scroll to position [184, 0]
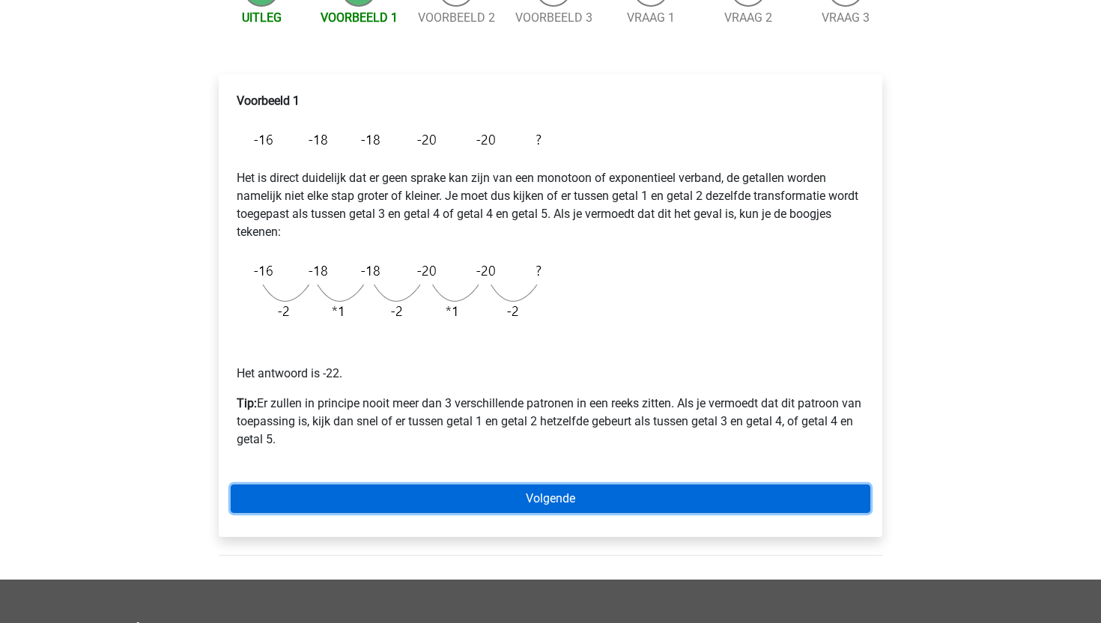
click at [517, 496] on link "Volgende" at bounding box center [551, 499] width 640 height 28
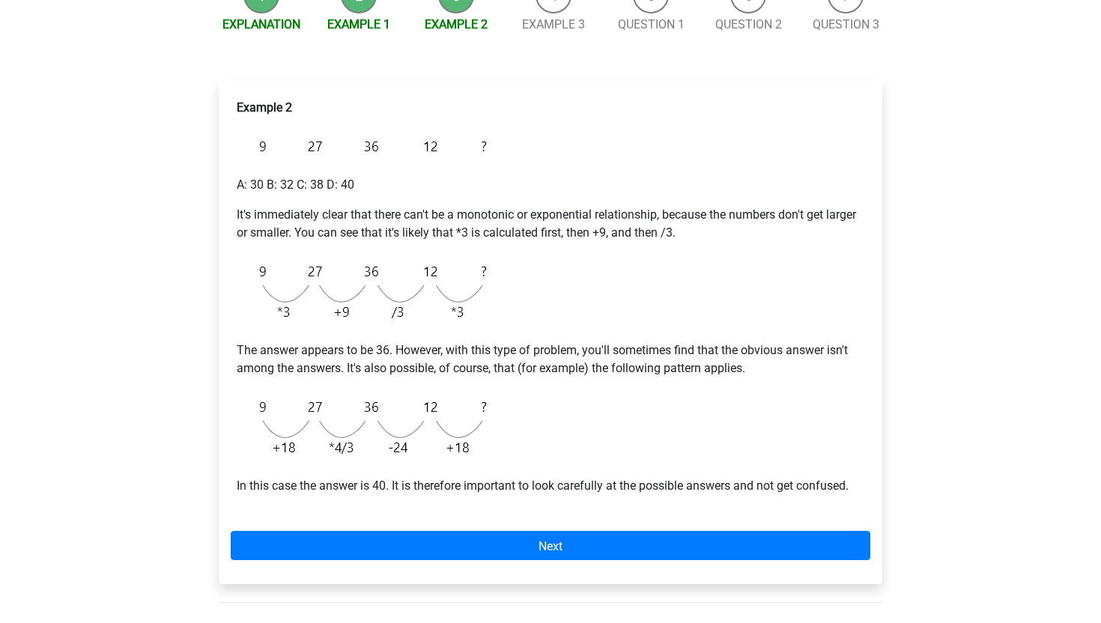
scroll to position [249, 0]
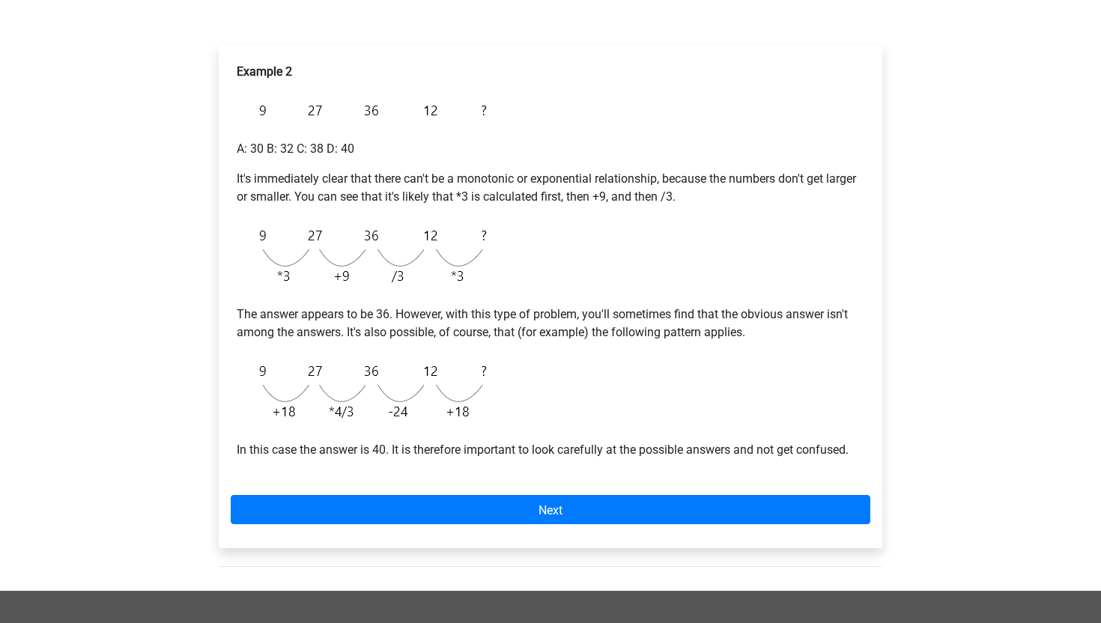
click at [656, 76] on p "Example 2" at bounding box center [551, 72] width 628 height 18
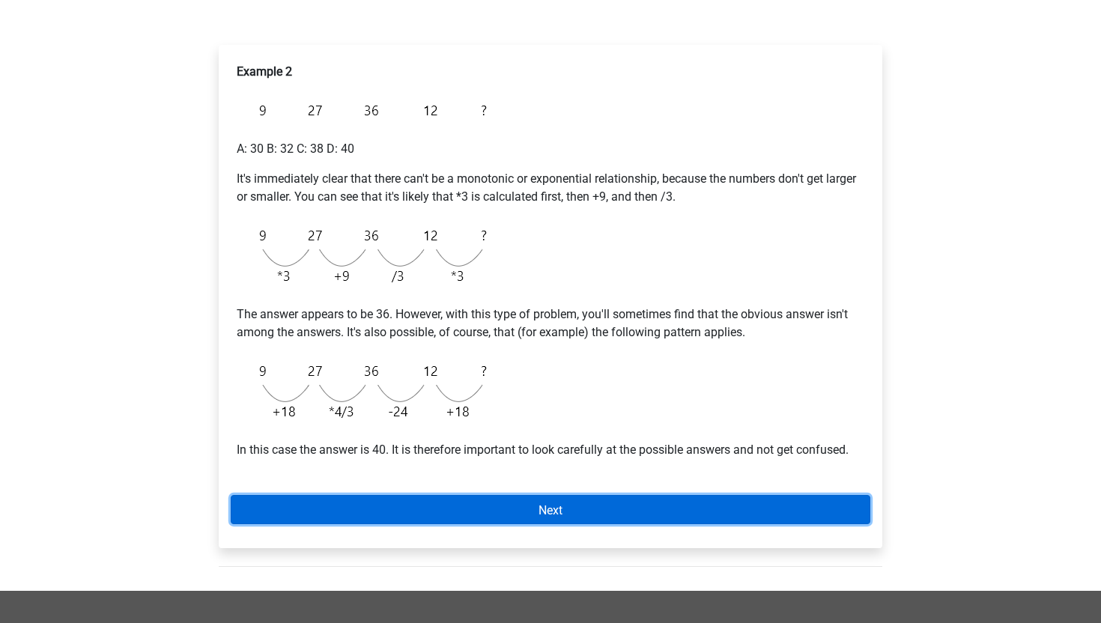
click at [306, 512] on link "Next" at bounding box center [551, 509] width 640 height 29
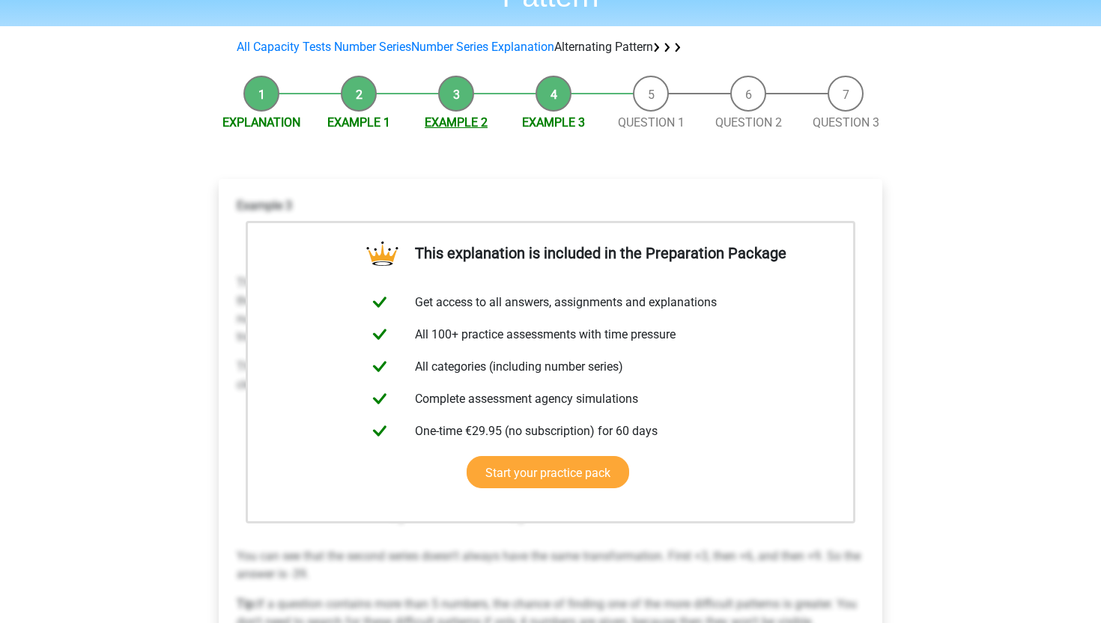
scroll to position [498, 0]
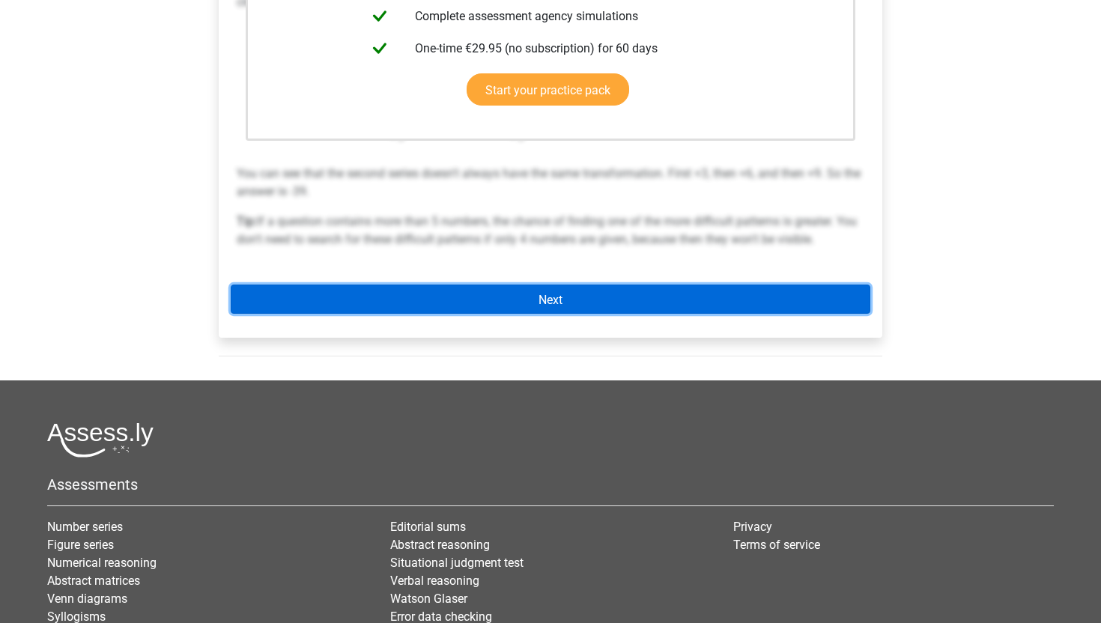
click at [539, 287] on link "Next" at bounding box center [551, 299] width 640 height 29
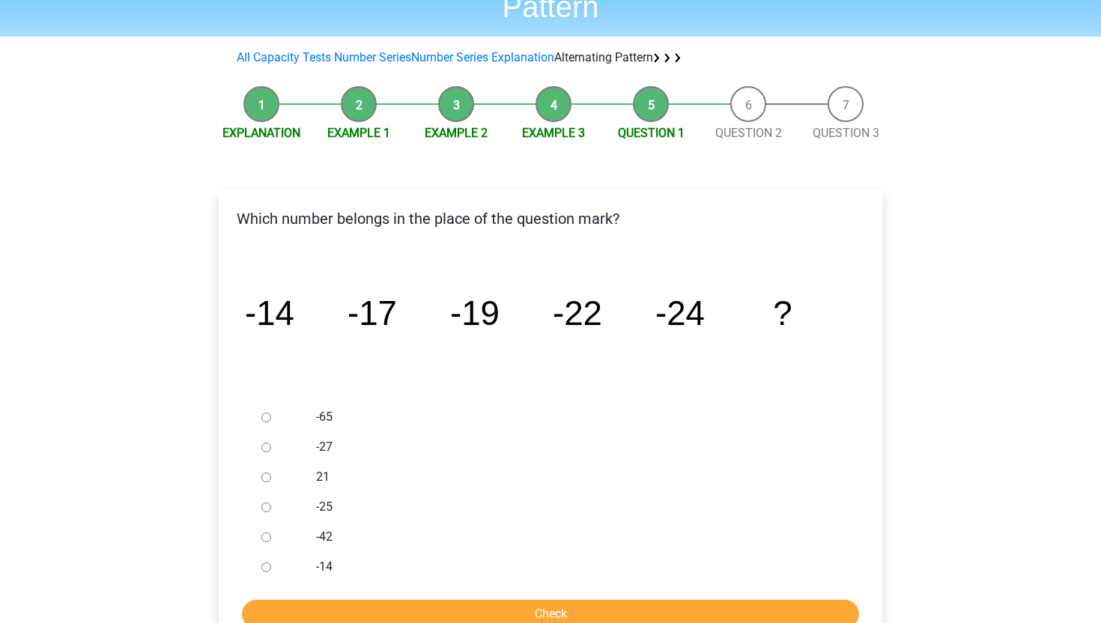
scroll to position [143, 0]
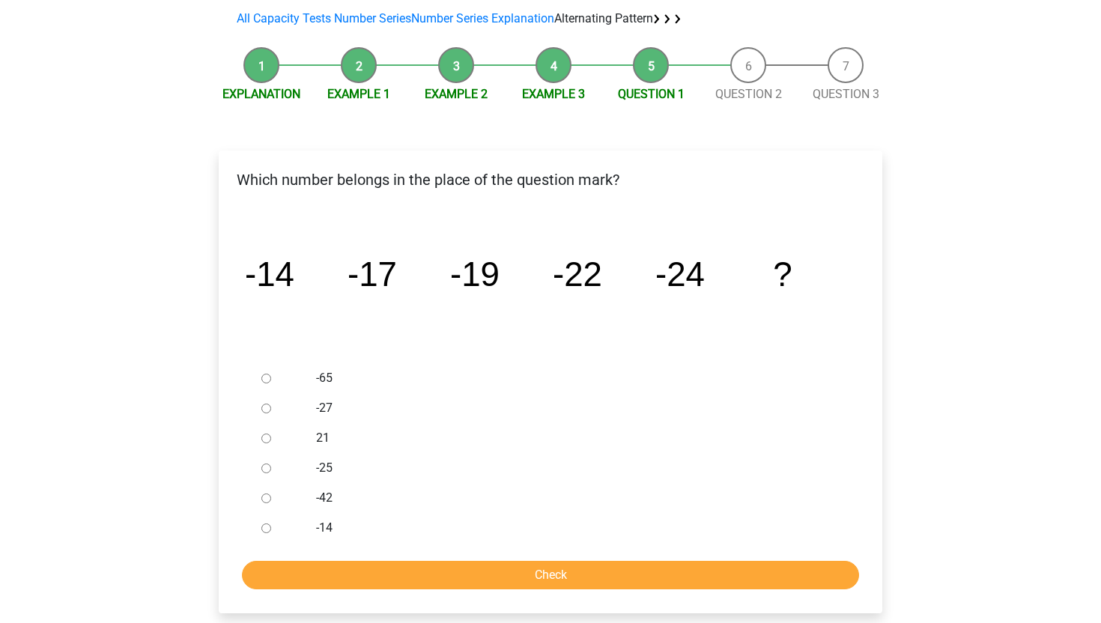
click at [260, 405] on div at bounding box center [280, 408] width 49 height 30
click at [269, 409] on input "-27" at bounding box center [266, 409] width 10 height 10
radio input "true"
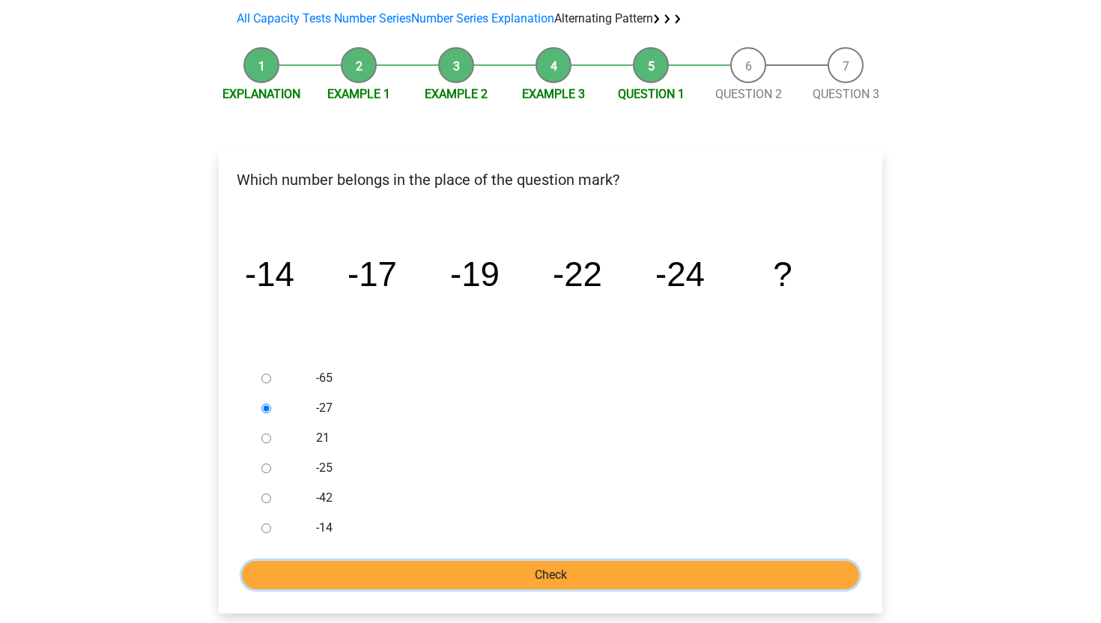
click at [357, 589] on input "Check" at bounding box center [550, 575] width 617 height 28
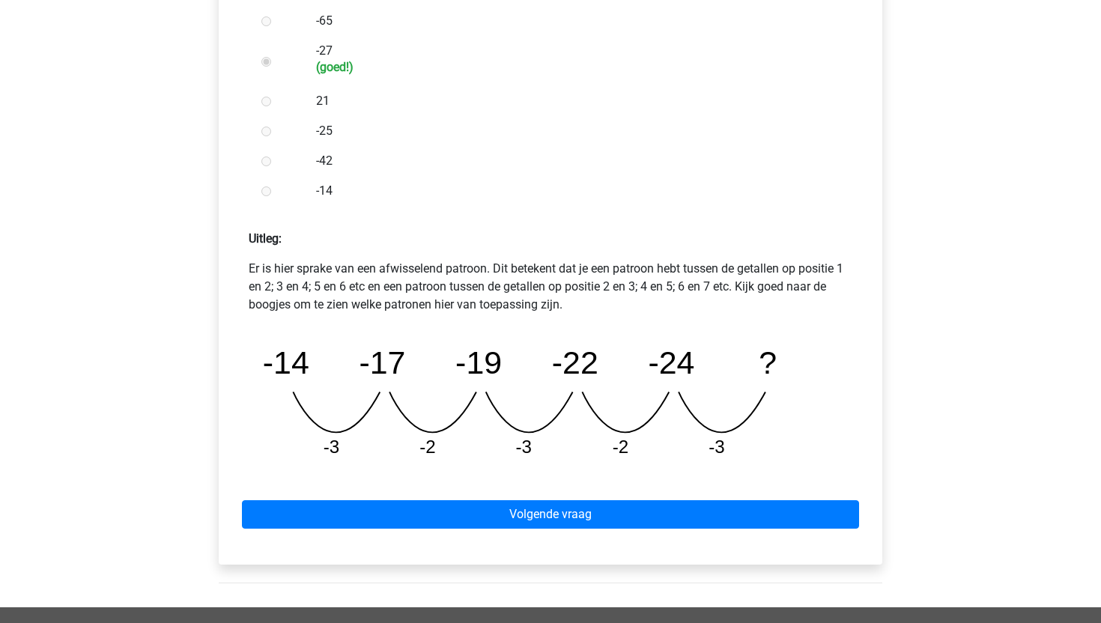
scroll to position [635, 0]
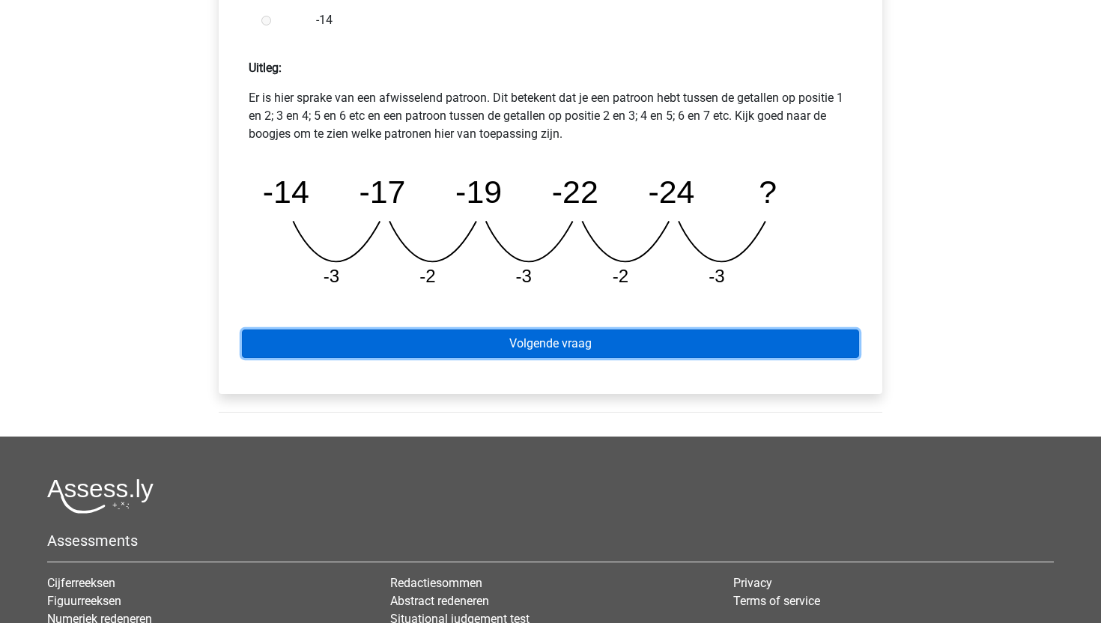
click at [440, 348] on link "Volgende vraag" at bounding box center [550, 344] width 617 height 28
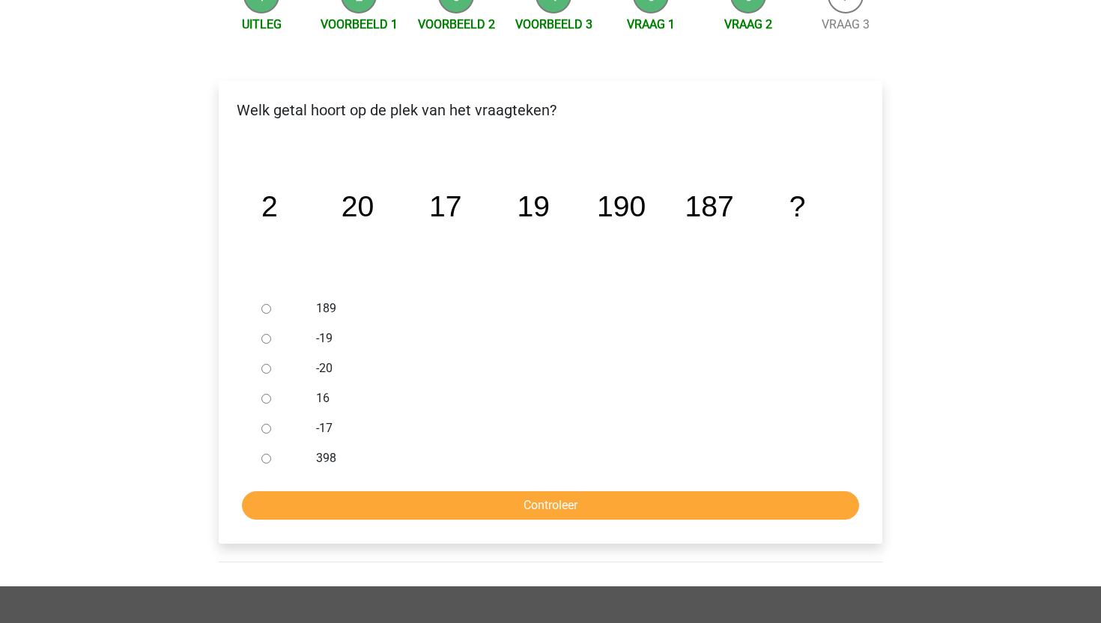
scroll to position [194, 0]
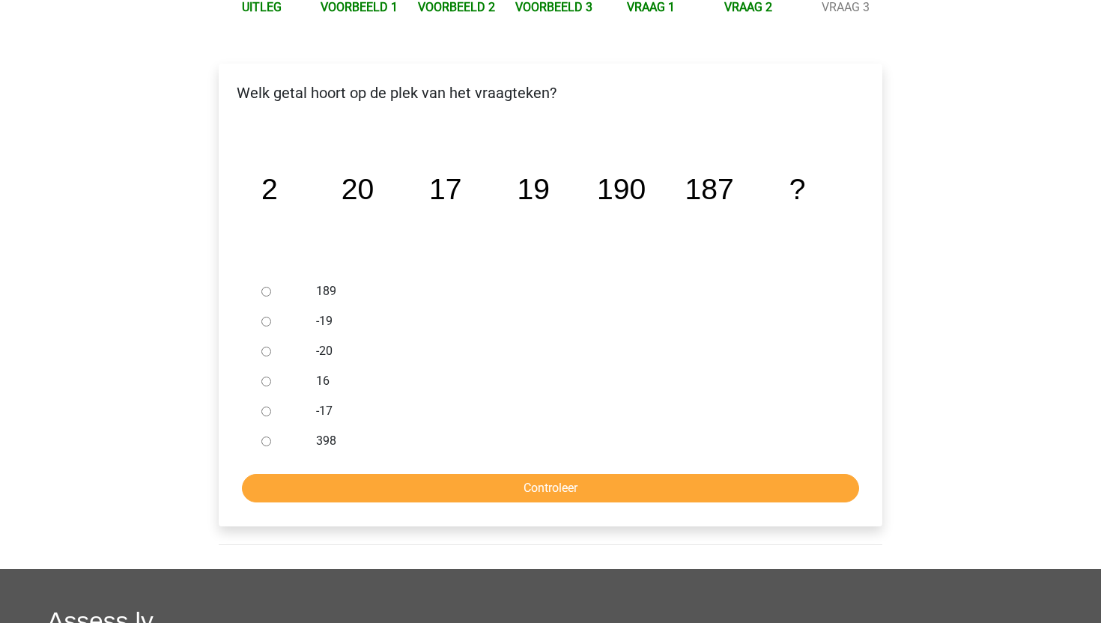
click at [321, 288] on label "189" at bounding box center [575, 291] width 519 height 18
click at [271, 288] on input "189" at bounding box center [266, 292] width 10 height 10
radio input "true"
click at [366, 482] on input "Controleer" at bounding box center [550, 488] width 617 height 28
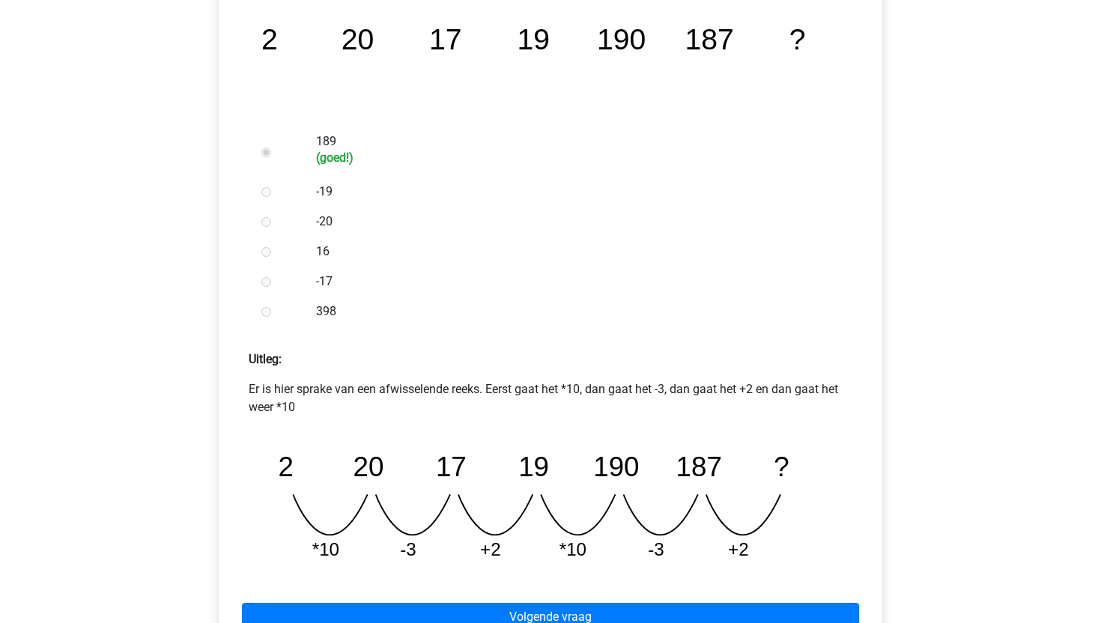
scroll to position [399, 0]
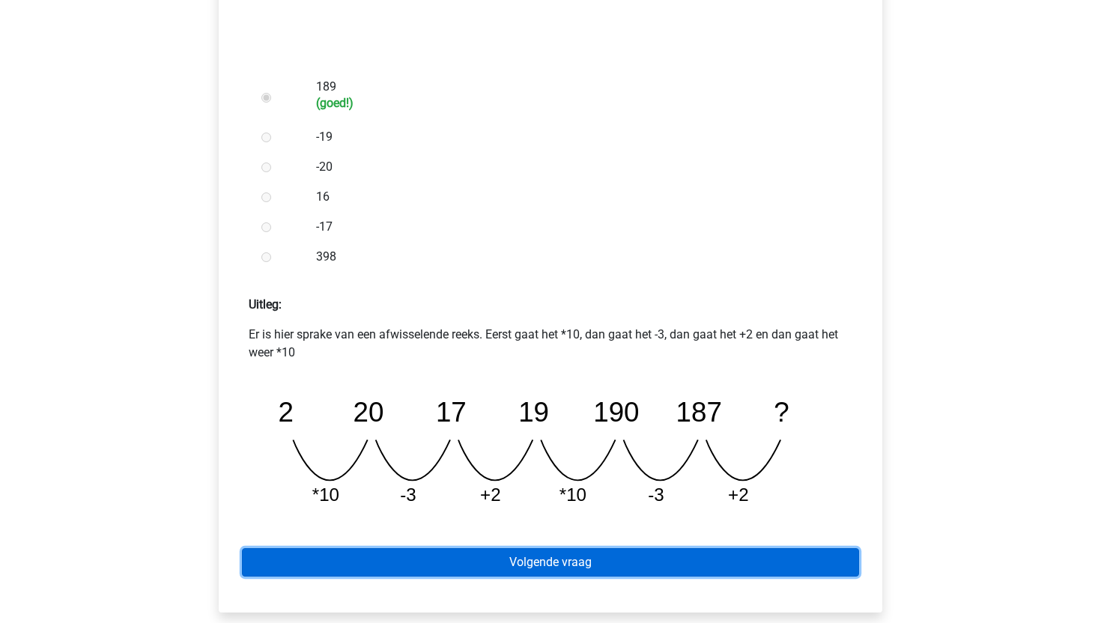
click at [367, 555] on link "Volgende vraag" at bounding box center [550, 562] width 617 height 28
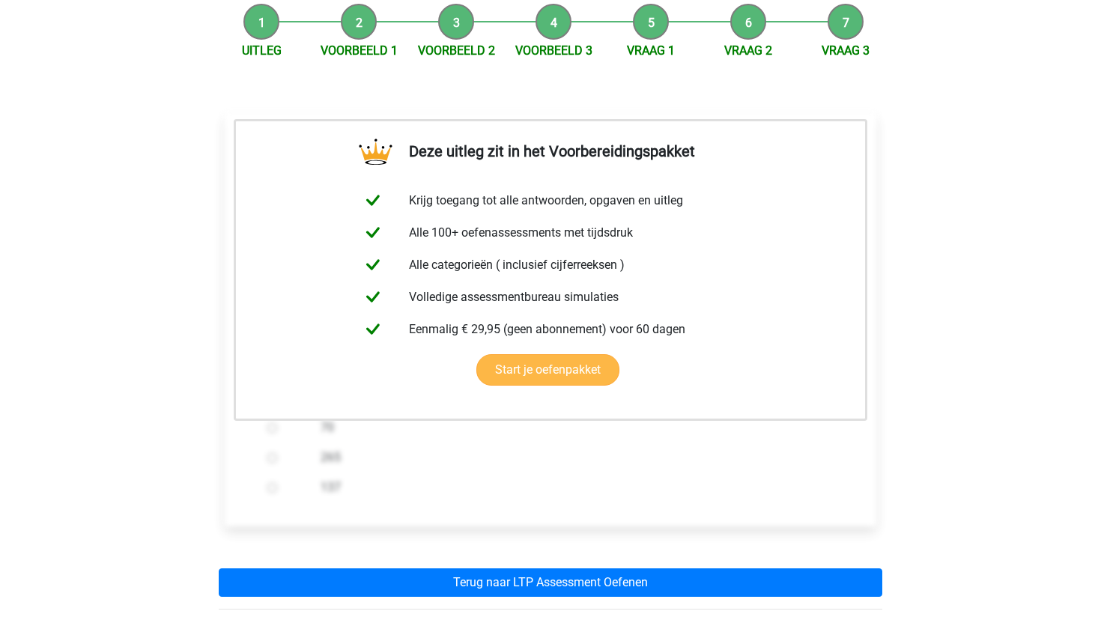
scroll to position [214, 0]
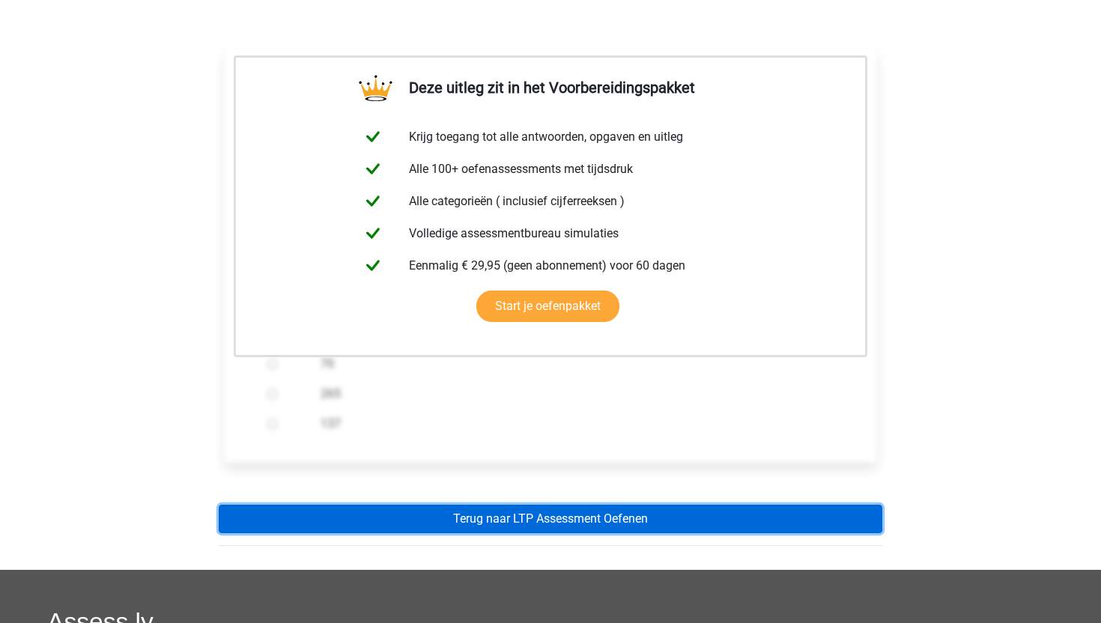
click at [601, 521] on link "Terug naar LTP Assessment Oefenen" at bounding box center [551, 519] width 664 height 28
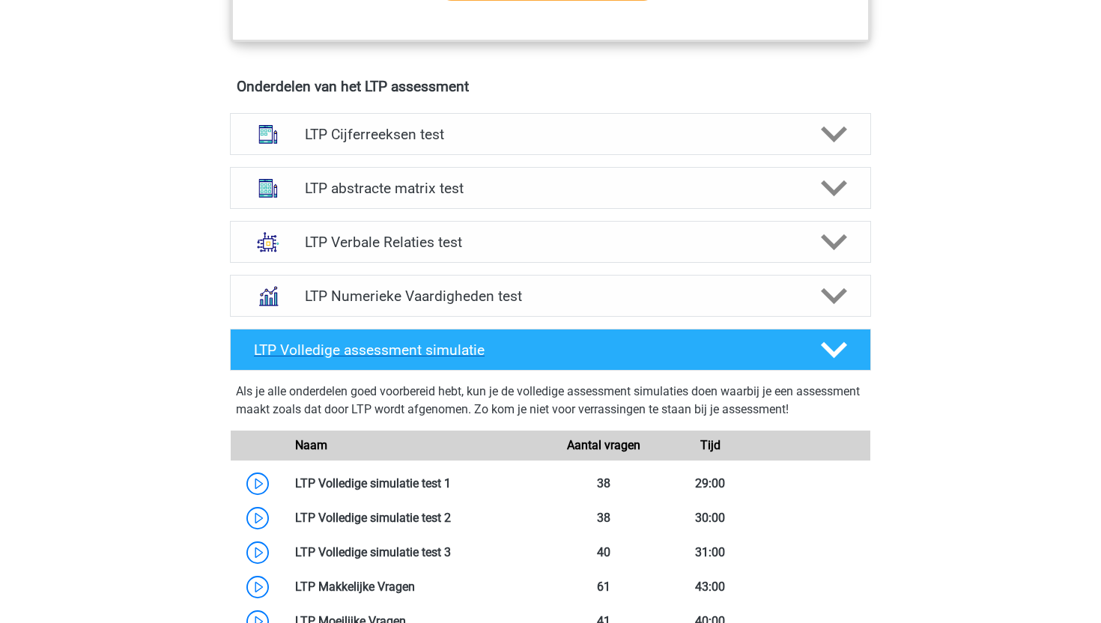
scroll to position [892, 0]
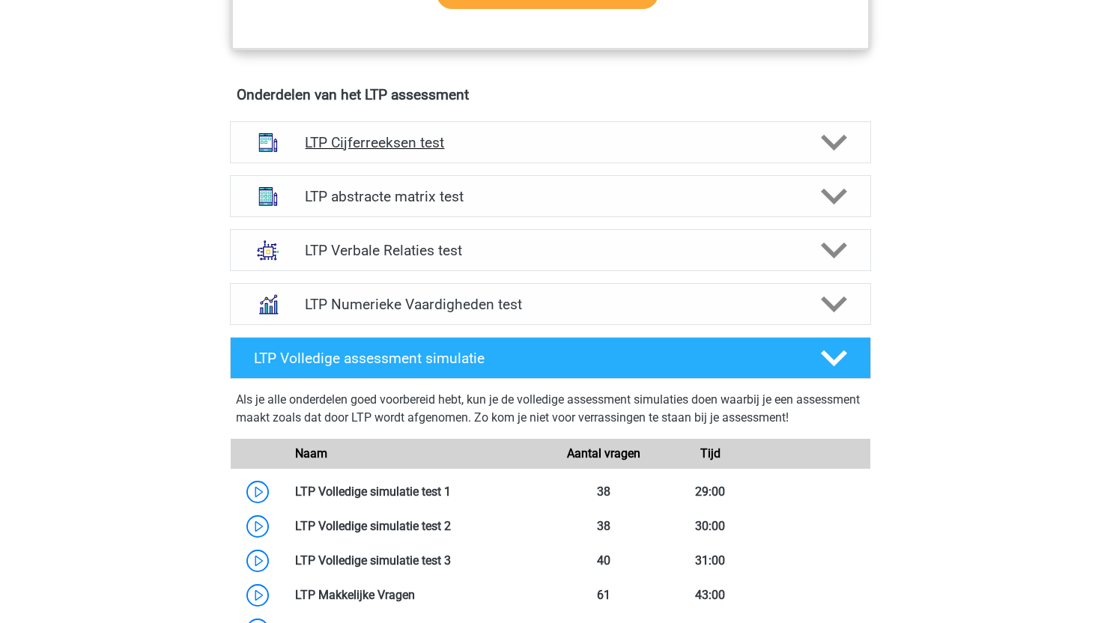
click at [722, 133] on div "LTP Cijferreeksen test" at bounding box center [550, 142] width 641 height 42
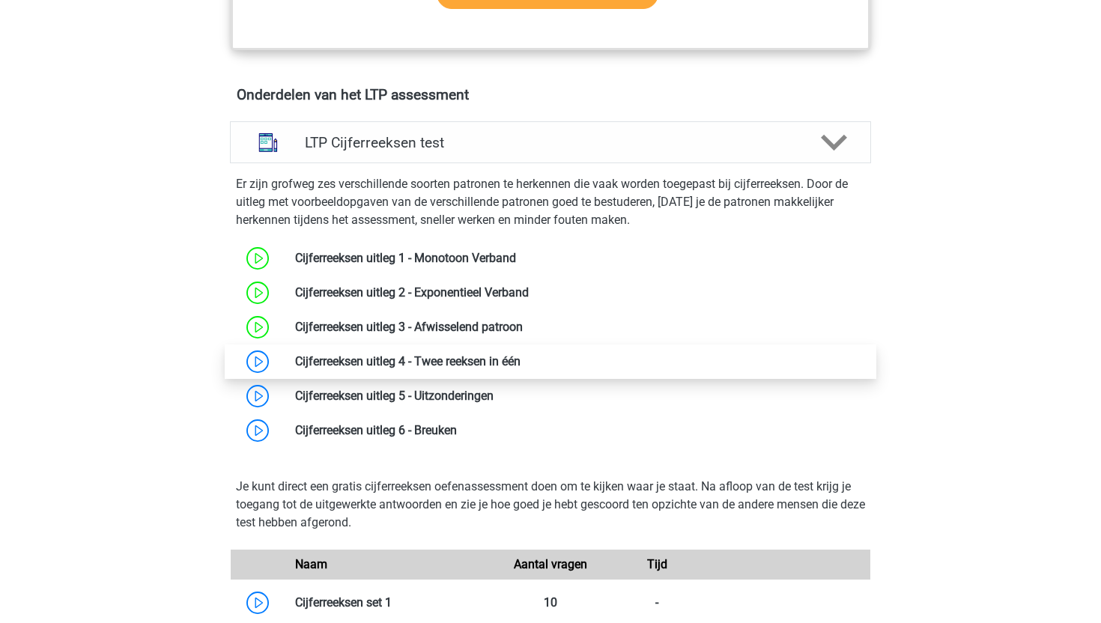
scroll to position [1164, 0]
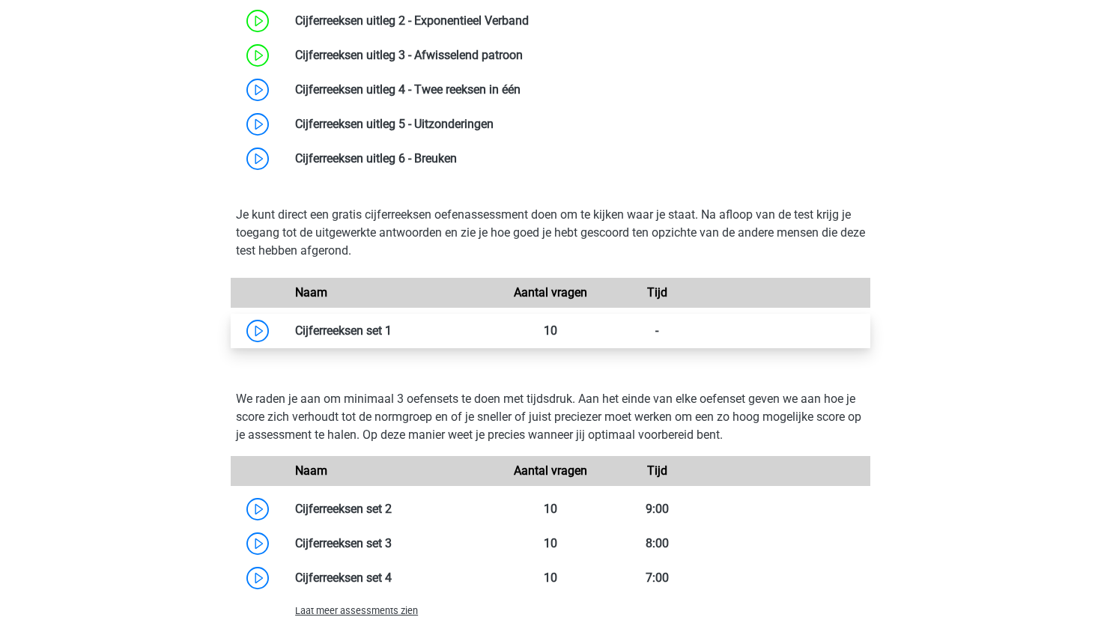
click at [392, 338] on link at bounding box center [392, 331] width 0 height 14
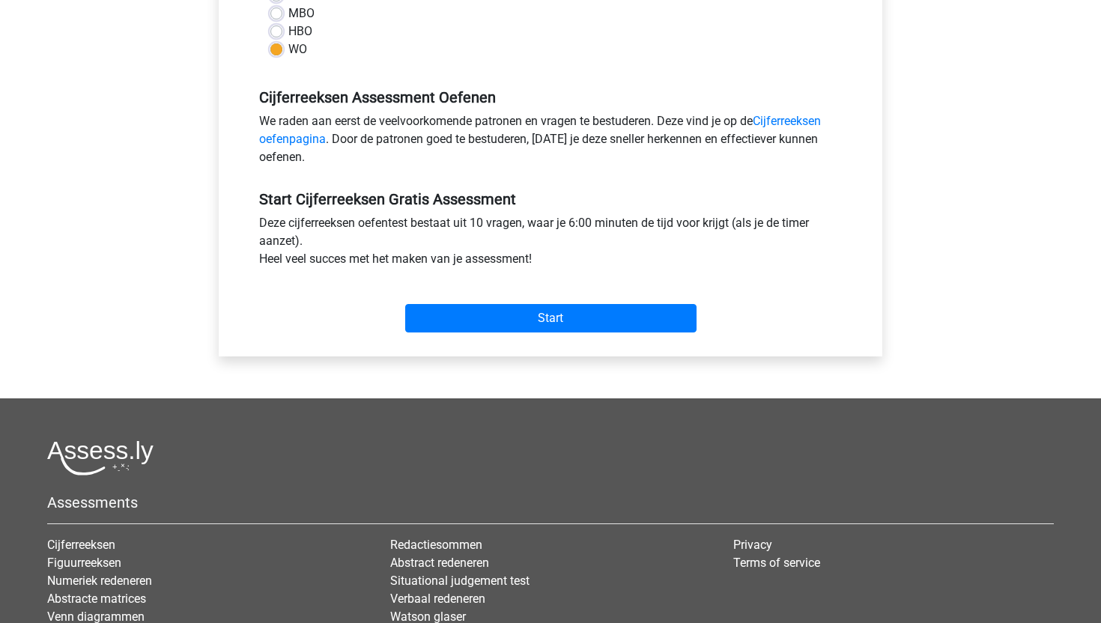
scroll to position [433, 0]
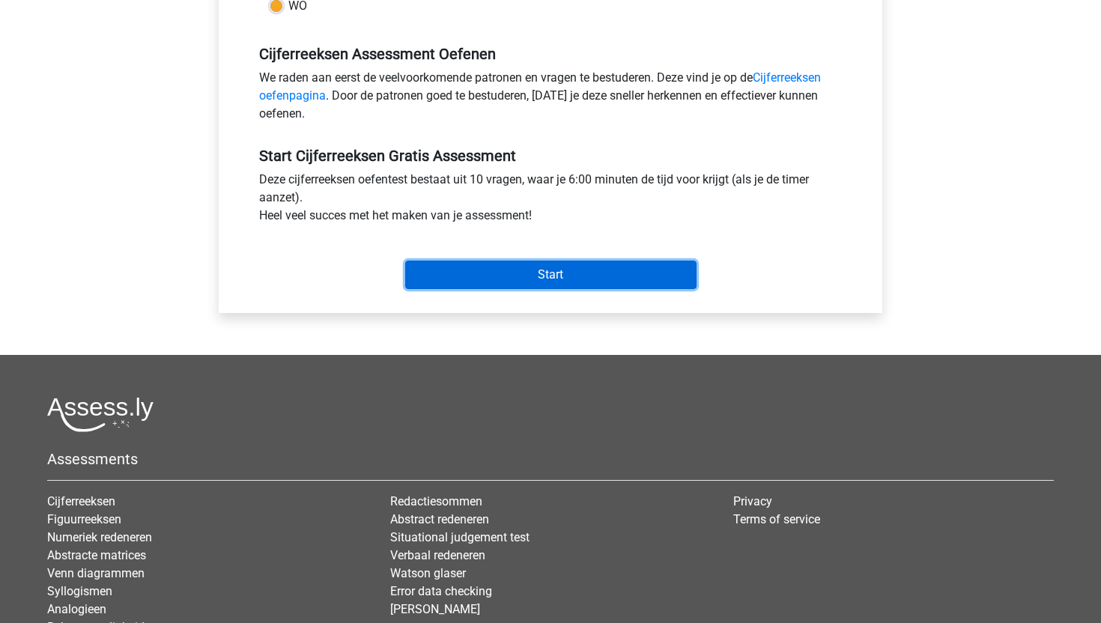
click at [466, 285] on input "Start" at bounding box center [550, 275] width 291 height 28
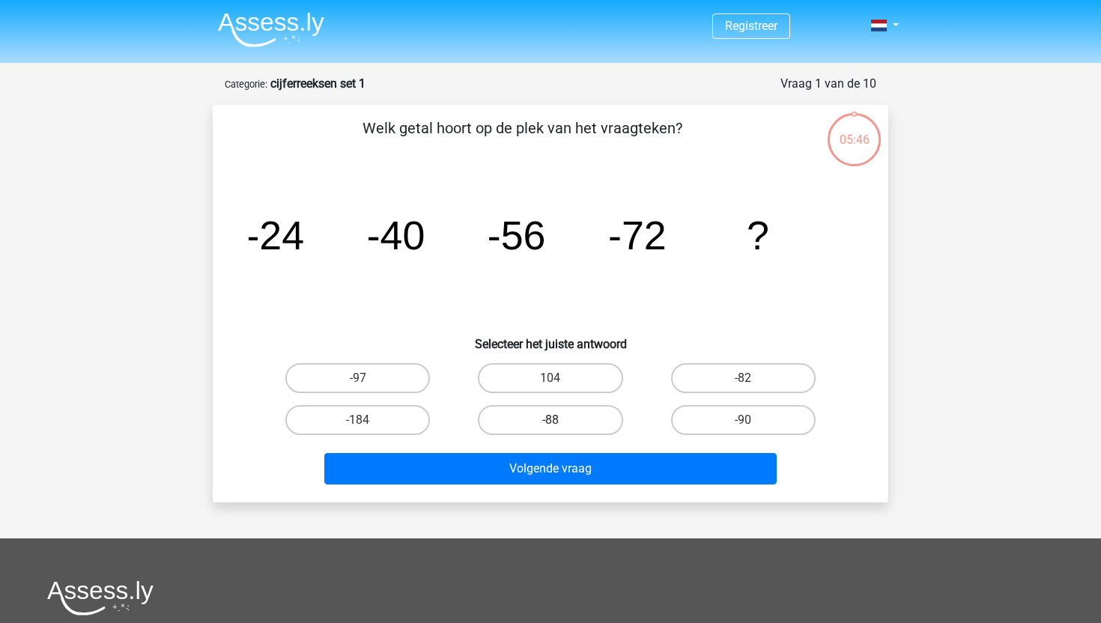
click at [566, 414] on label "-88" at bounding box center [550, 420] width 145 height 30
click at [560, 420] on input "-88" at bounding box center [556, 425] width 10 height 10
radio input "true"
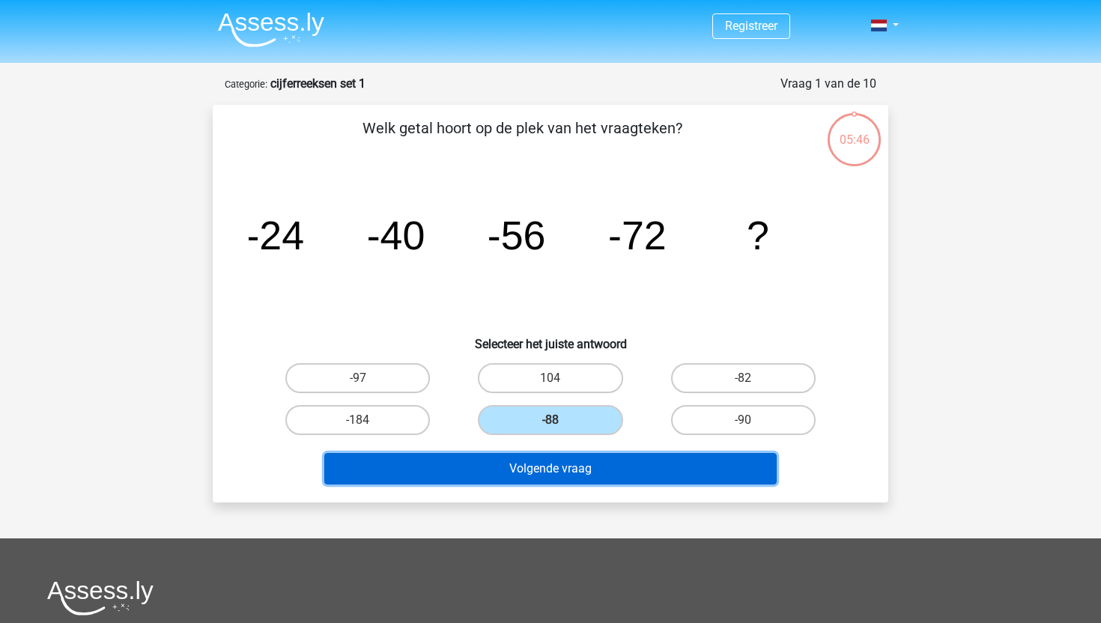
click at [564, 479] on button "Volgende vraag" at bounding box center [550, 468] width 453 height 31
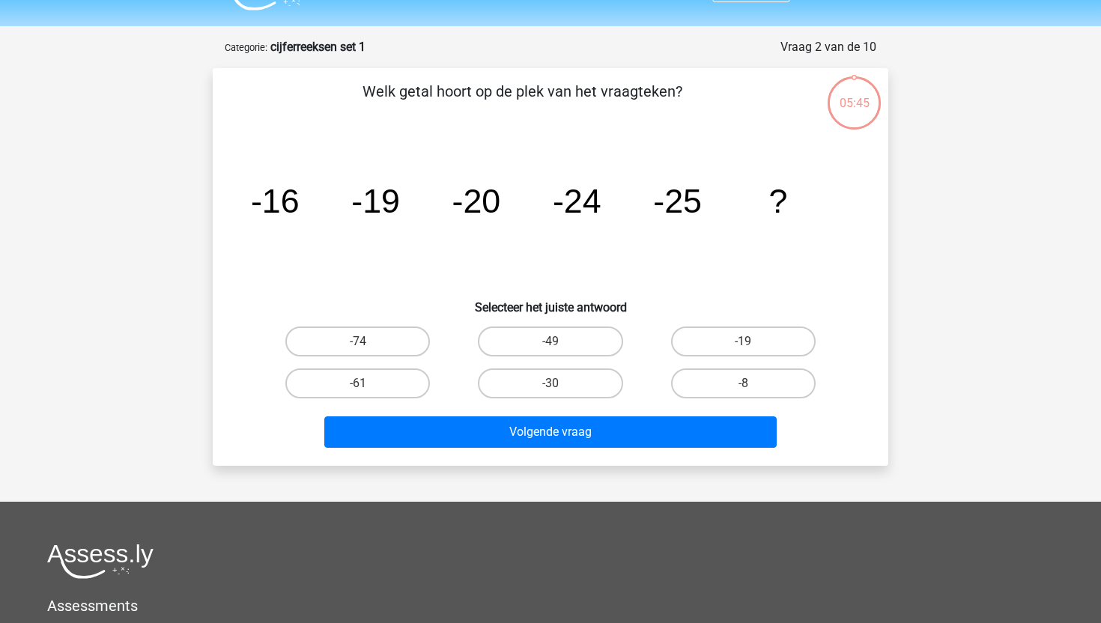
scroll to position [75, 0]
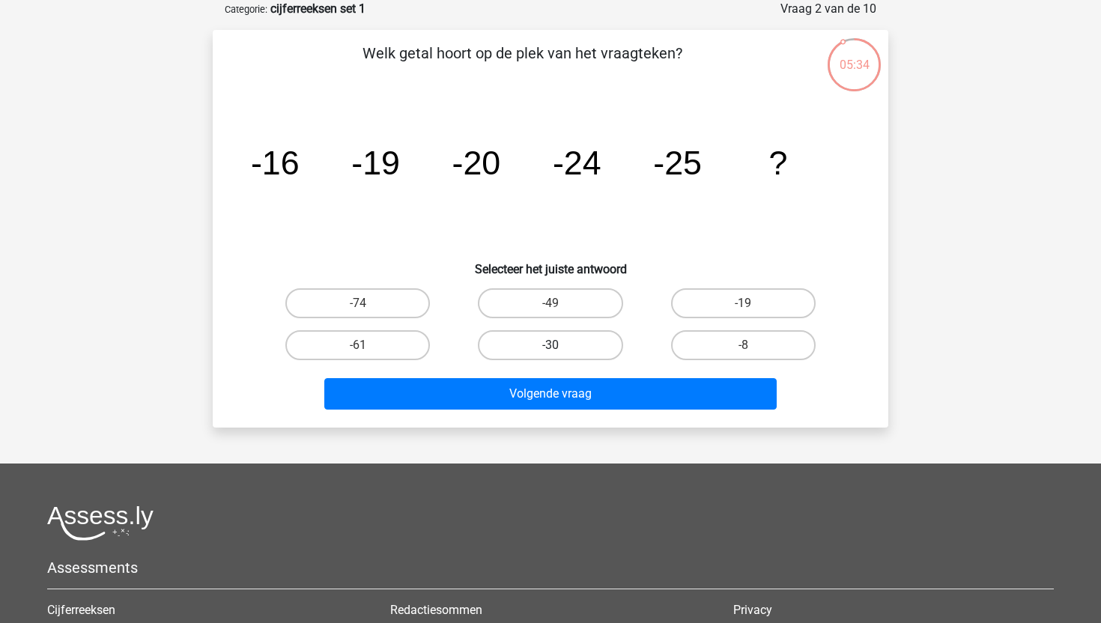
click at [561, 342] on label "-30" at bounding box center [550, 345] width 145 height 30
click at [560, 345] on input "-30" at bounding box center [556, 350] width 10 height 10
radio input "true"
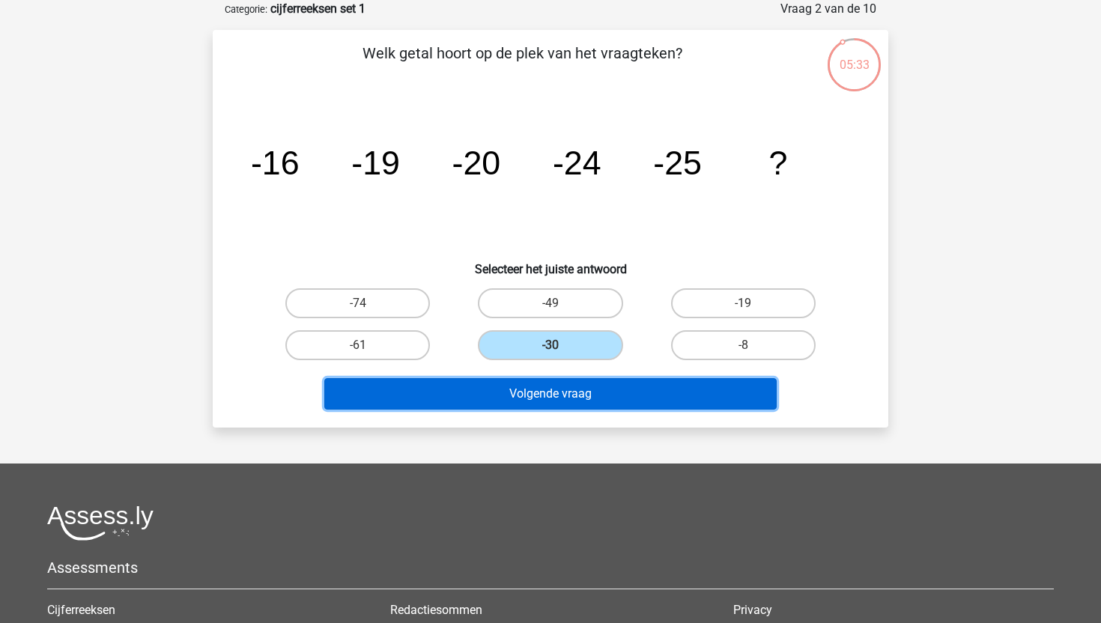
click at [545, 395] on button "Volgende vraag" at bounding box center [550, 393] width 453 height 31
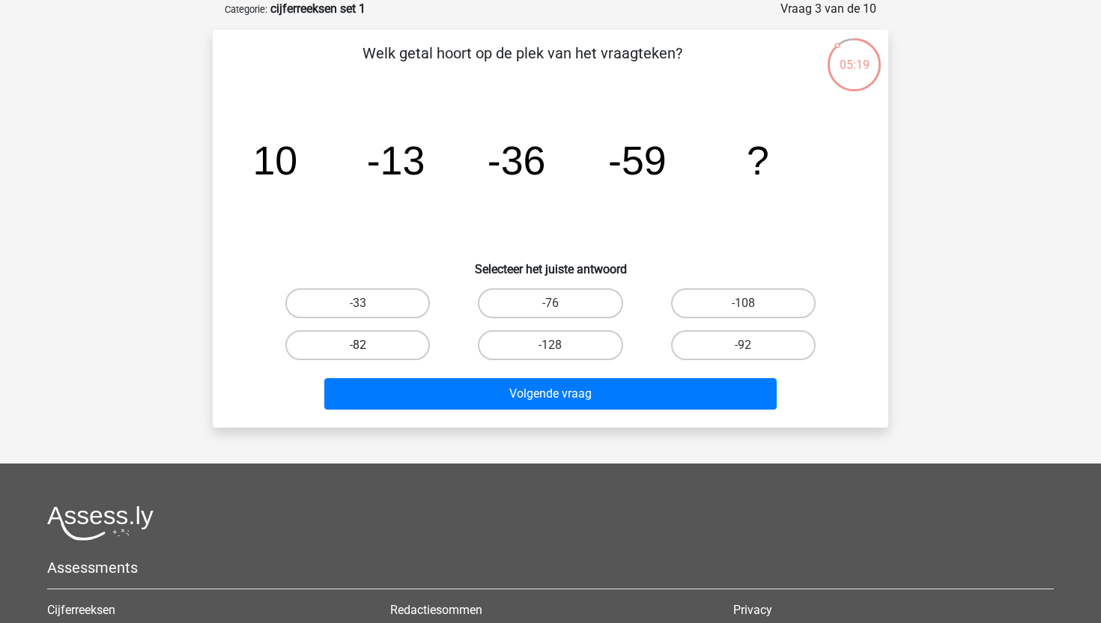
click at [414, 341] on label "-82" at bounding box center [357, 345] width 145 height 30
click at [368, 345] on input "-82" at bounding box center [363, 350] width 10 height 10
radio input "true"
click at [442, 376] on div "Volgende vraag" at bounding box center [551, 390] width 628 height 49
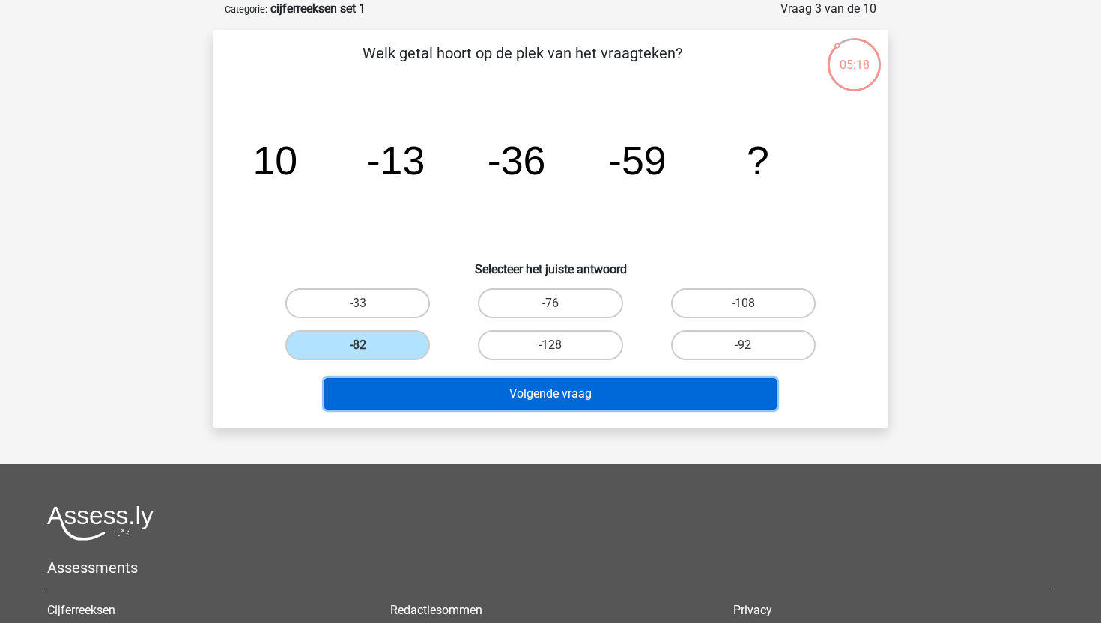
click at [445, 394] on button "Volgende vraag" at bounding box center [550, 393] width 453 height 31
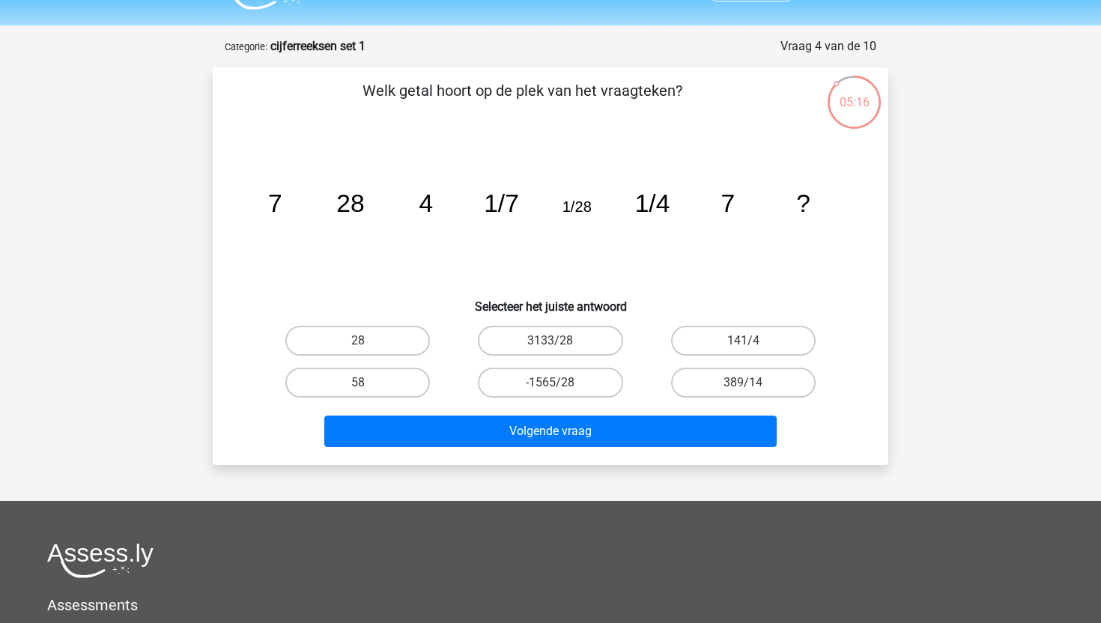
scroll to position [24, 0]
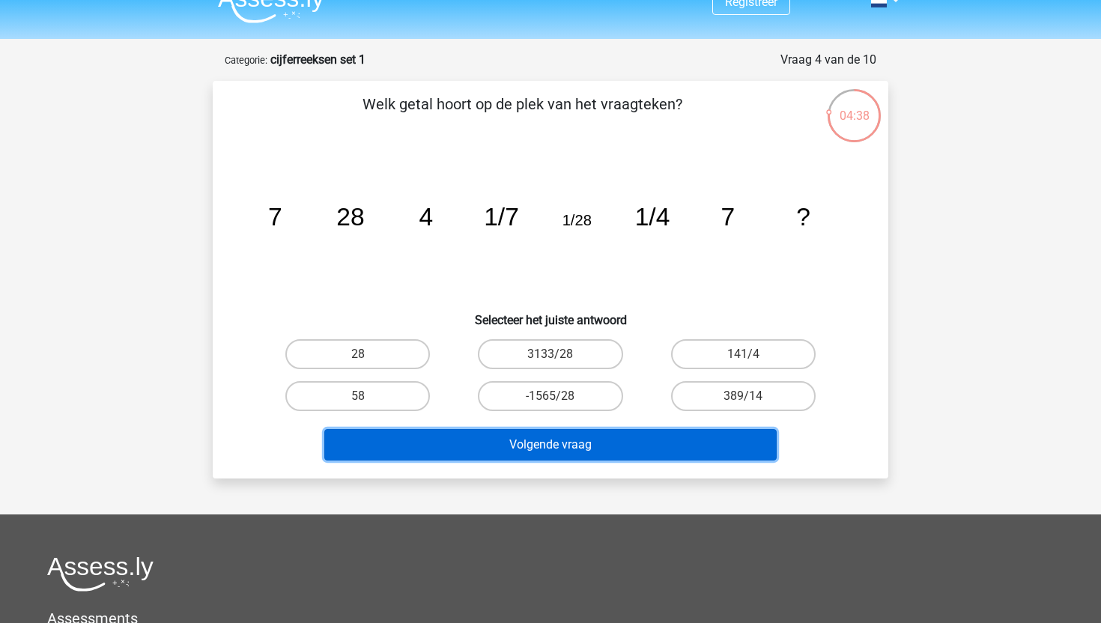
click at [628, 447] on button "Volgende vraag" at bounding box center [550, 444] width 453 height 31
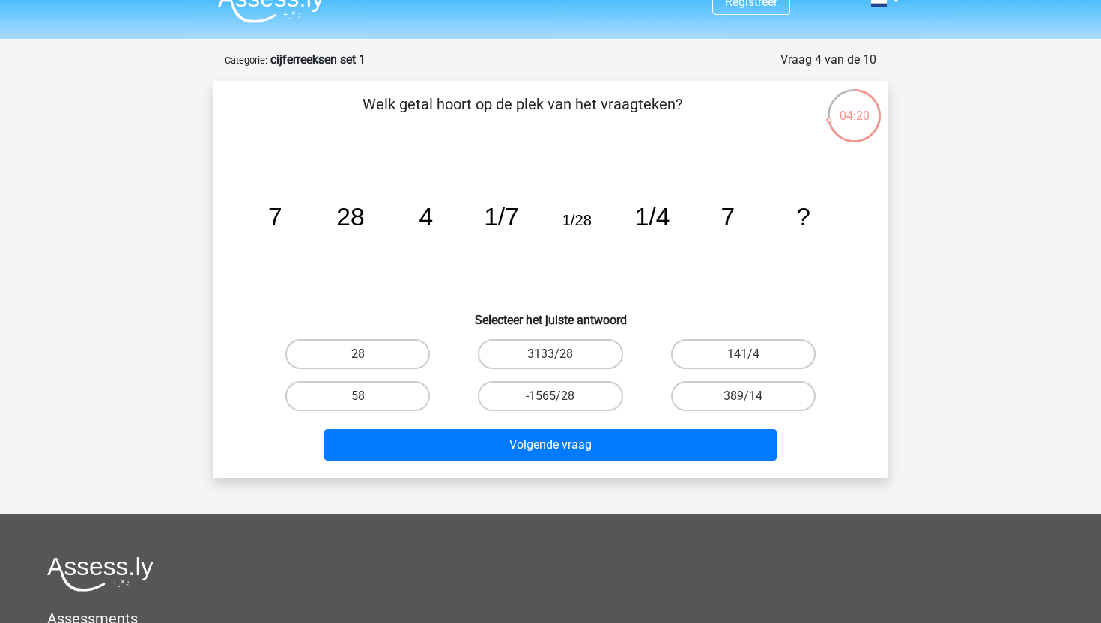
click at [372, 204] on icon "image/svg+xml 7 28 4 1/7 1/28 1/4 7 ?" at bounding box center [551, 225] width 604 height 151
click at [420, 394] on label "58" at bounding box center [357, 396] width 145 height 30
click at [368, 396] on input "58" at bounding box center [363, 401] width 10 height 10
radio input "true"
click at [404, 350] on label "28" at bounding box center [357, 354] width 145 height 30
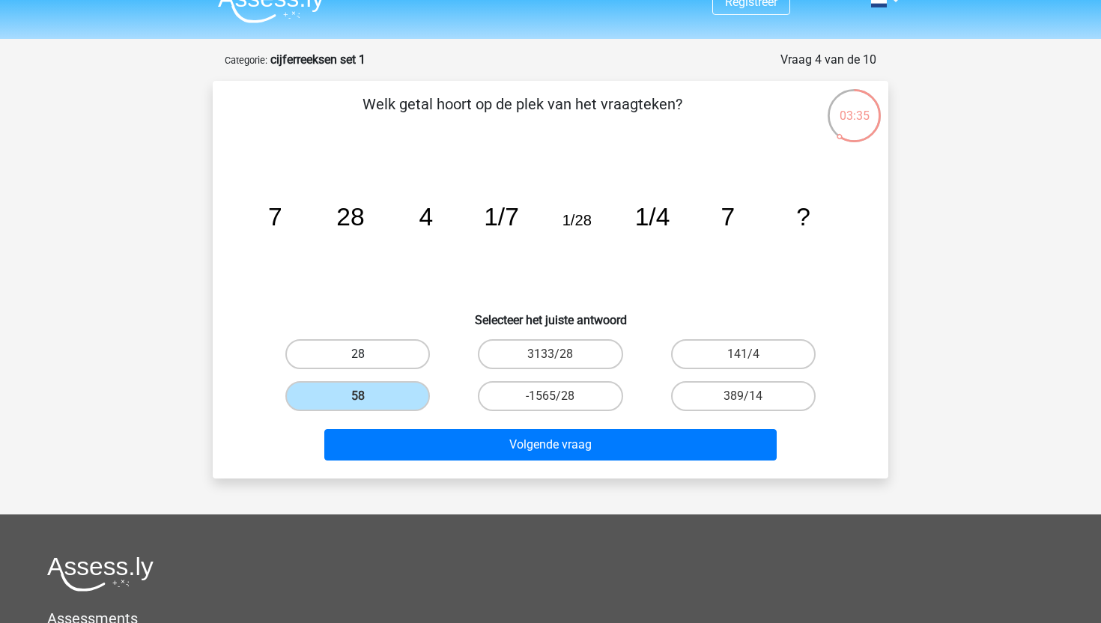
click at [368, 354] on input "28" at bounding box center [363, 359] width 10 height 10
radio input "true"
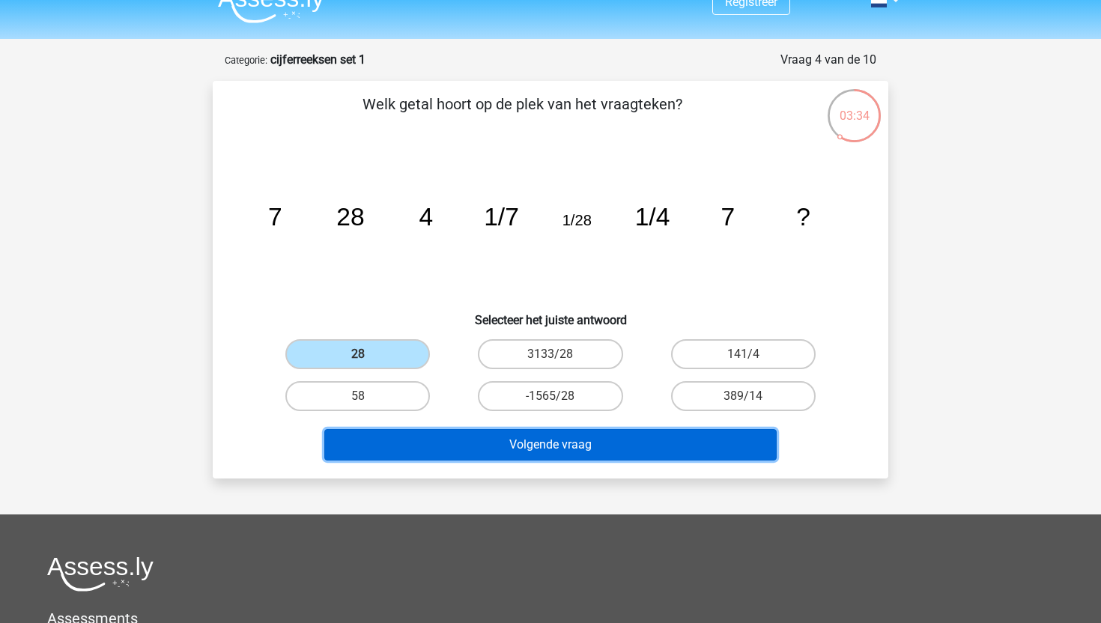
click at [444, 452] on button "Volgende vraag" at bounding box center [550, 444] width 453 height 31
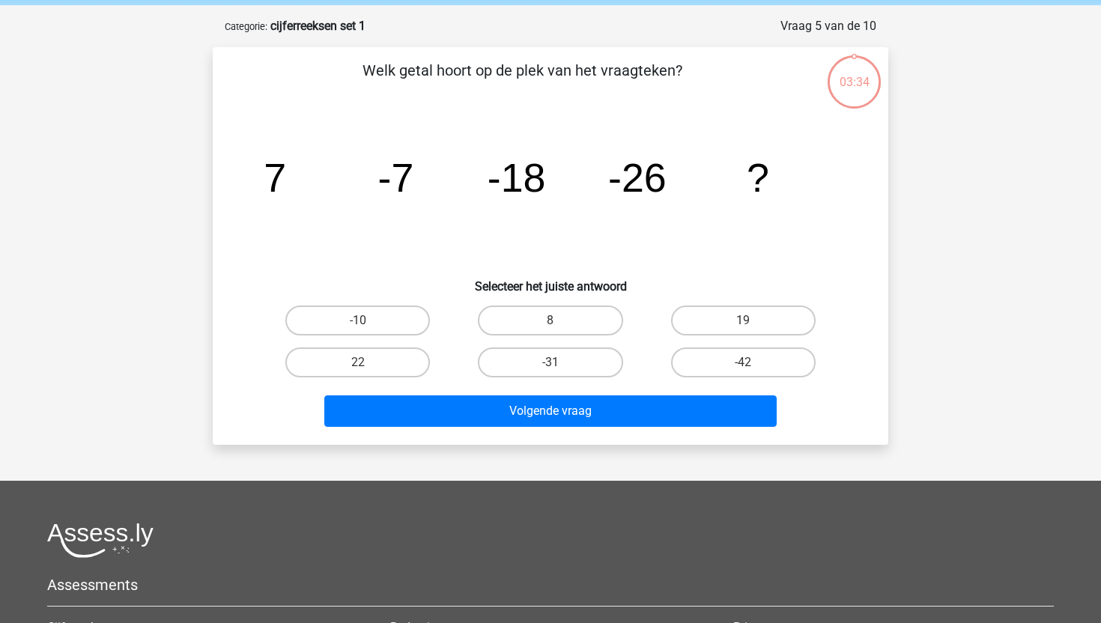
scroll to position [75, 0]
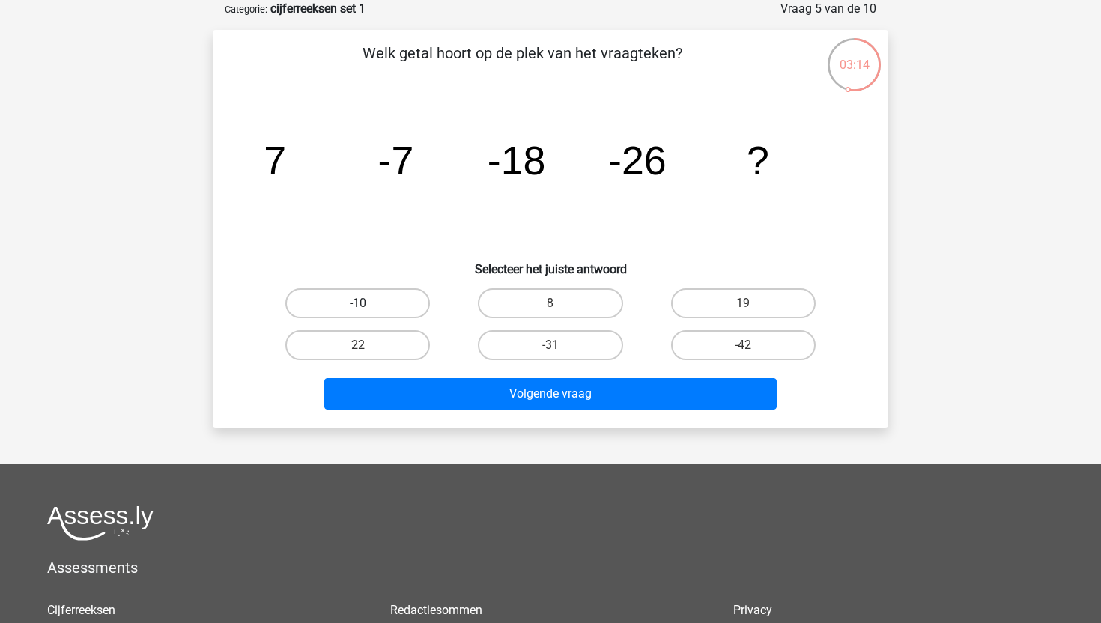
click at [385, 299] on label "-10" at bounding box center [357, 303] width 145 height 30
click at [368, 303] on input "-10" at bounding box center [363, 308] width 10 height 10
radio input "true"
click at [543, 341] on label "-31" at bounding box center [550, 345] width 145 height 30
click at [551, 345] on input "-31" at bounding box center [556, 350] width 10 height 10
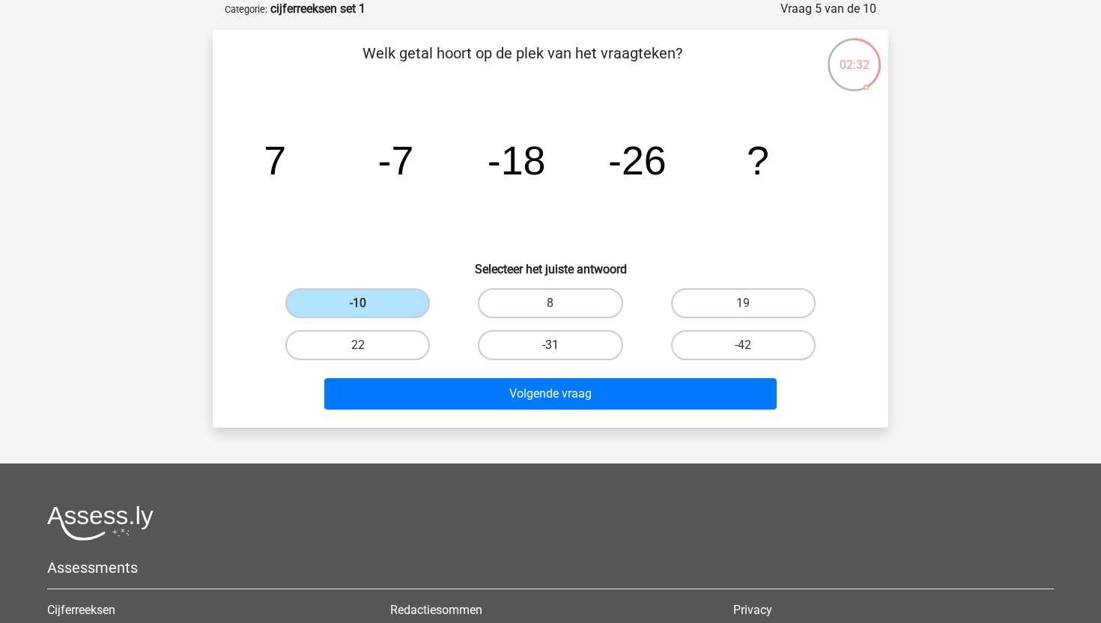
radio input "true"
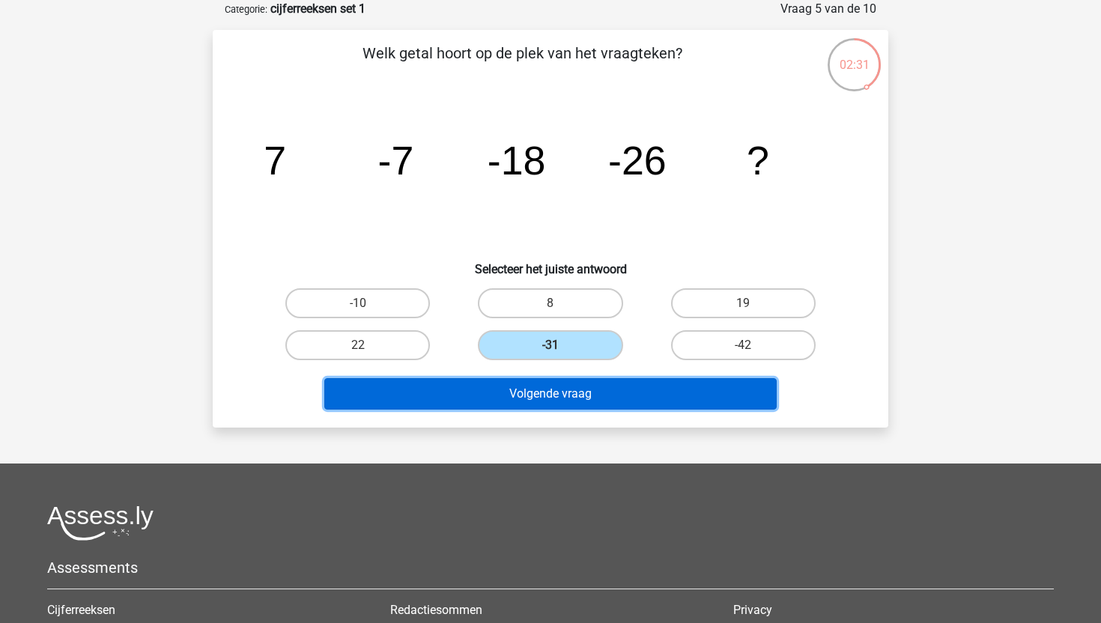
click at [564, 390] on button "Volgende vraag" at bounding box center [550, 393] width 453 height 31
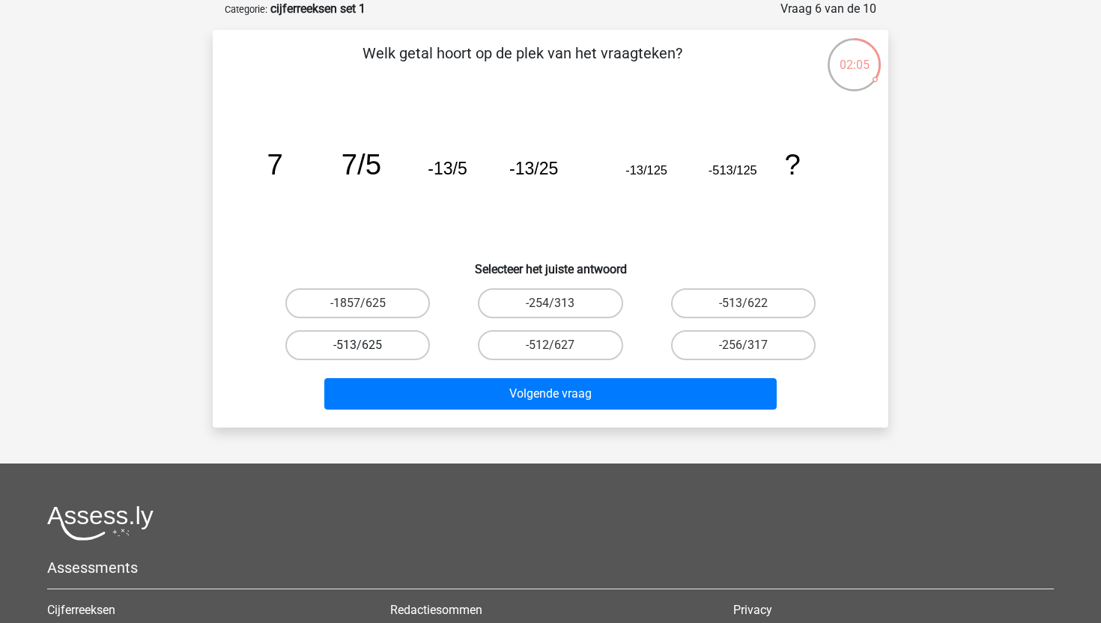
click at [415, 348] on label "-513/625" at bounding box center [357, 345] width 145 height 30
click at [368, 348] on input "-513/625" at bounding box center [363, 350] width 10 height 10
radio input "true"
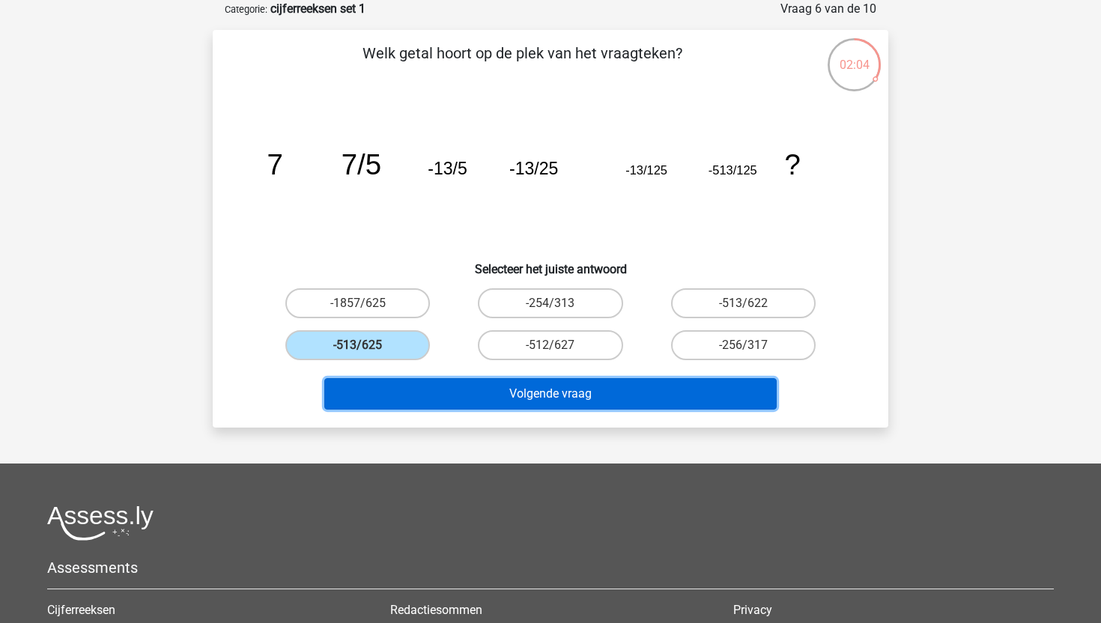
click at [442, 384] on button "Volgende vraag" at bounding box center [550, 393] width 453 height 31
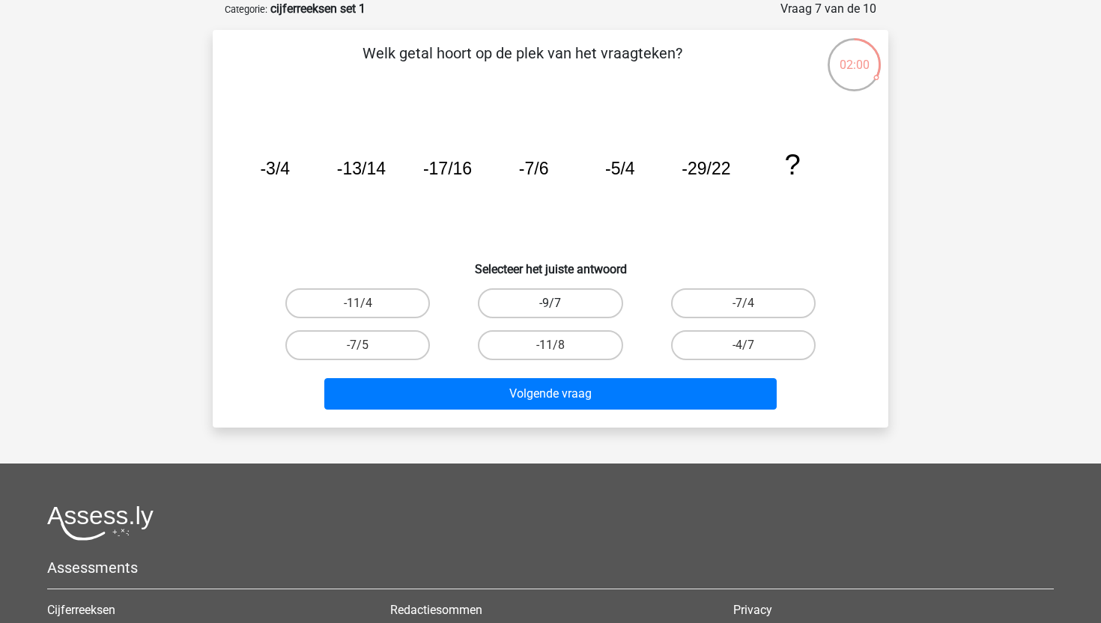
click at [587, 302] on label "-9/7" at bounding box center [550, 303] width 145 height 30
click at [560, 303] on input "-9/7" at bounding box center [556, 308] width 10 height 10
radio input "true"
click at [556, 372] on div "Volgende vraag" at bounding box center [551, 390] width 628 height 49
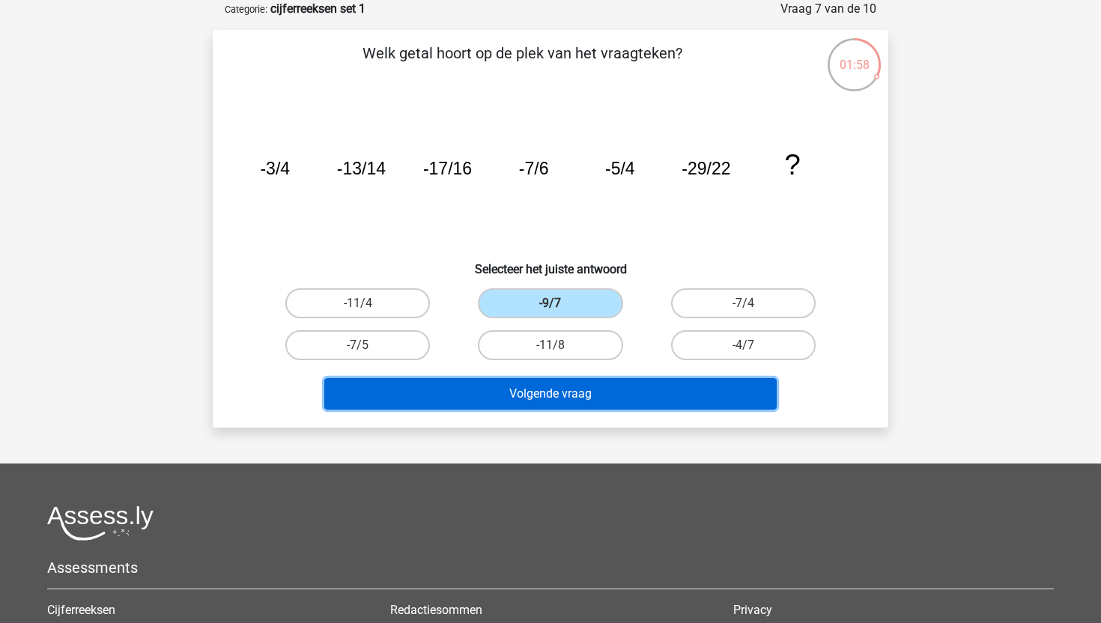
click at [557, 395] on button "Volgende vraag" at bounding box center [550, 393] width 453 height 31
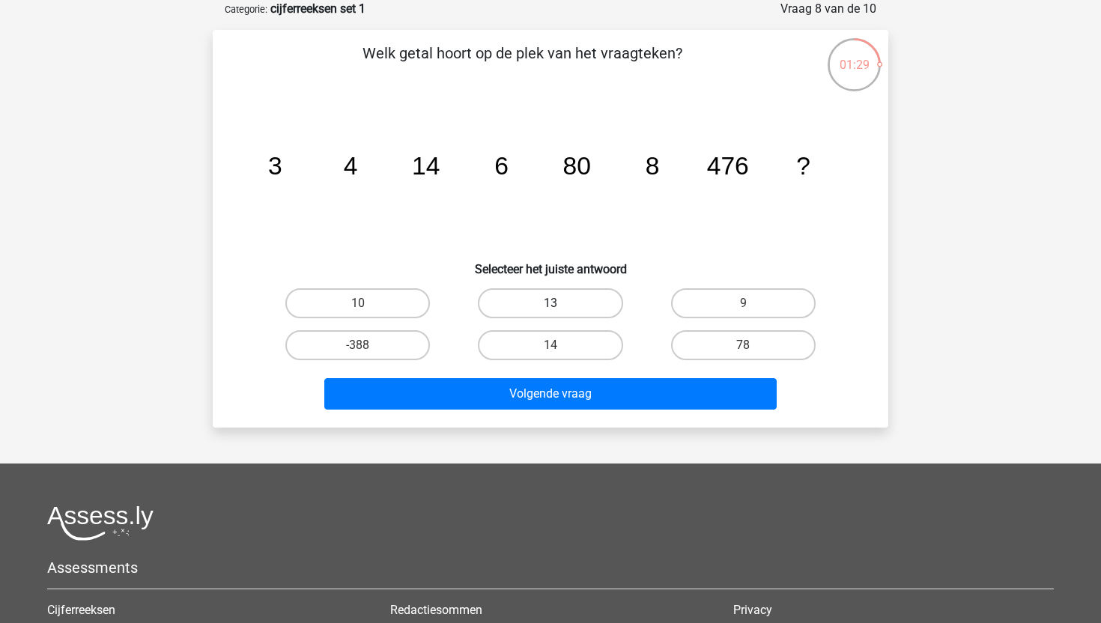
click at [578, 303] on label "13" at bounding box center [550, 303] width 145 height 30
click at [560, 303] on input "13" at bounding box center [556, 308] width 10 height 10
radio input "true"
click at [566, 336] on label "14" at bounding box center [550, 345] width 145 height 30
click at [560, 345] on input "14" at bounding box center [556, 350] width 10 height 10
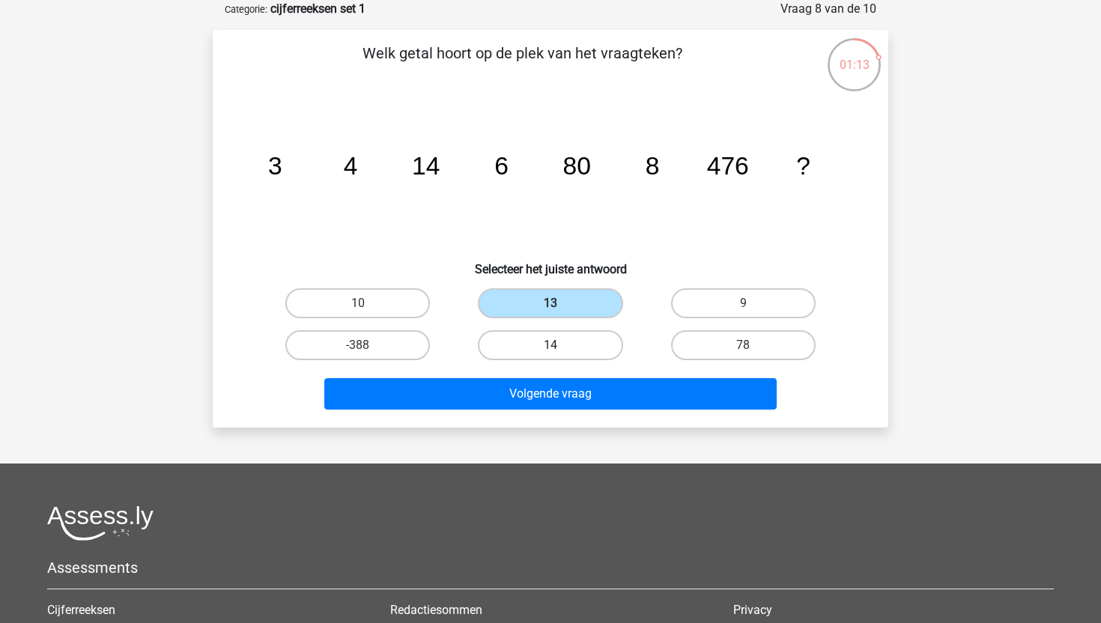
radio input "true"
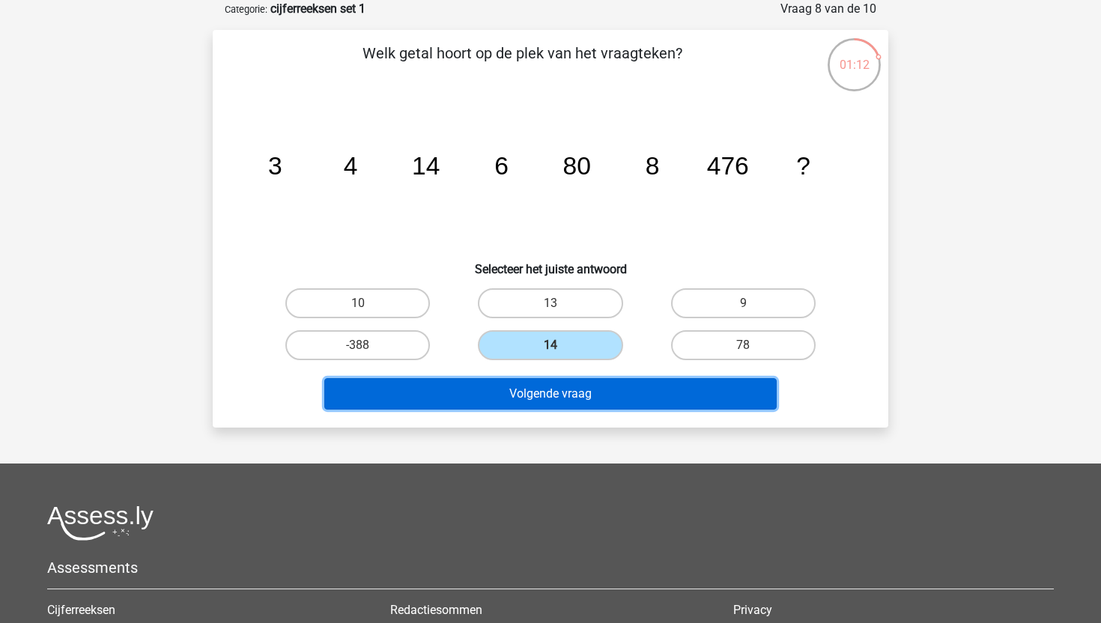
click at [568, 384] on button "Volgende vraag" at bounding box center [550, 393] width 453 height 31
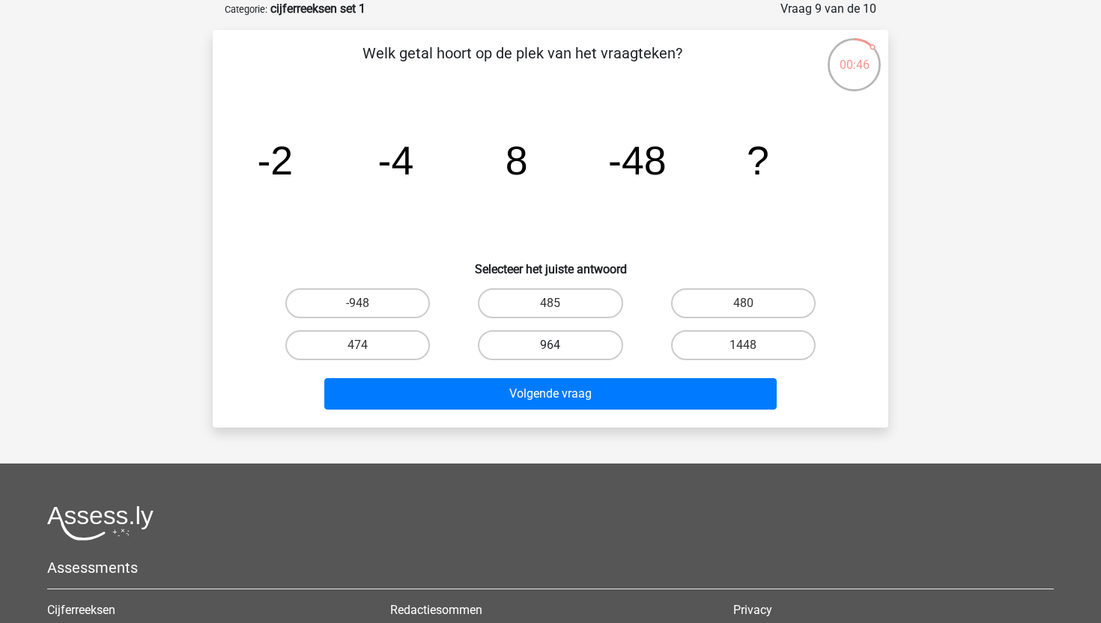
click at [612, 341] on label "964" at bounding box center [550, 345] width 145 height 30
click at [560, 345] on input "964" at bounding box center [556, 350] width 10 height 10
radio input "true"
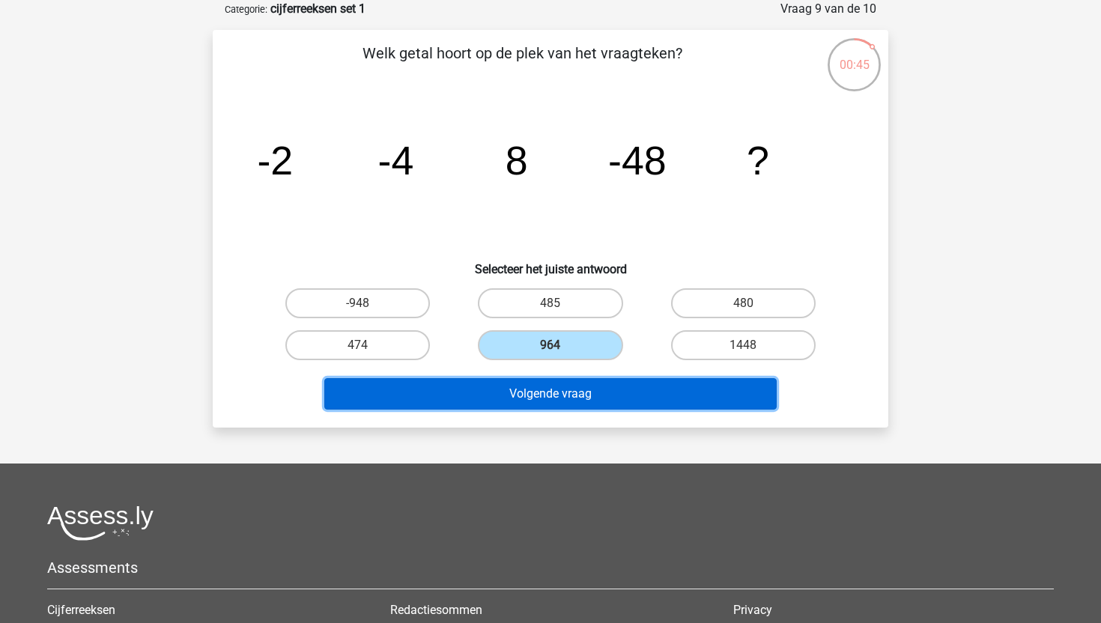
click at [612, 389] on button "Volgende vraag" at bounding box center [550, 393] width 453 height 31
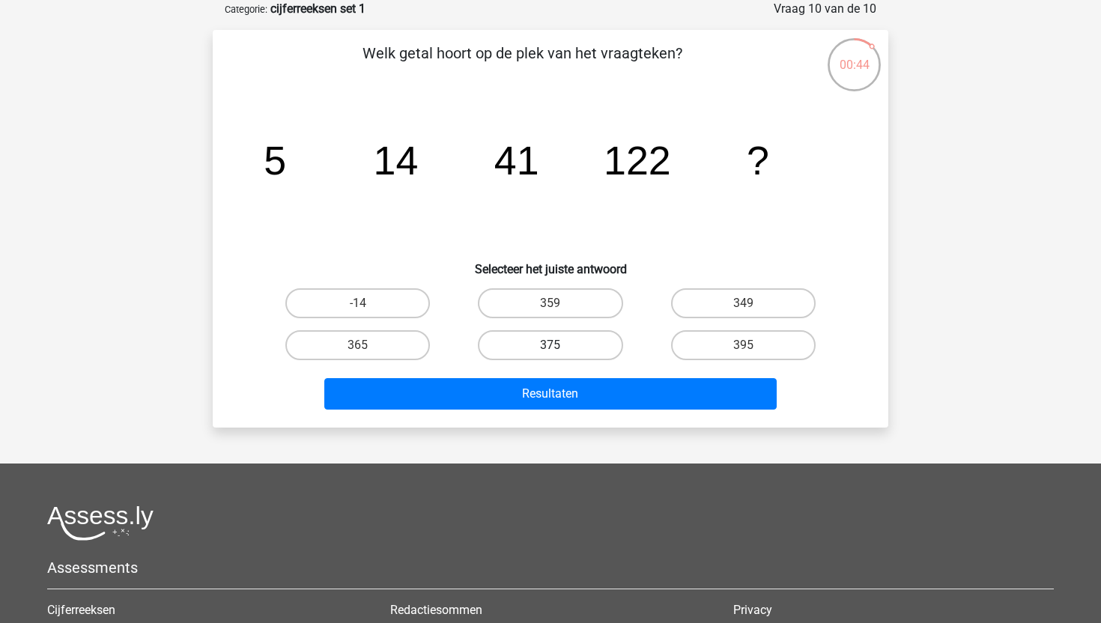
click at [590, 338] on label "375" at bounding box center [550, 345] width 145 height 30
click at [560, 345] on input "375" at bounding box center [556, 350] width 10 height 10
radio input "true"
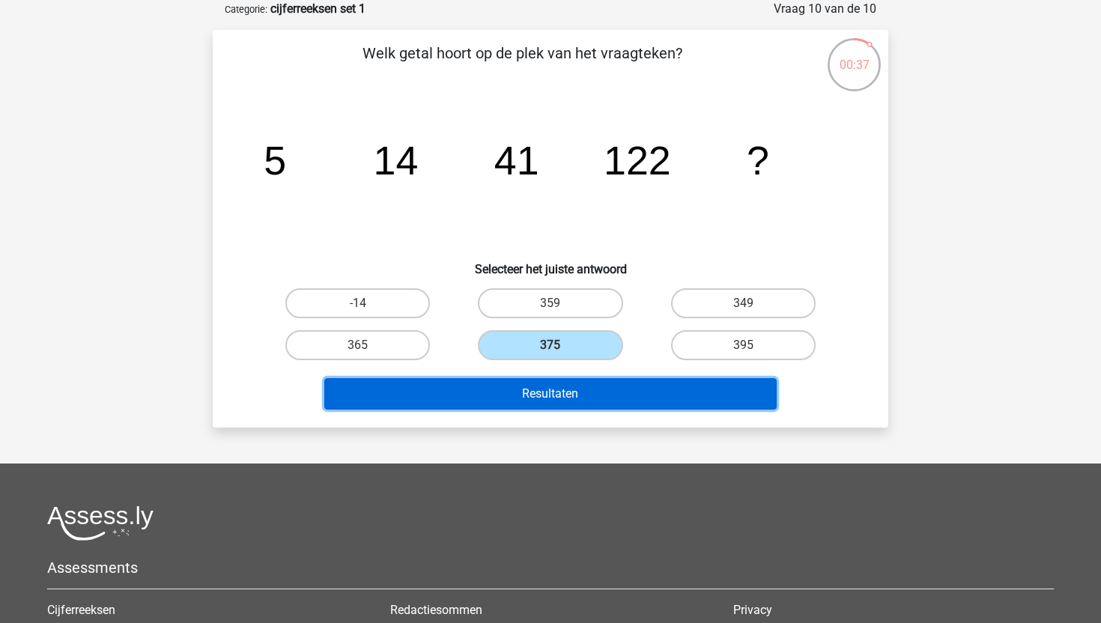
click at [687, 388] on button "Resultaten" at bounding box center [550, 393] width 453 height 31
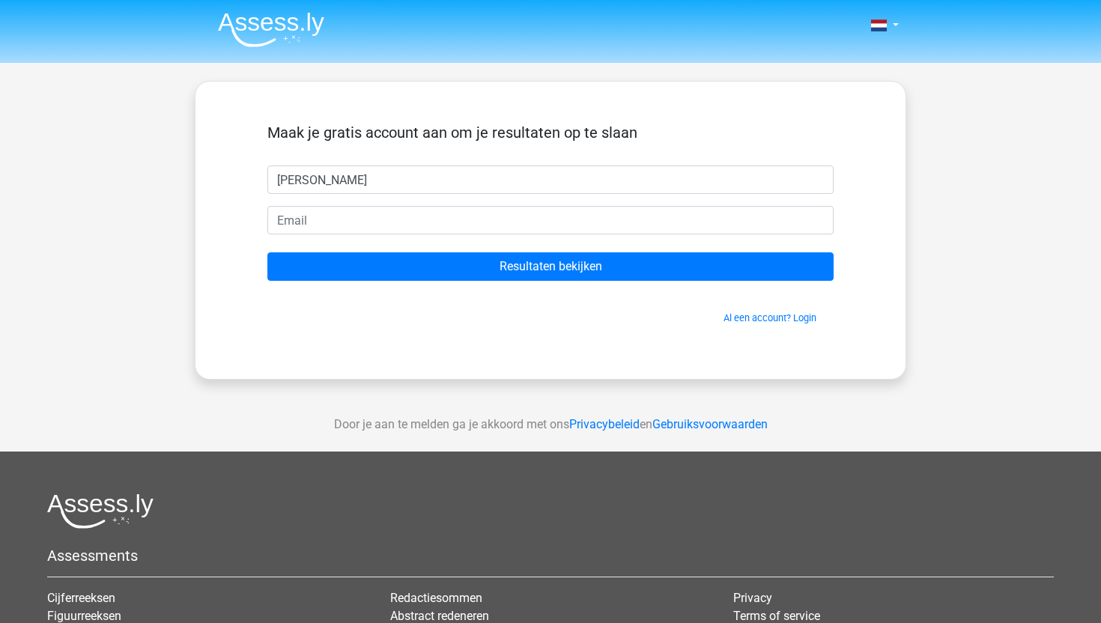
type input "[PERSON_NAME]"
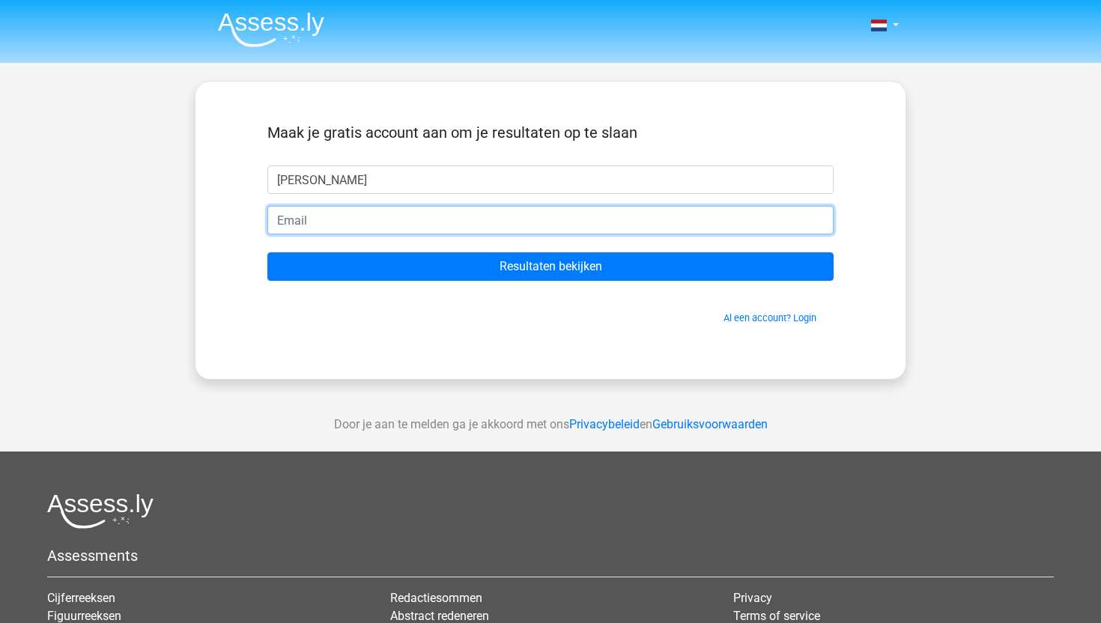
click at [468, 226] on input "email" at bounding box center [550, 220] width 566 height 28
type input "[EMAIL_ADDRESS][DOMAIN_NAME]"
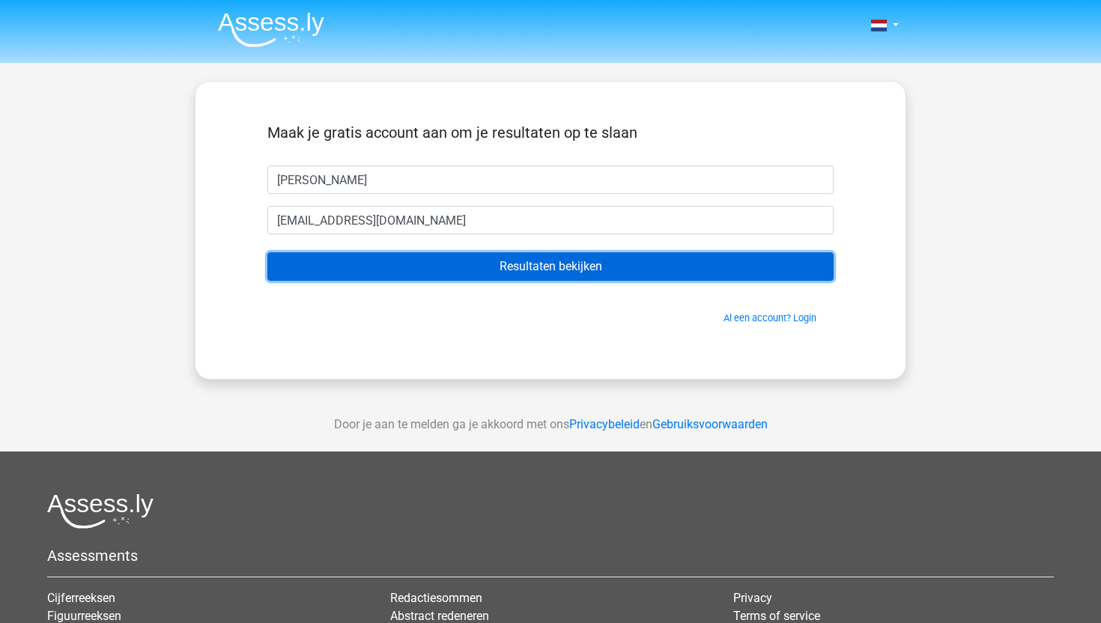
click at [455, 273] on input "Resultaten bekijken" at bounding box center [550, 267] width 566 height 28
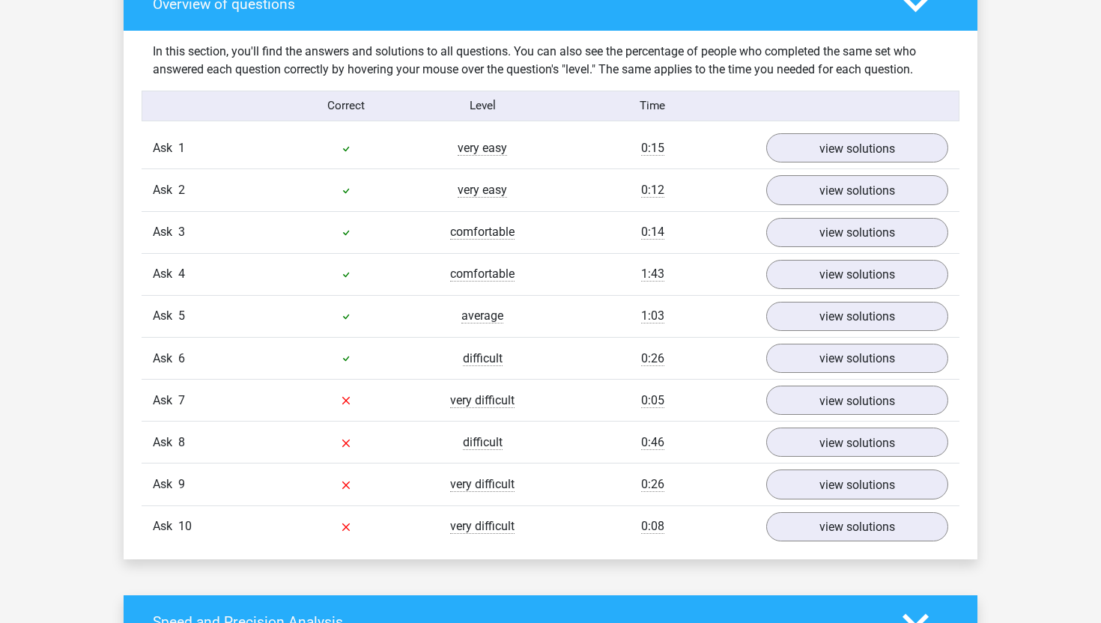
scroll to position [1152, 0]
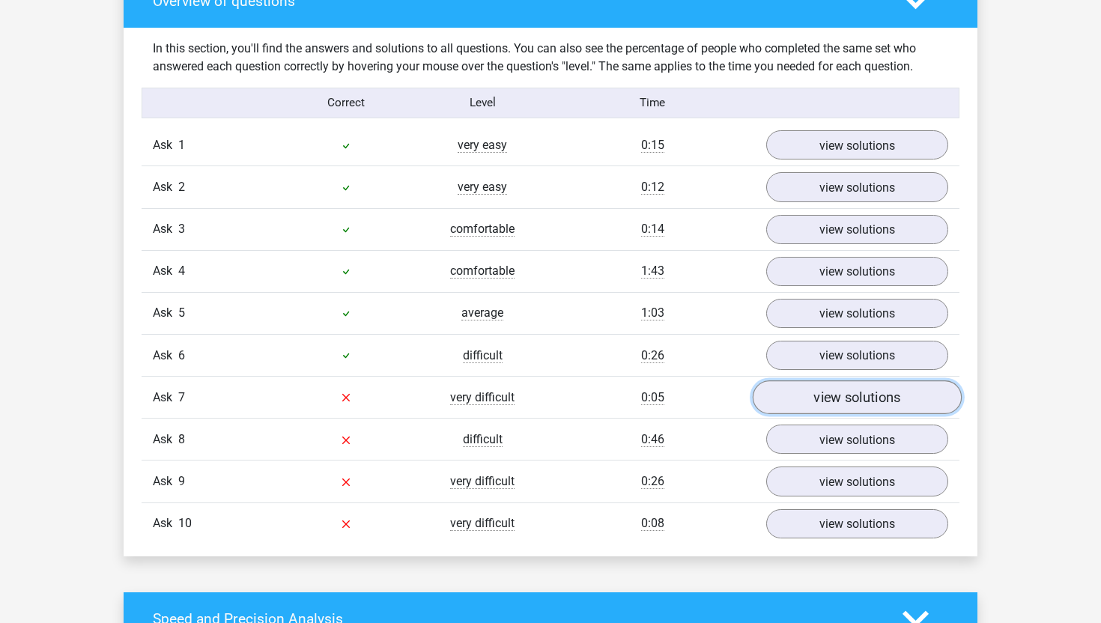
click at [791, 402] on link "view solutions" at bounding box center [857, 398] width 209 height 34
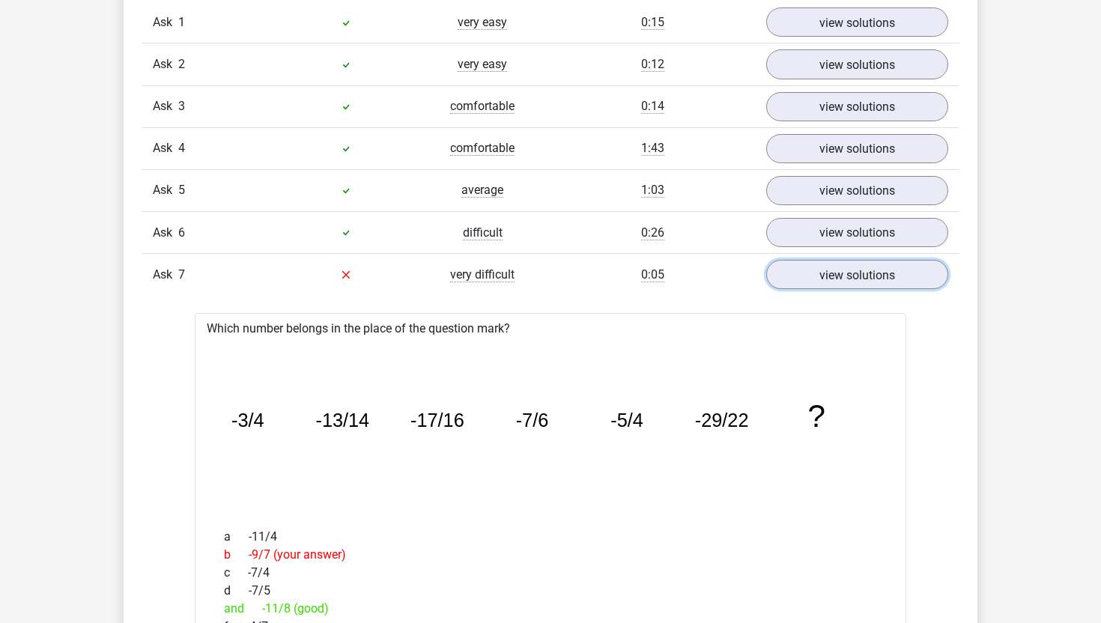
scroll to position [1226, 0]
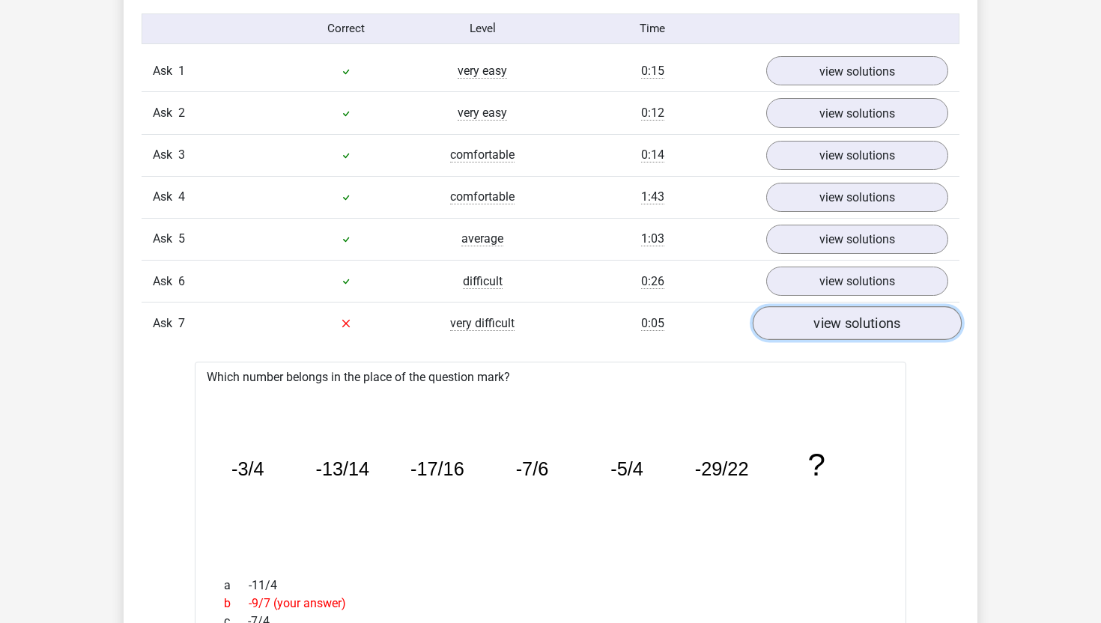
click at [835, 322] on font "view solutions" at bounding box center [857, 323] width 87 height 16
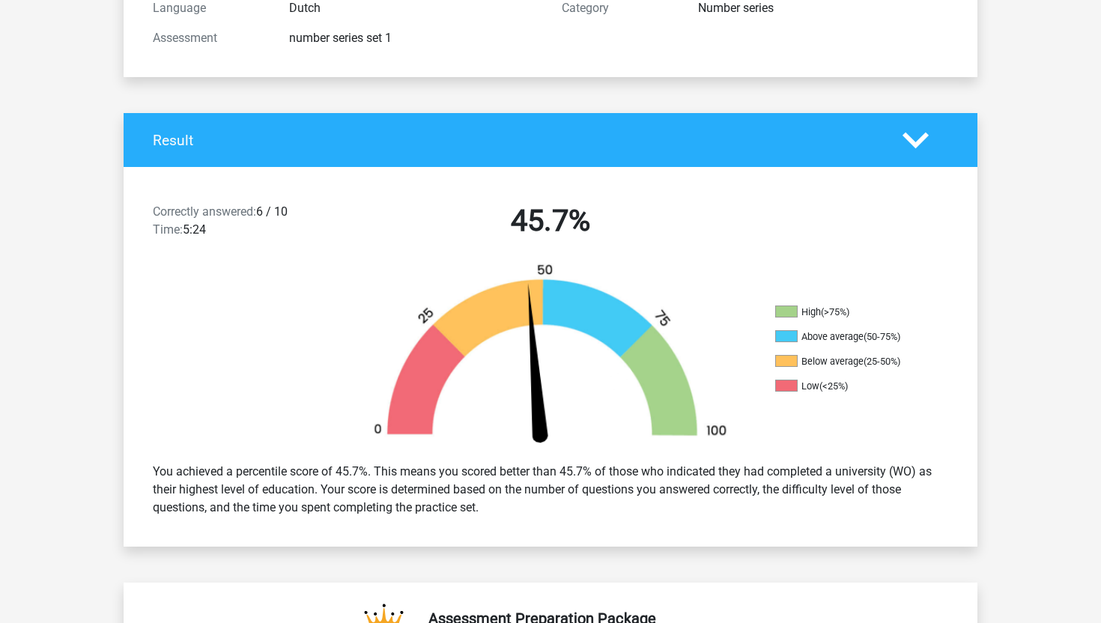
scroll to position [0, 0]
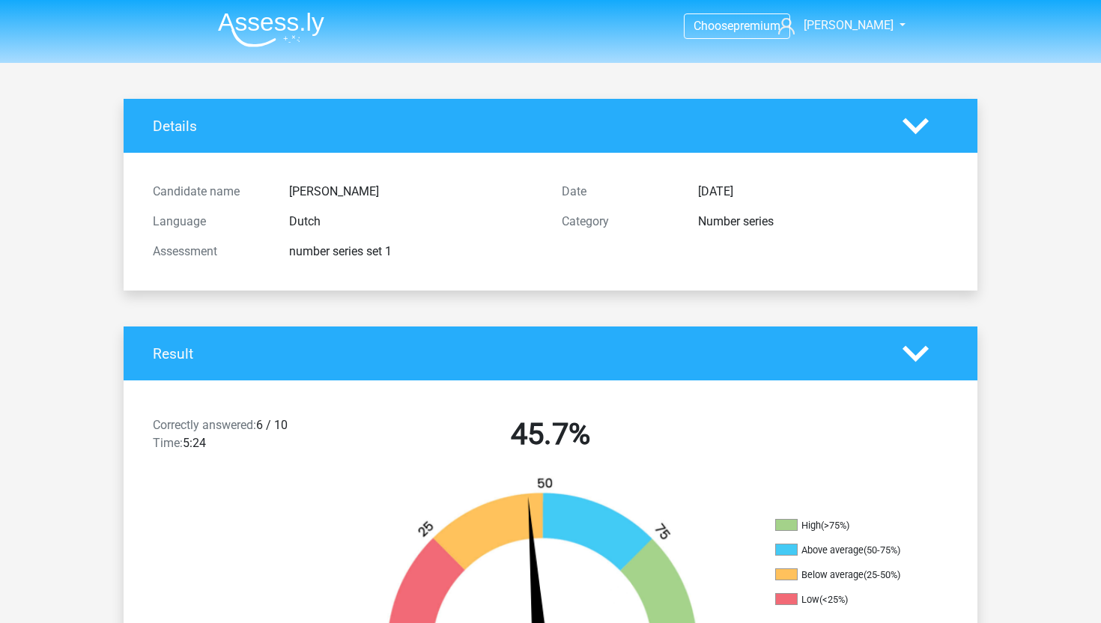
click at [808, 464] on div "Correctly answered: 6 / 10 Time: 5:24 45.7%" at bounding box center [551, 438] width 854 height 78
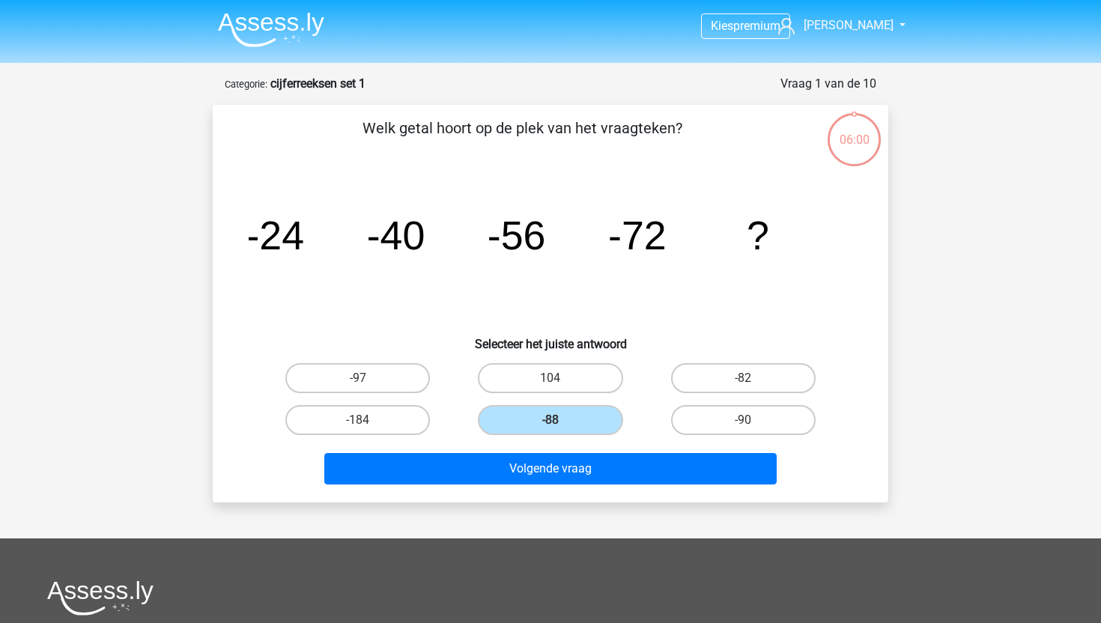
scroll to position [75, 0]
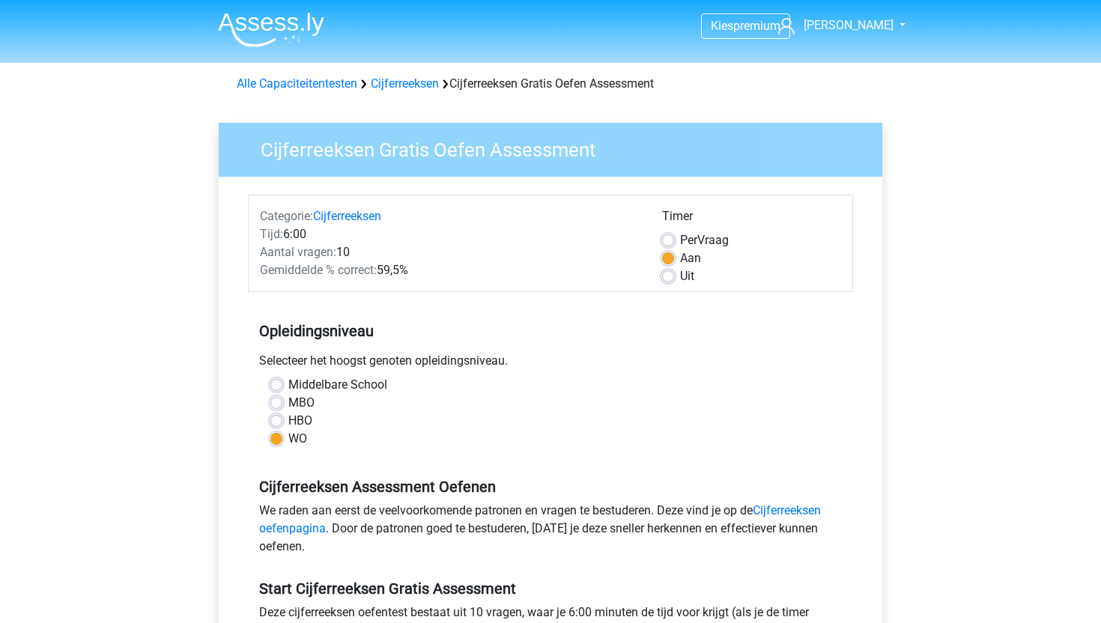
scroll to position [433, 0]
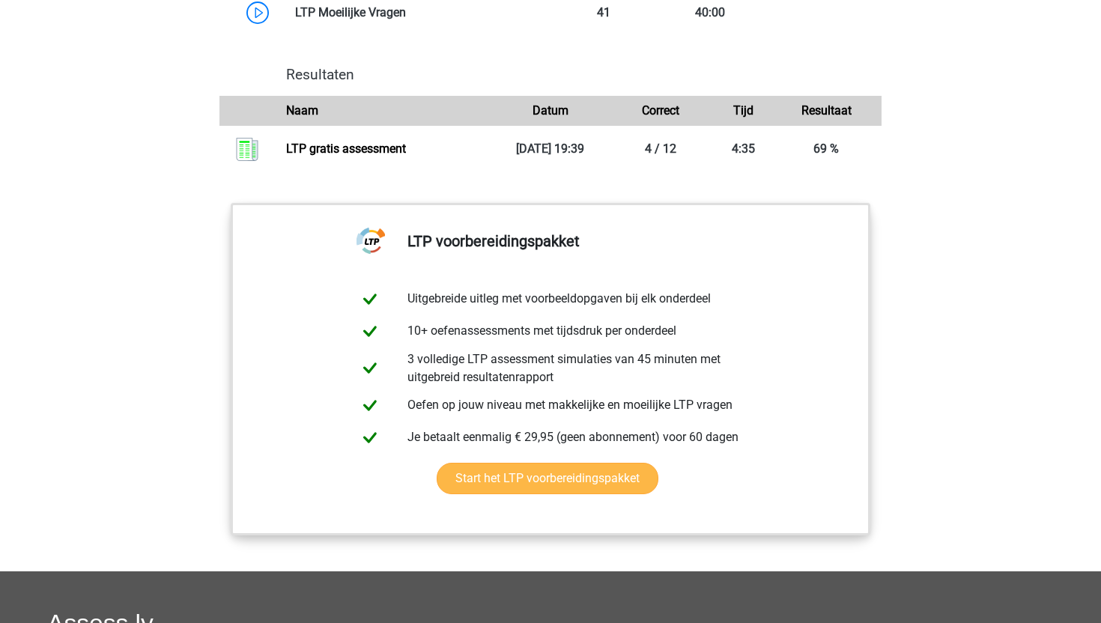
scroll to position [1507, 0]
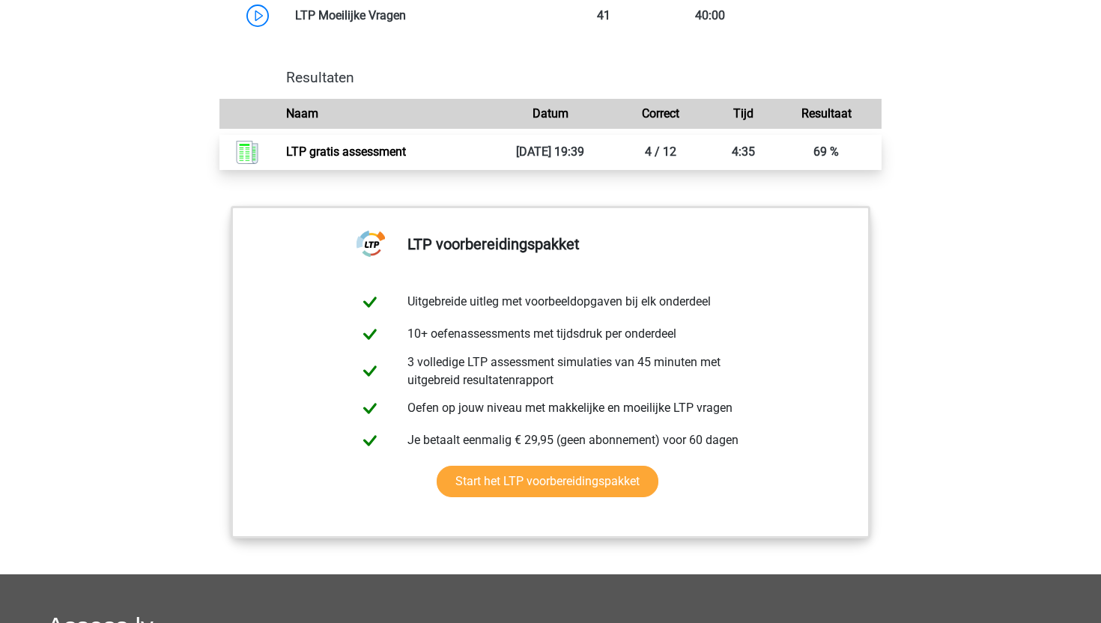
click at [406, 145] on link "LTP gratis assessment" at bounding box center [346, 152] width 120 height 14
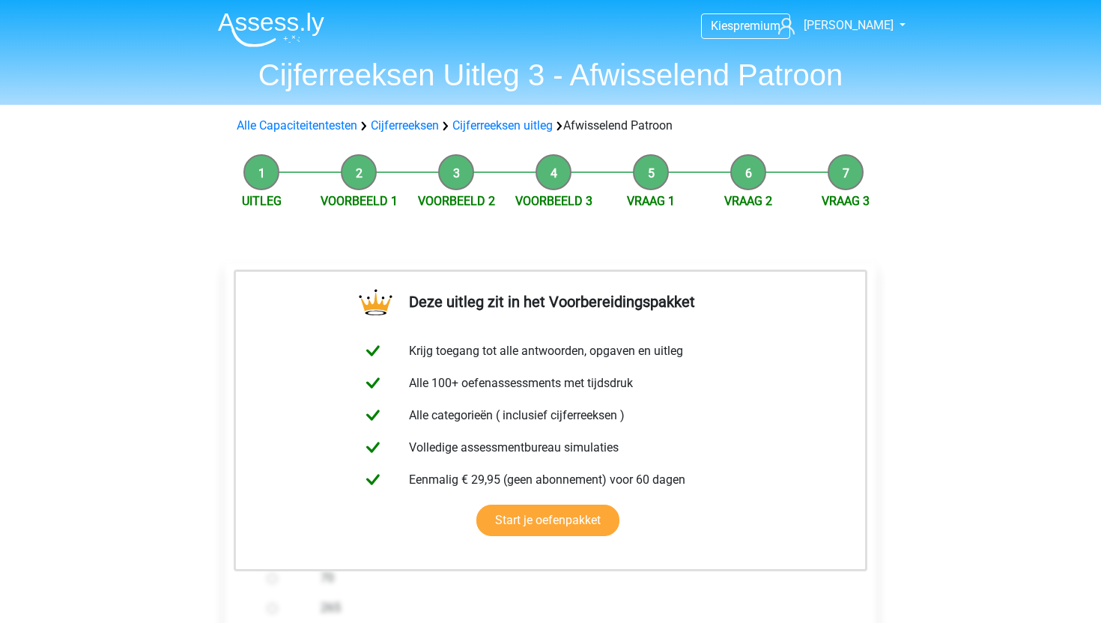
scroll to position [214, 0]
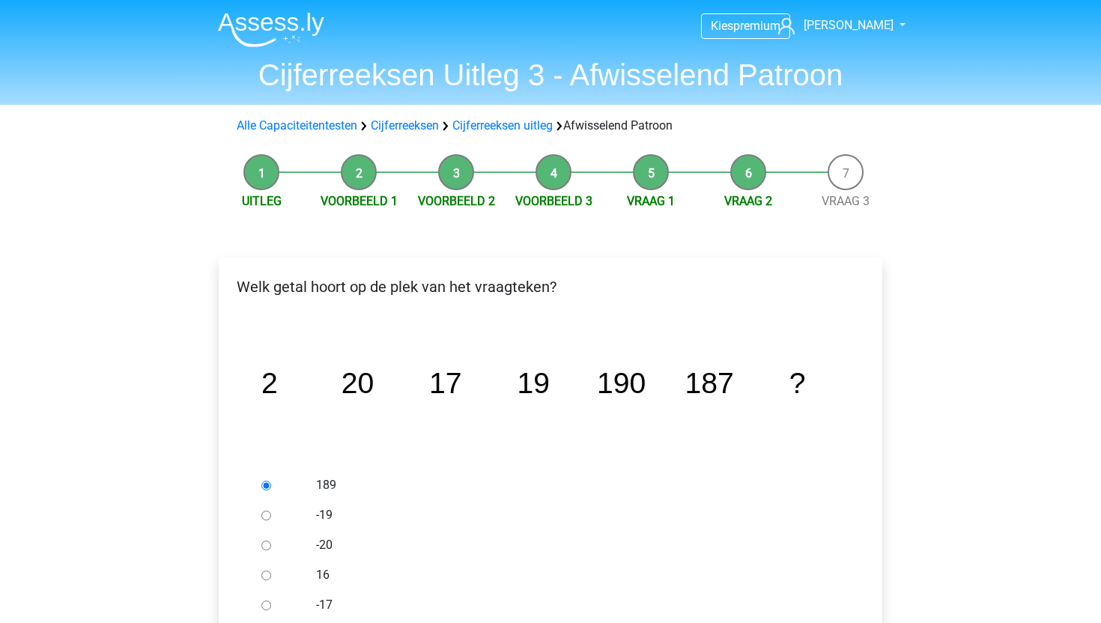
scroll to position [194, 0]
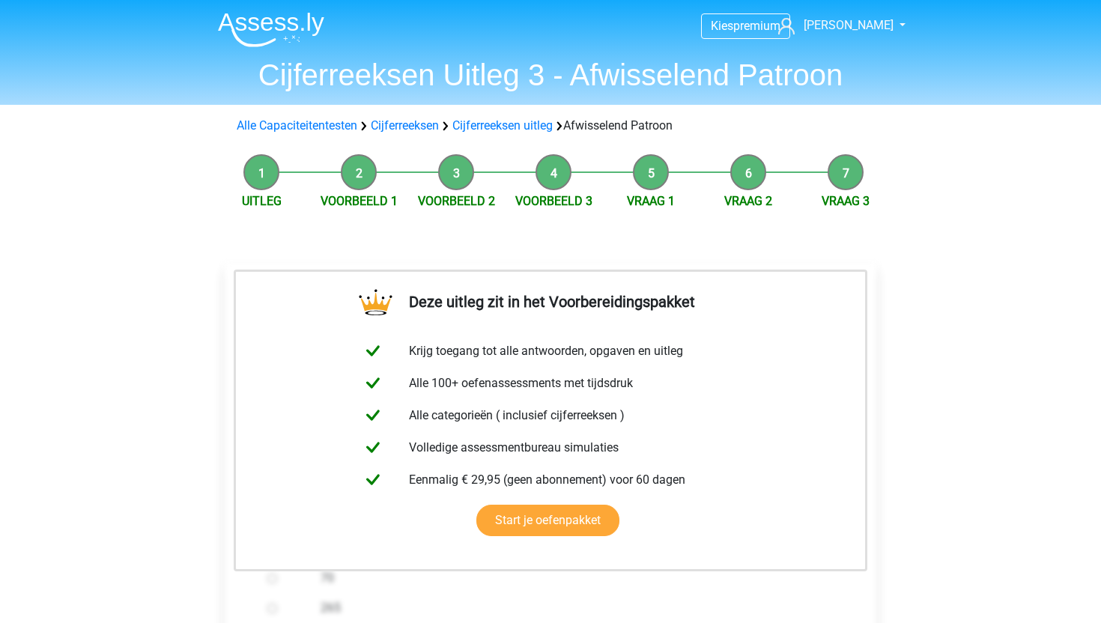
scroll to position [214, 0]
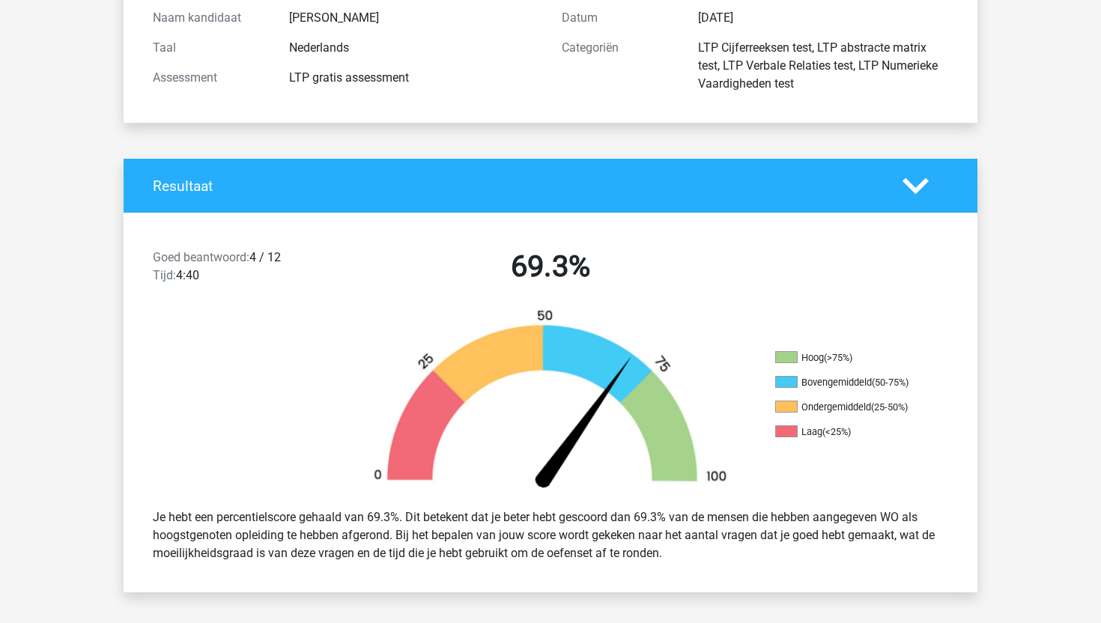
scroll to position [276, 0]
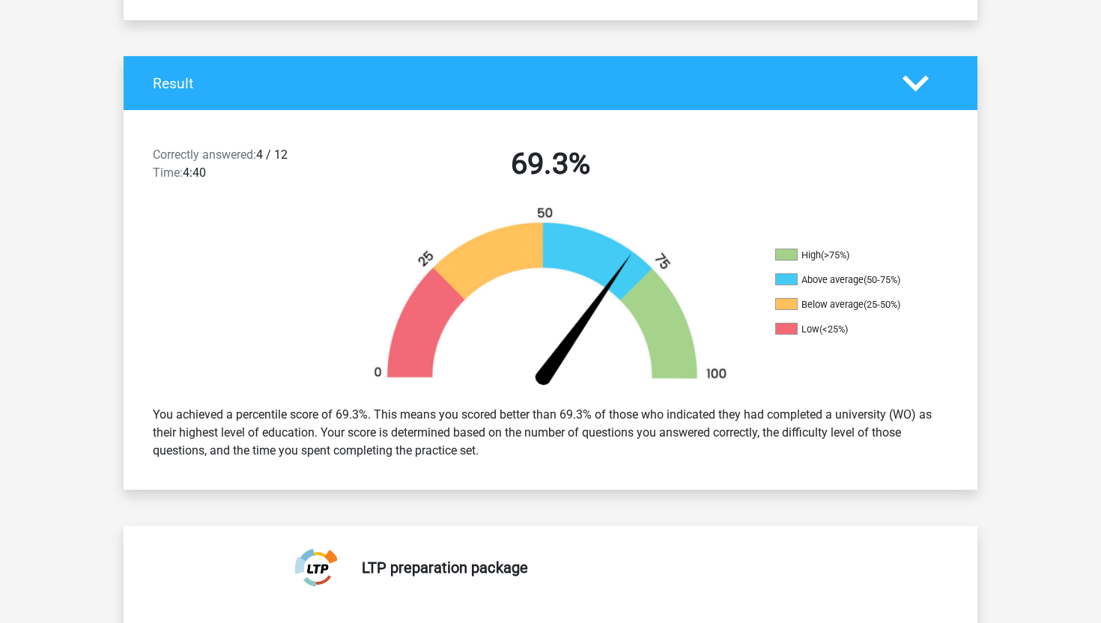
click at [752, 190] on div "Correctly answered: 4 / 12 Time: 4:40 69.3%" at bounding box center [551, 167] width 854 height 78
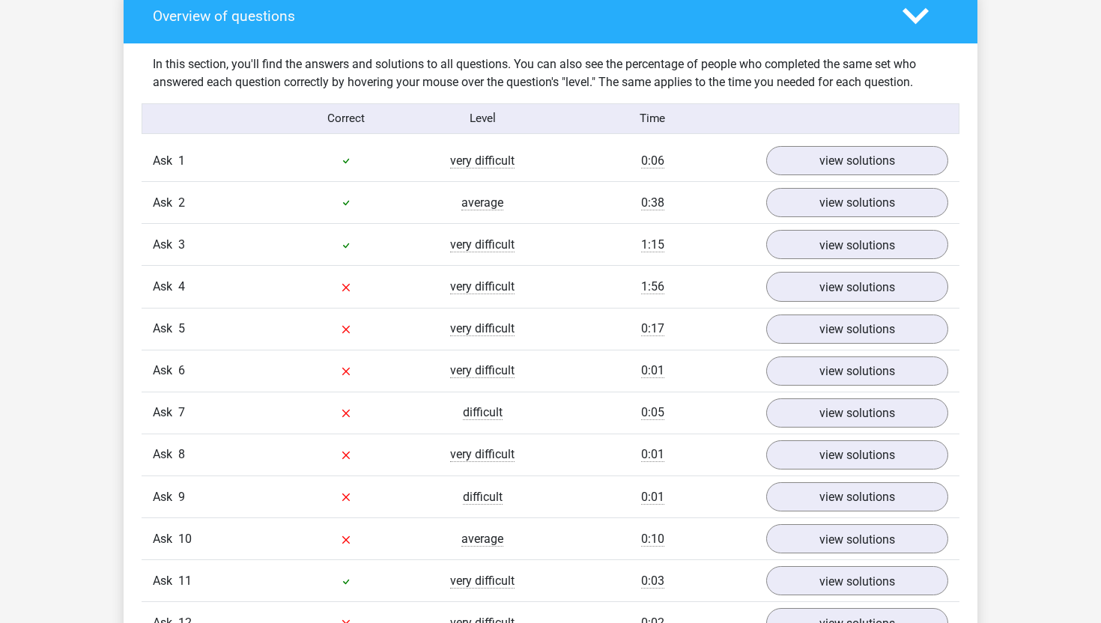
scroll to position [1495, 0]
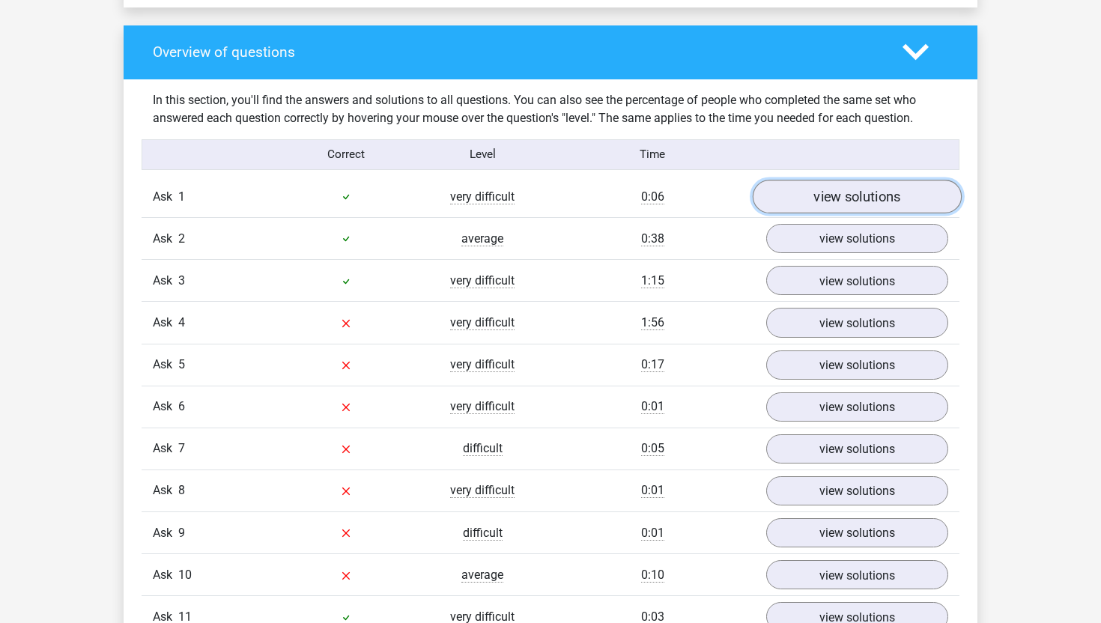
click at [788, 193] on link "view solutions" at bounding box center [857, 197] width 209 height 34
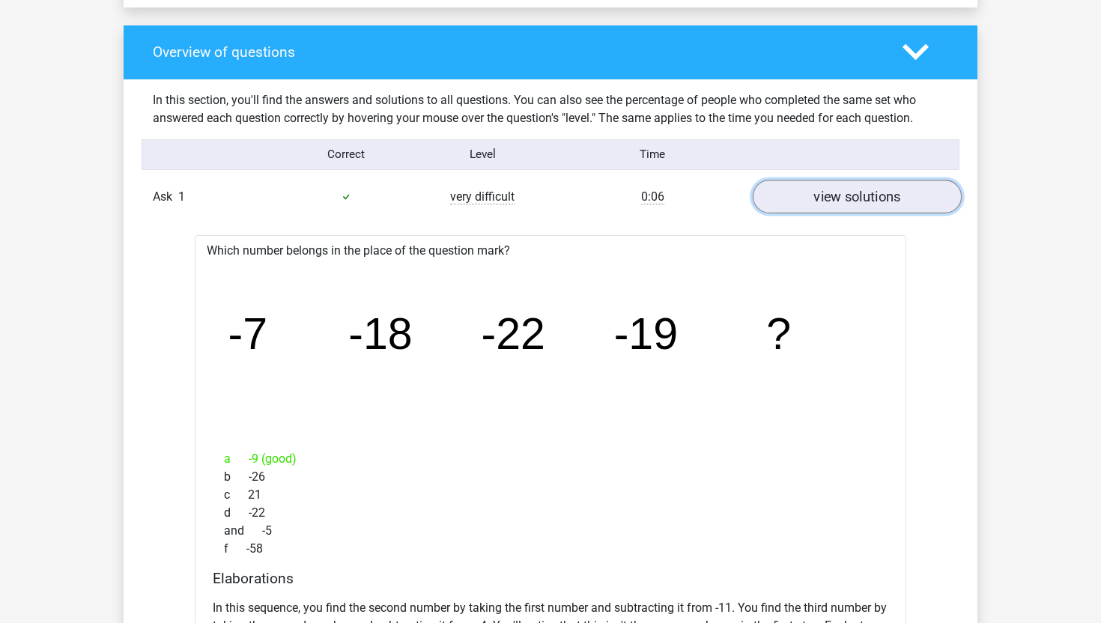
click at [791, 195] on link "view solutions" at bounding box center [857, 197] width 209 height 34
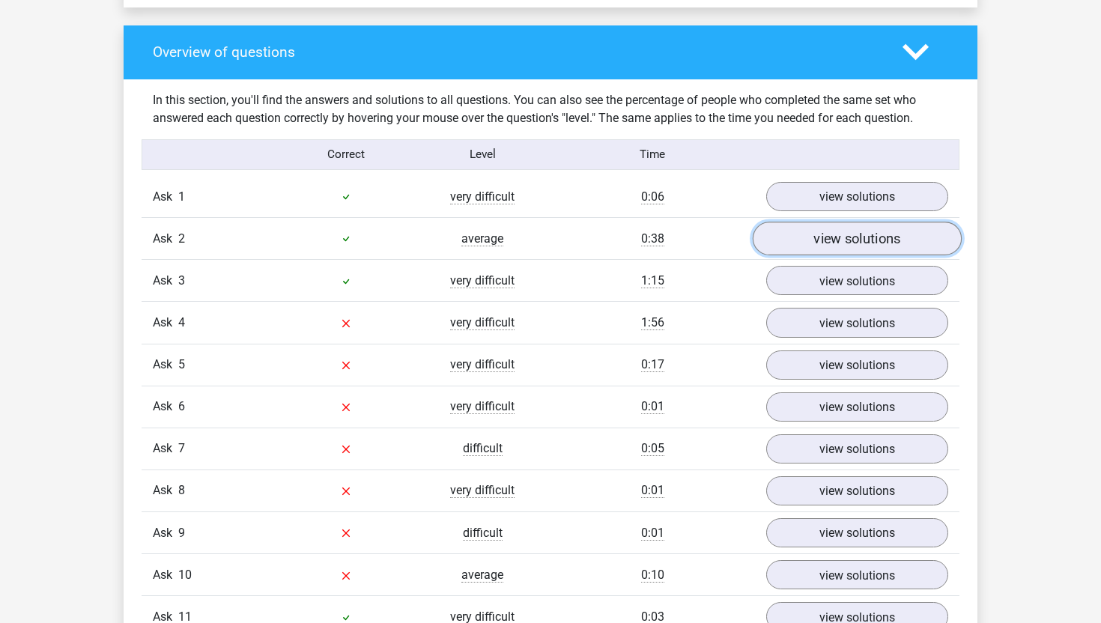
click at [847, 244] on font "view solutions" at bounding box center [857, 239] width 87 height 16
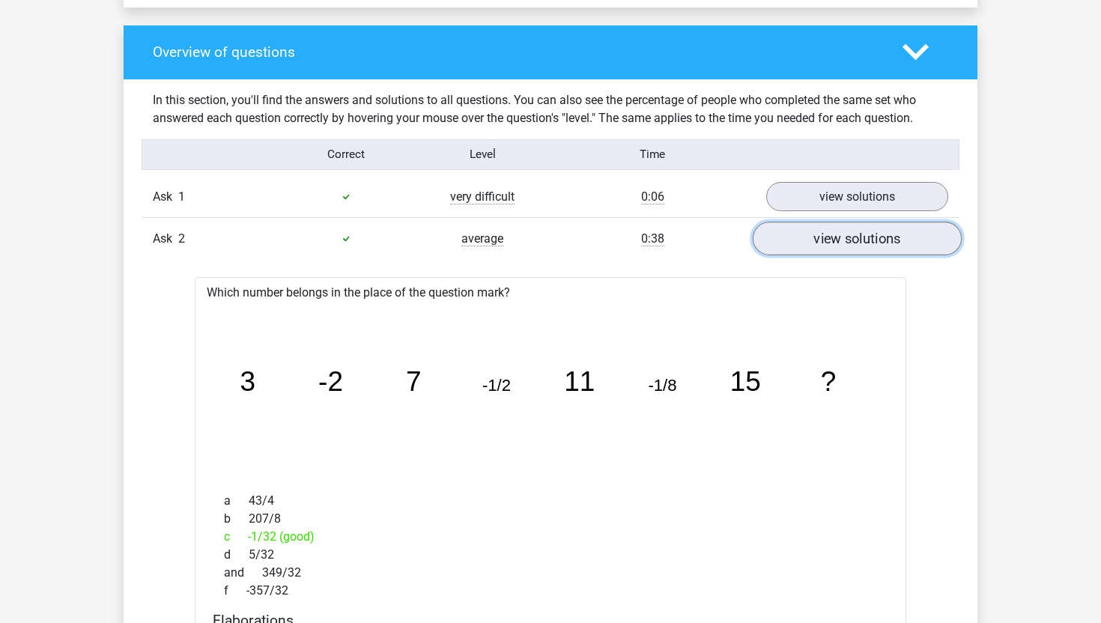
click at [847, 244] on font "view solutions" at bounding box center [857, 239] width 87 height 16
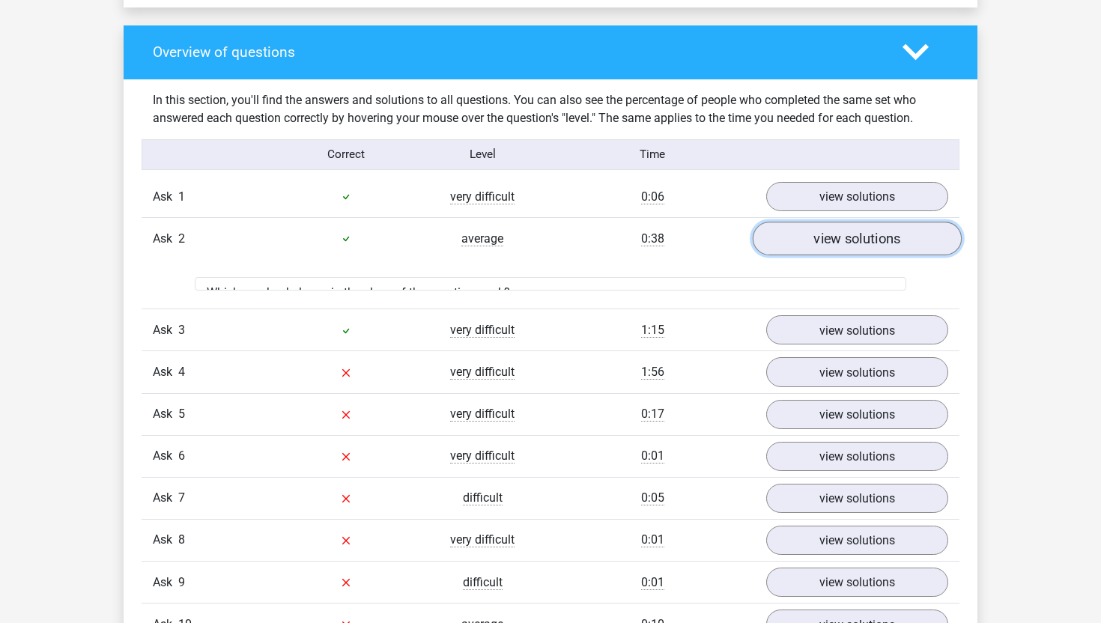
click at [847, 244] on font "view solutions" at bounding box center [857, 239] width 87 height 16
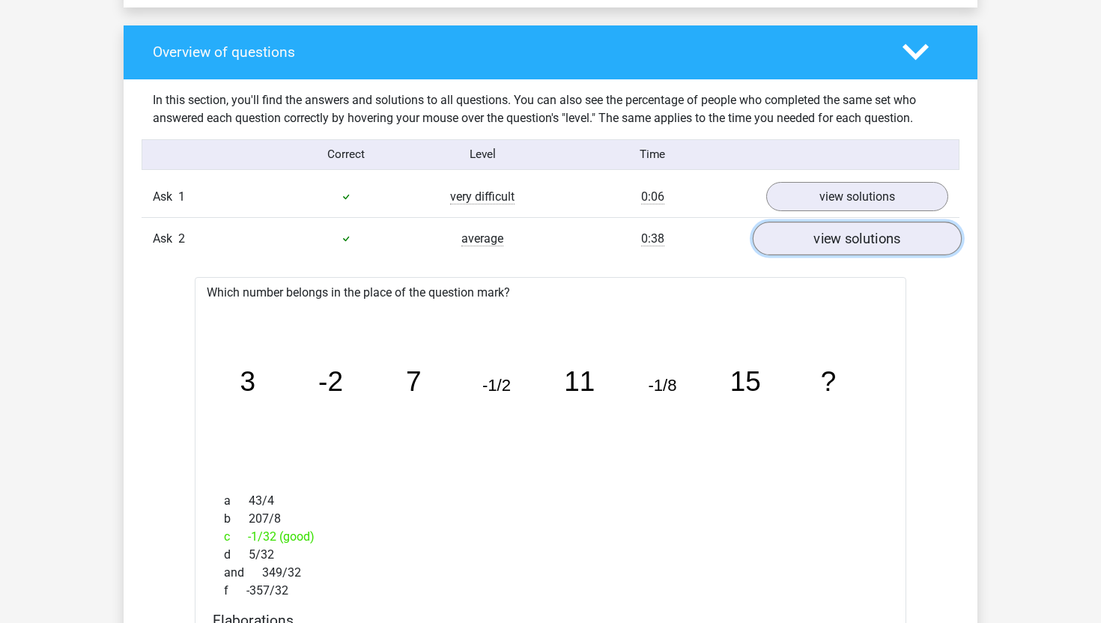
click at [847, 244] on font "view solutions" at bounding box center [857, 239] width 87 height 16
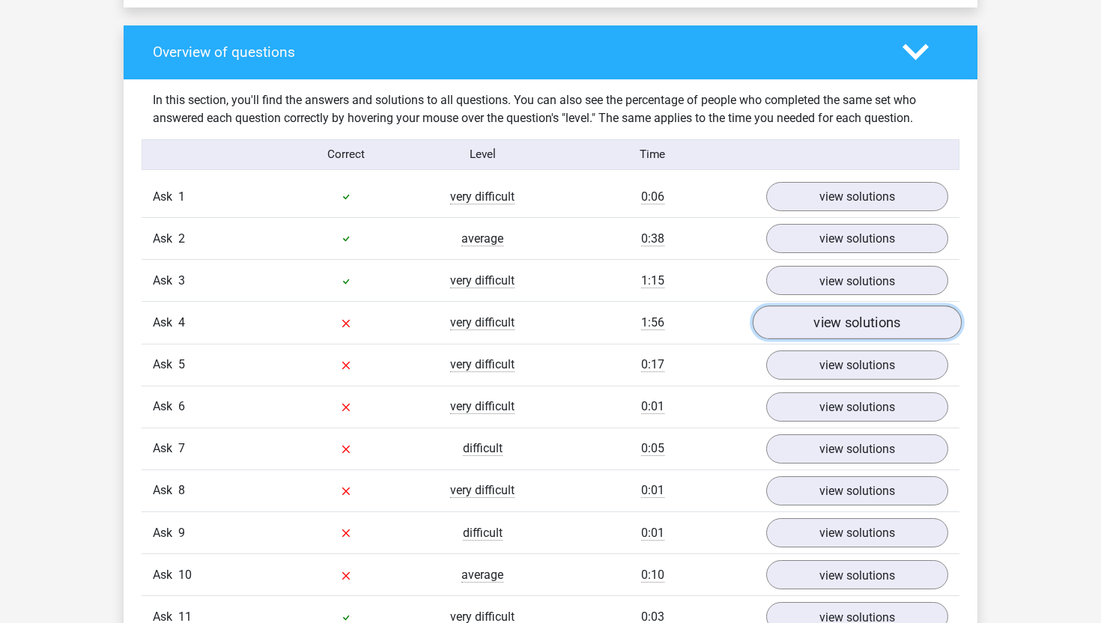
click at [855, 323] on font "view solutions" at bounding box center [857, 323] width 87 height 16
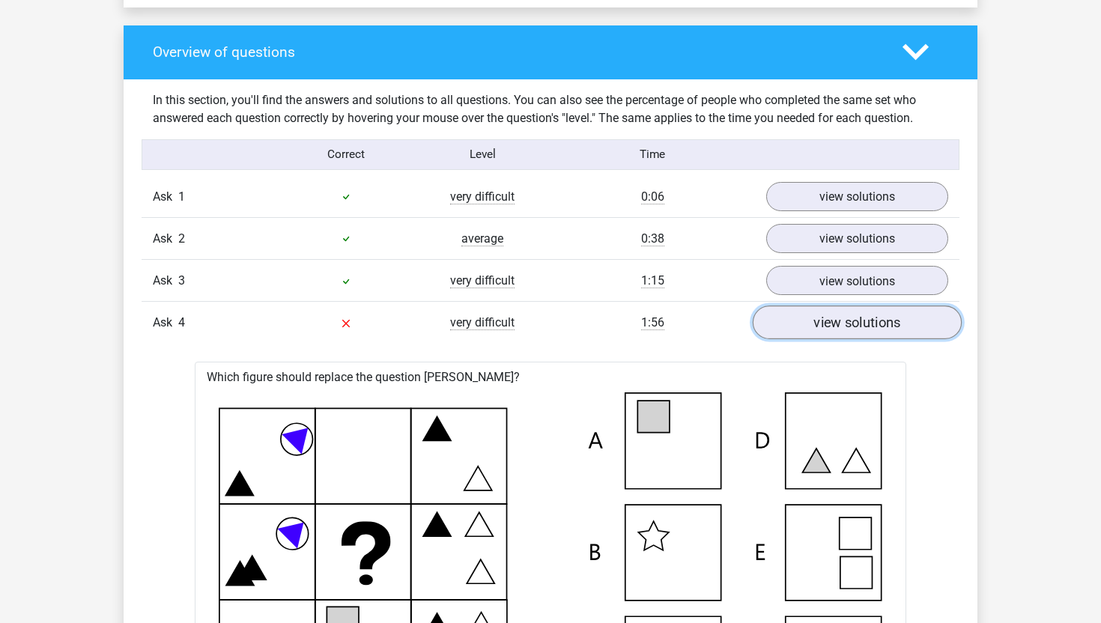
click at [855, 322] on font "view solutions" at bounding box center [857, 323] width 87 height 16
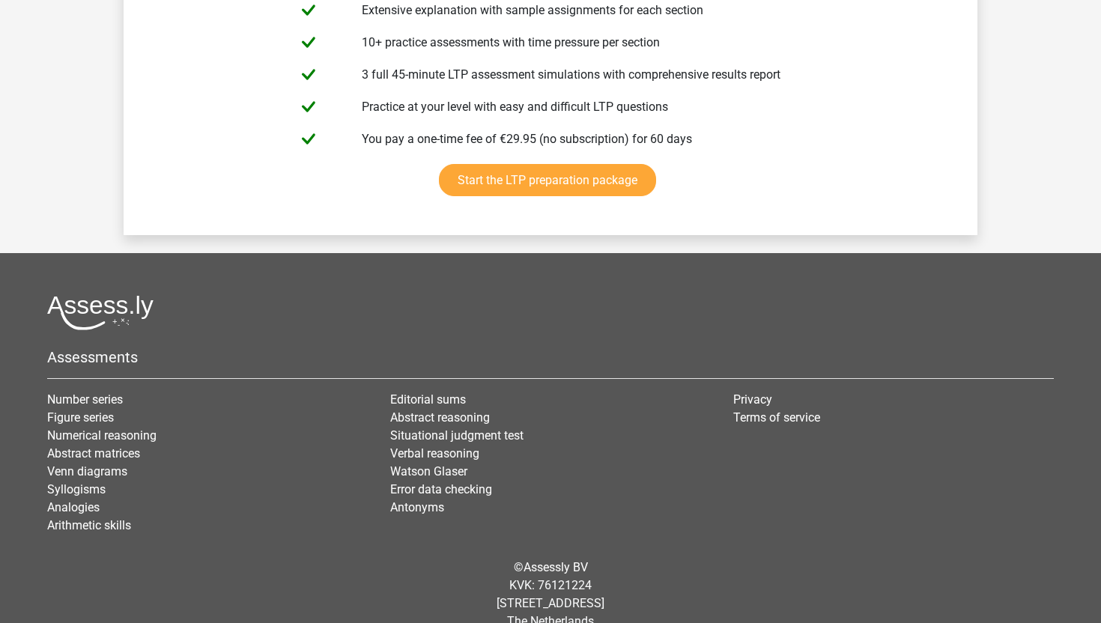
scroll to position [3128, 0]
